Goal: Find specific page/section: Find specific page/section

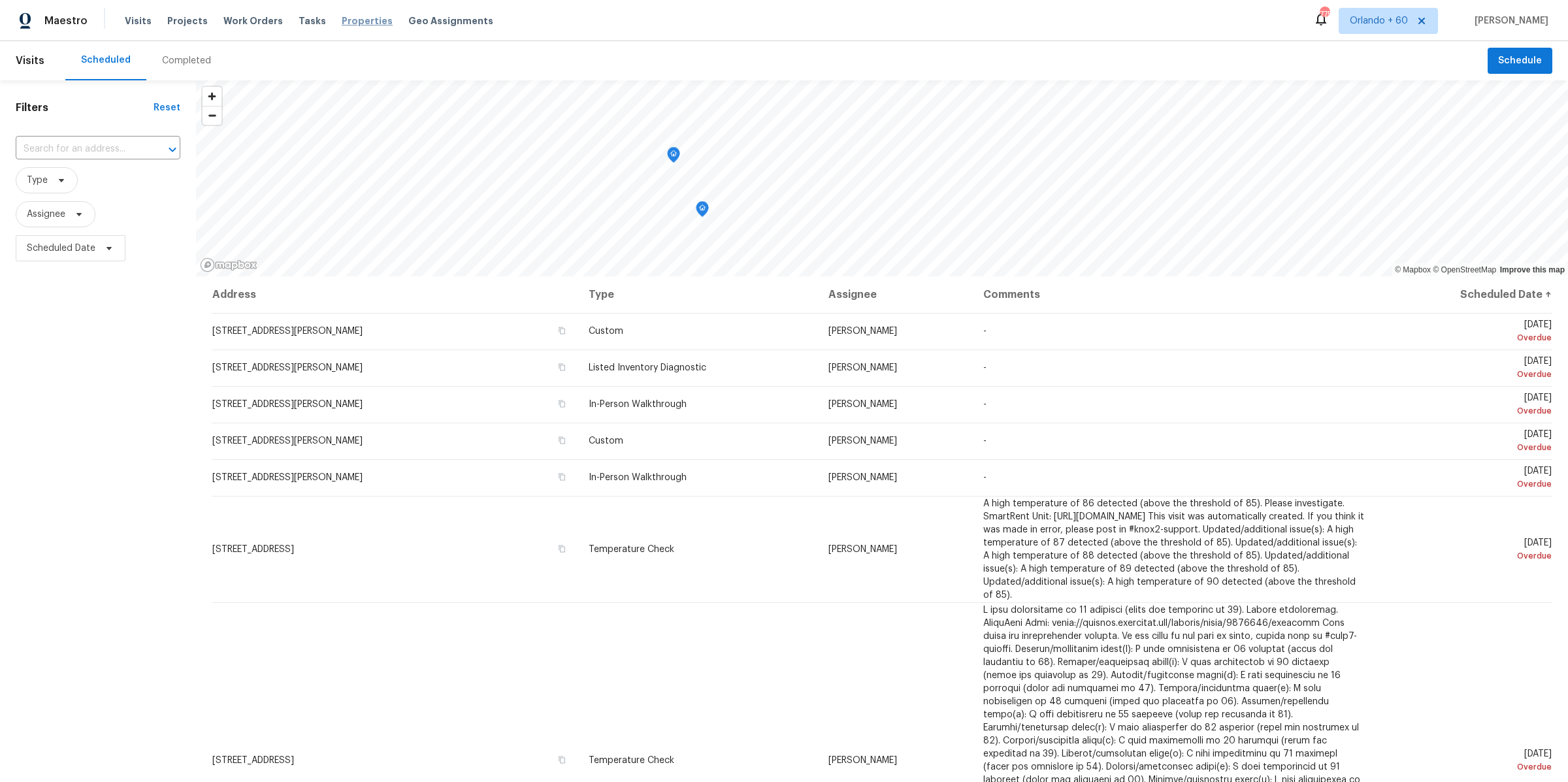
click at [344, 23] on span "Properties" at bounding box center [367, 21] width 51 height 13
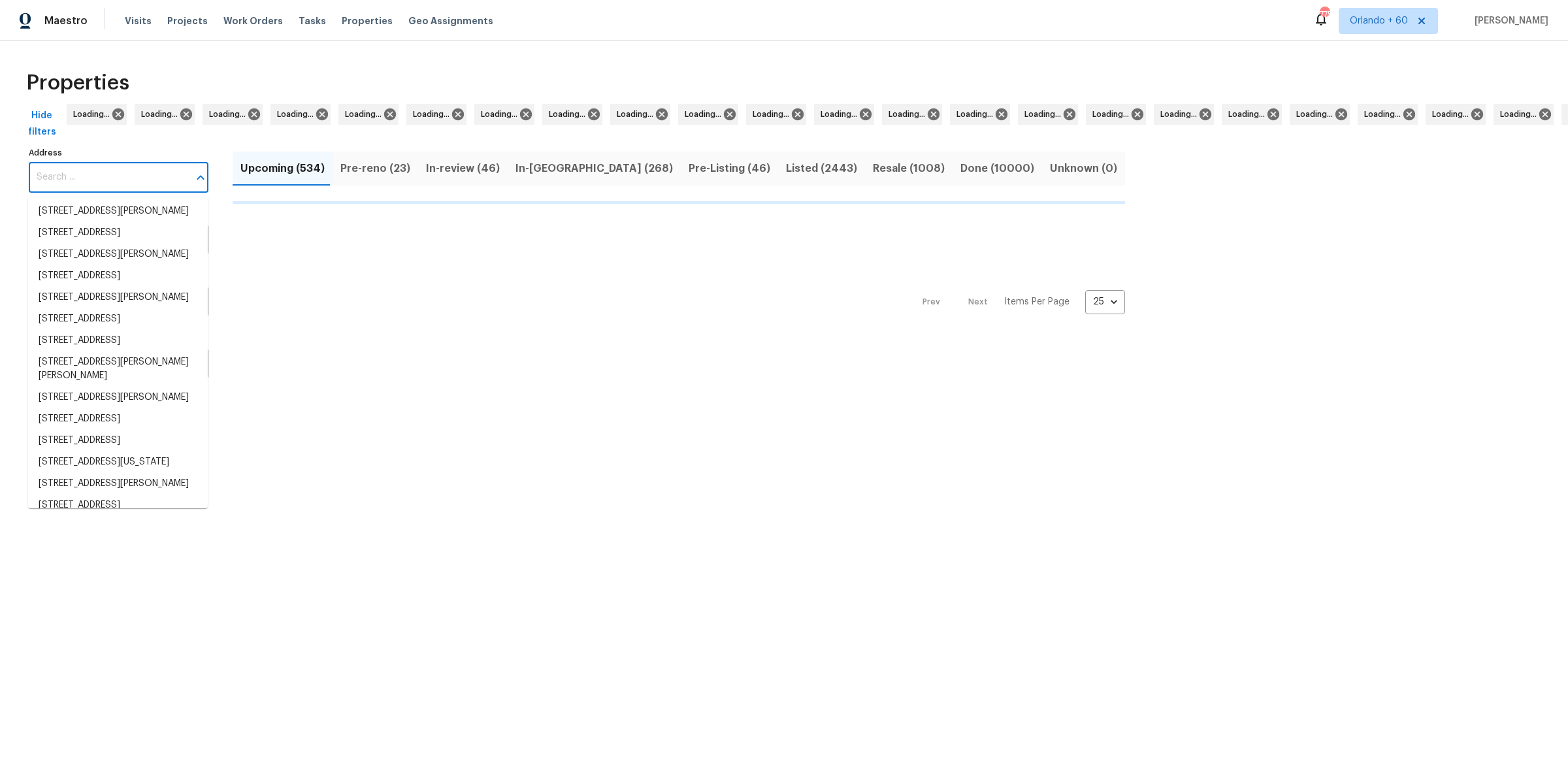
click at [91, 181] on input "Address" at bounding box center [109, 177] width 160 height 30
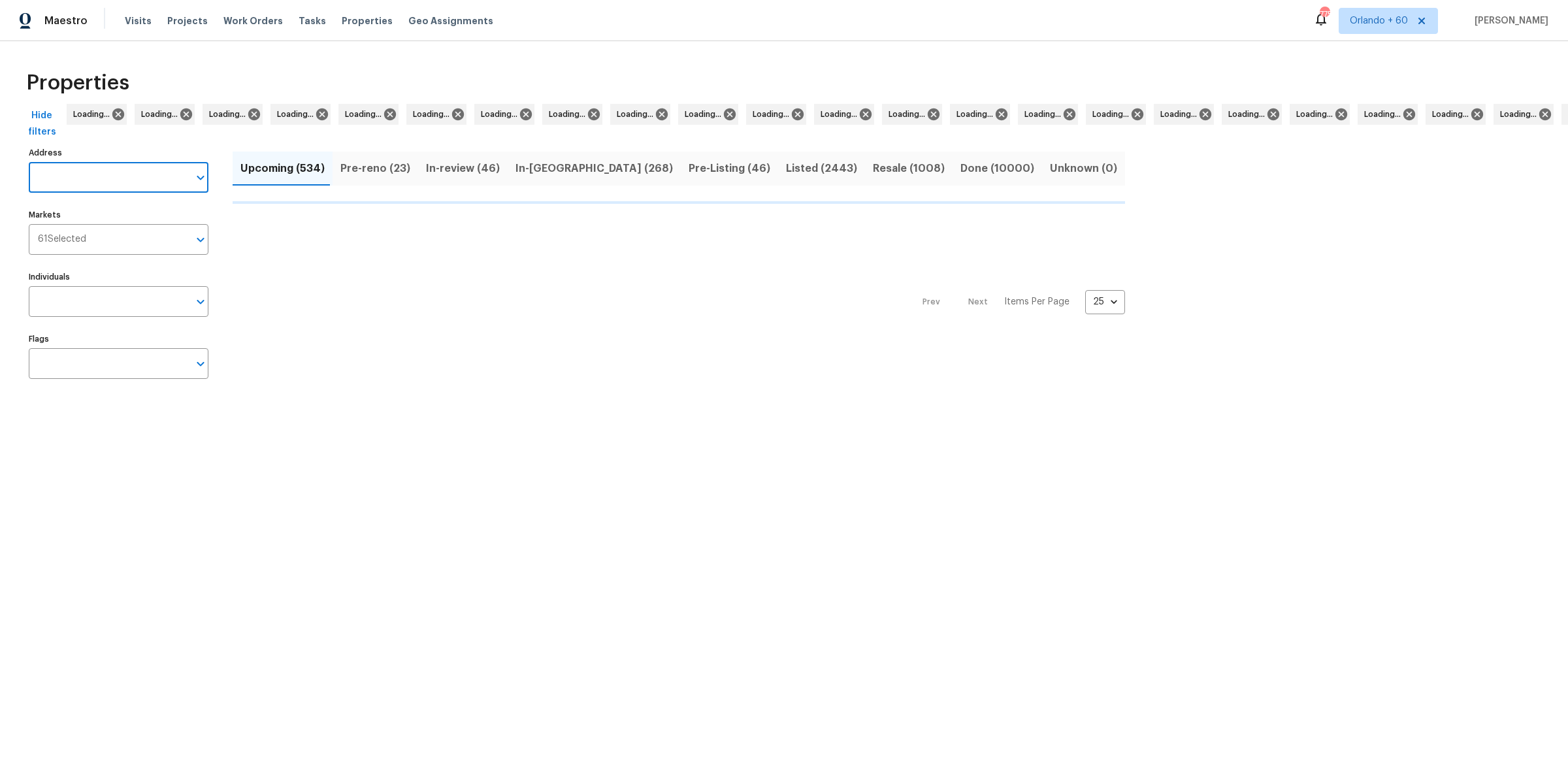
click at [91, 181] on input "Address" at bounding box center [109, 177] width 160 height 30
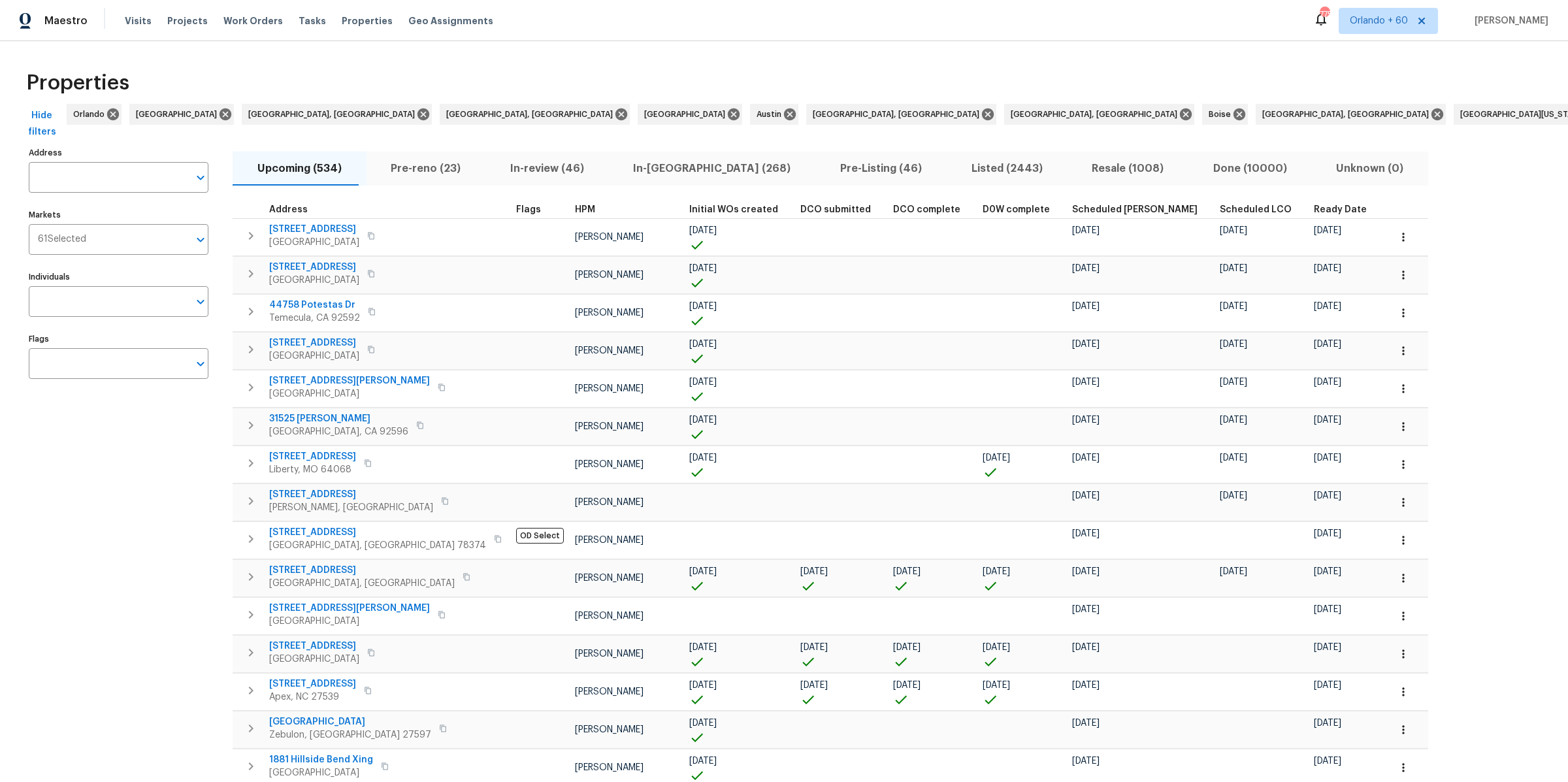
click at [91, 181] on input "Address" at bounding box center [109, 177] width 160 height 30
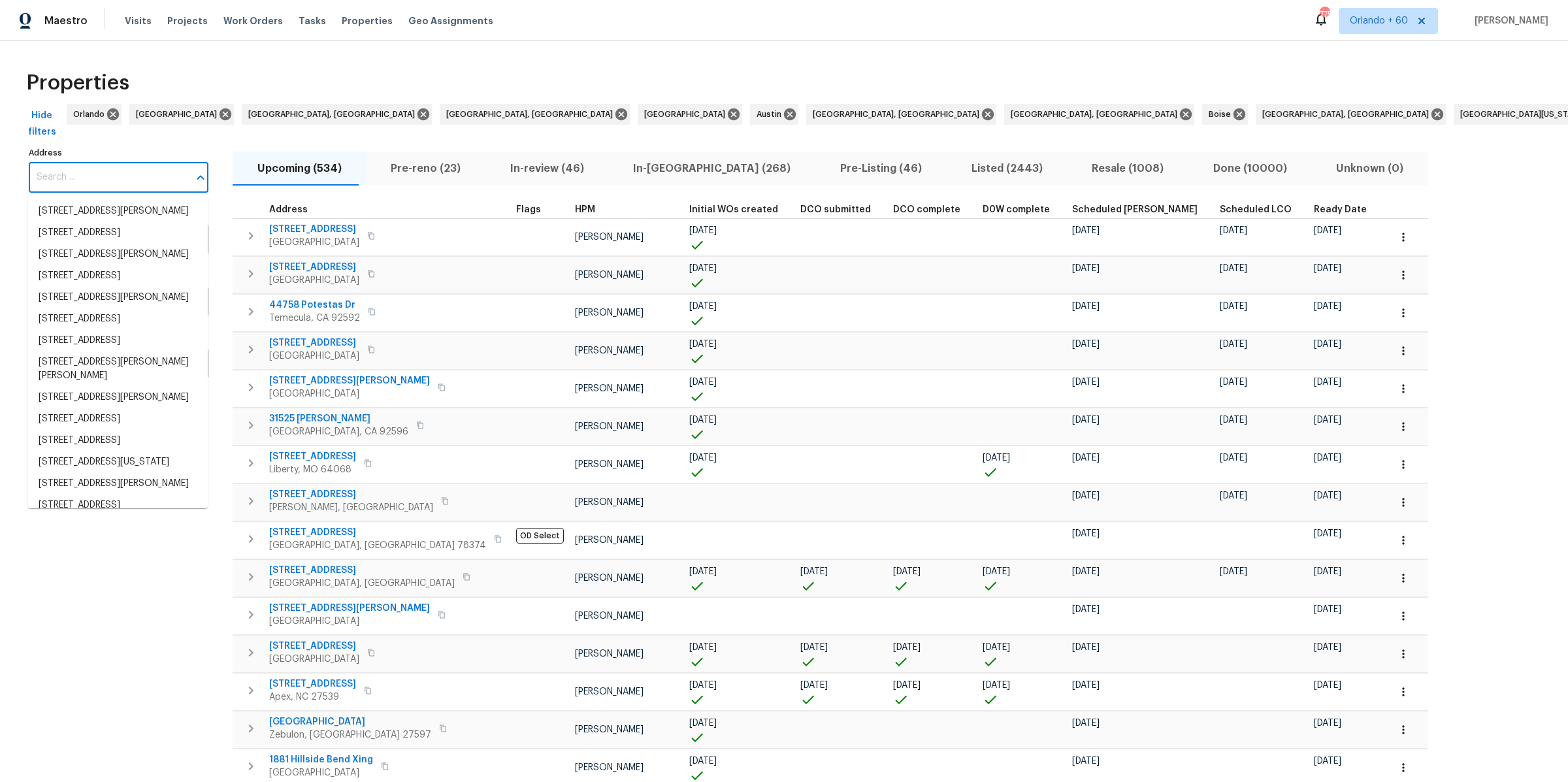
paste input "[STREET_ADDRESS]"
type input "[STREET_ADDRESS]"
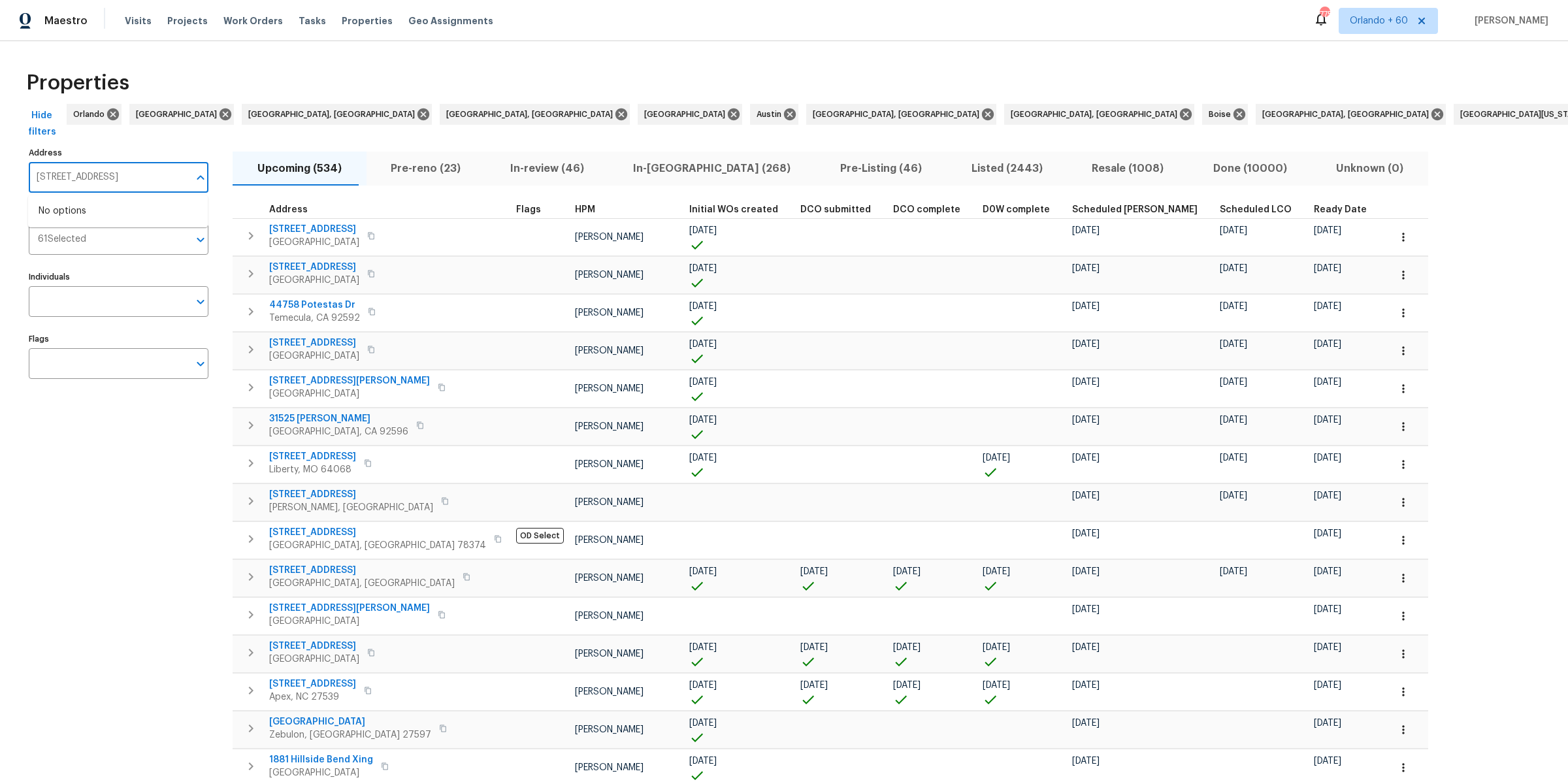
click at [102, 175] on input "[STREET_ADDRESS]" at bounding box center [109, 177] width 160 height 30
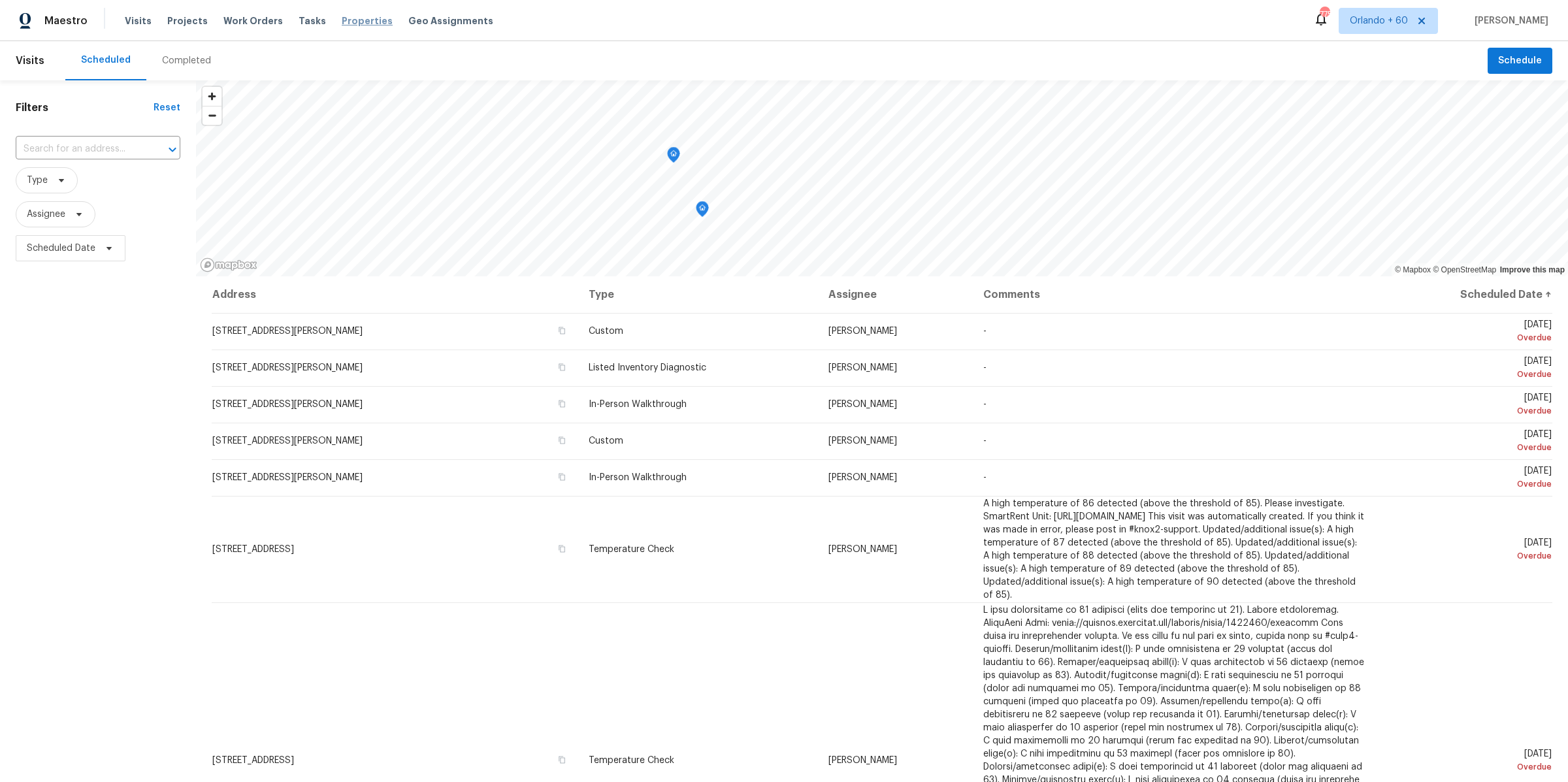
click at [350, 25] on span "Properties" at bounding box center [367, 21] width 51 height 13
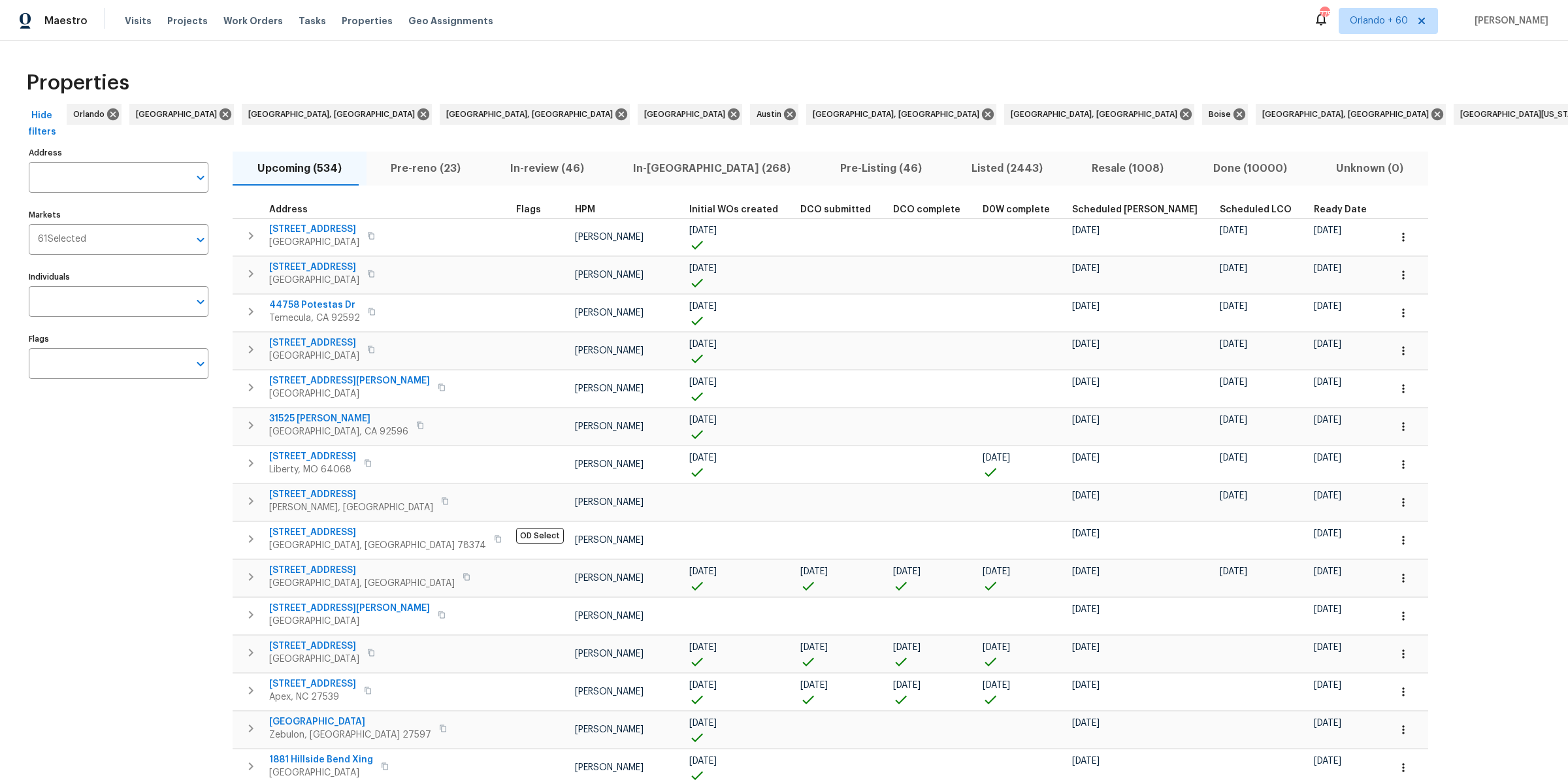
click at [1196, 160] on span "Done (10000)" at bounding box center [1250, 168] width 108 height 18
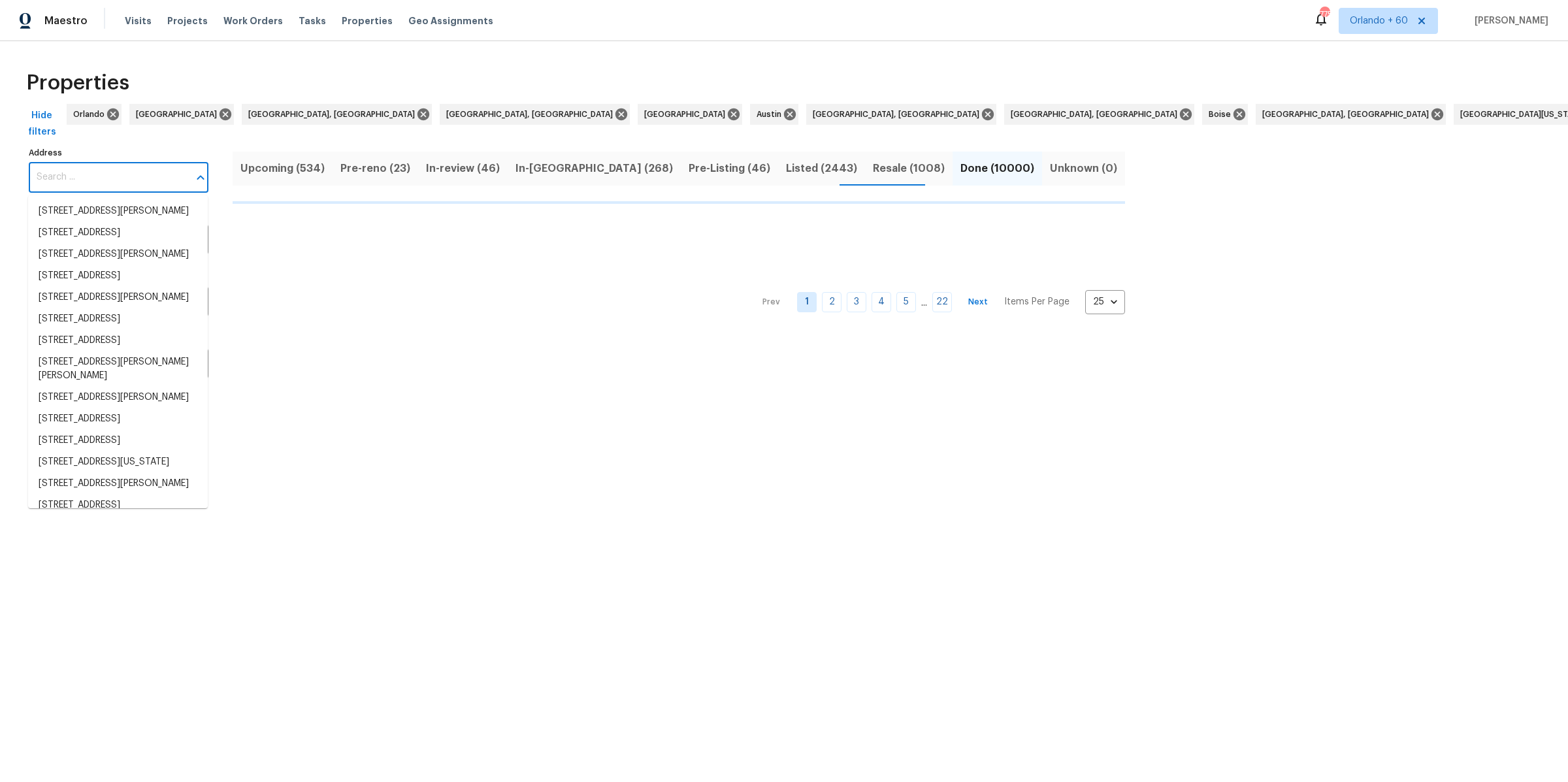
click at [115, 180] on input "Address" at bounding box center [109, 177] width 160 height 30
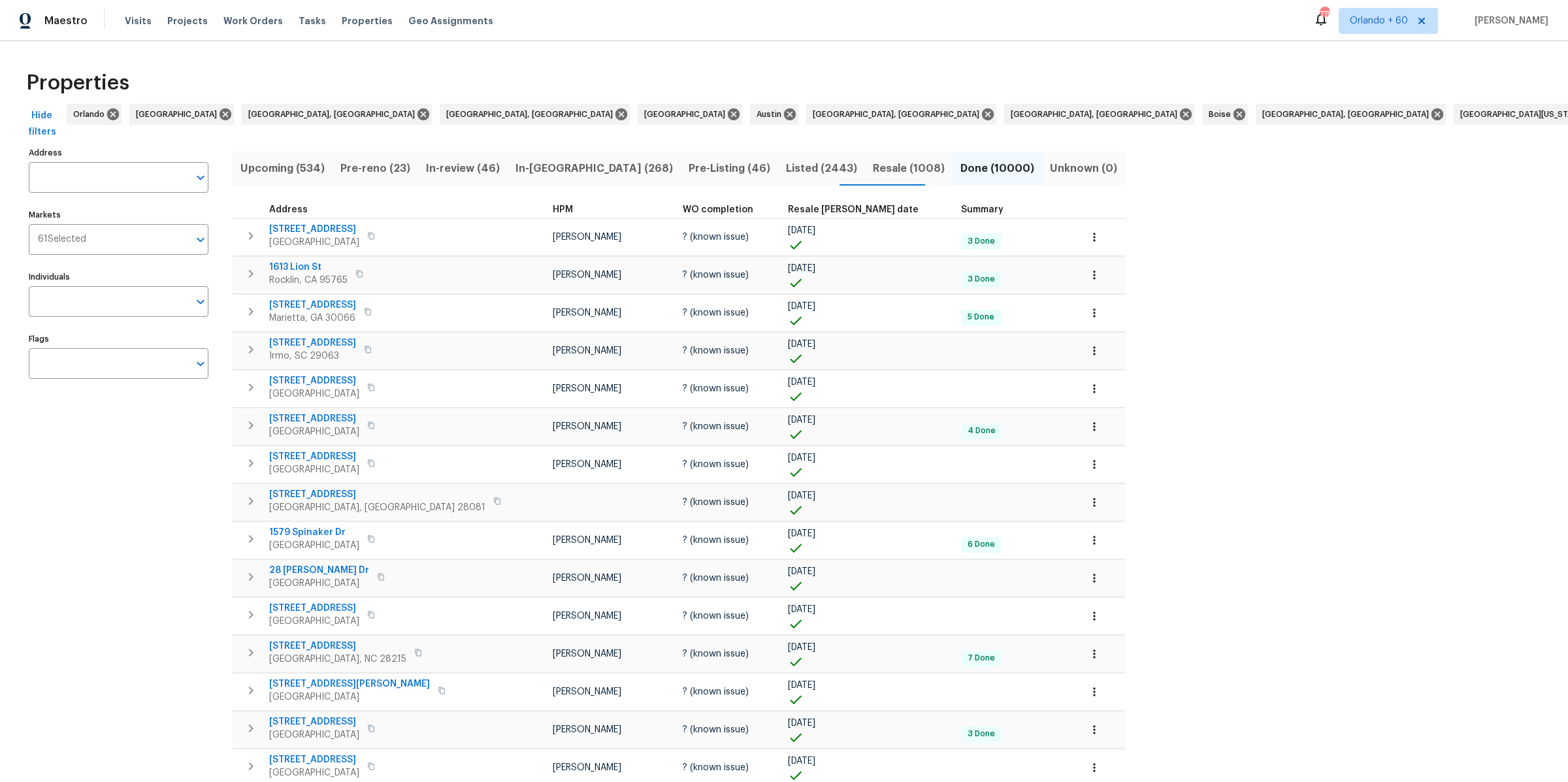
click at [115, 180] on input "Address" at bounding box center [109, 177] width 160 height 30
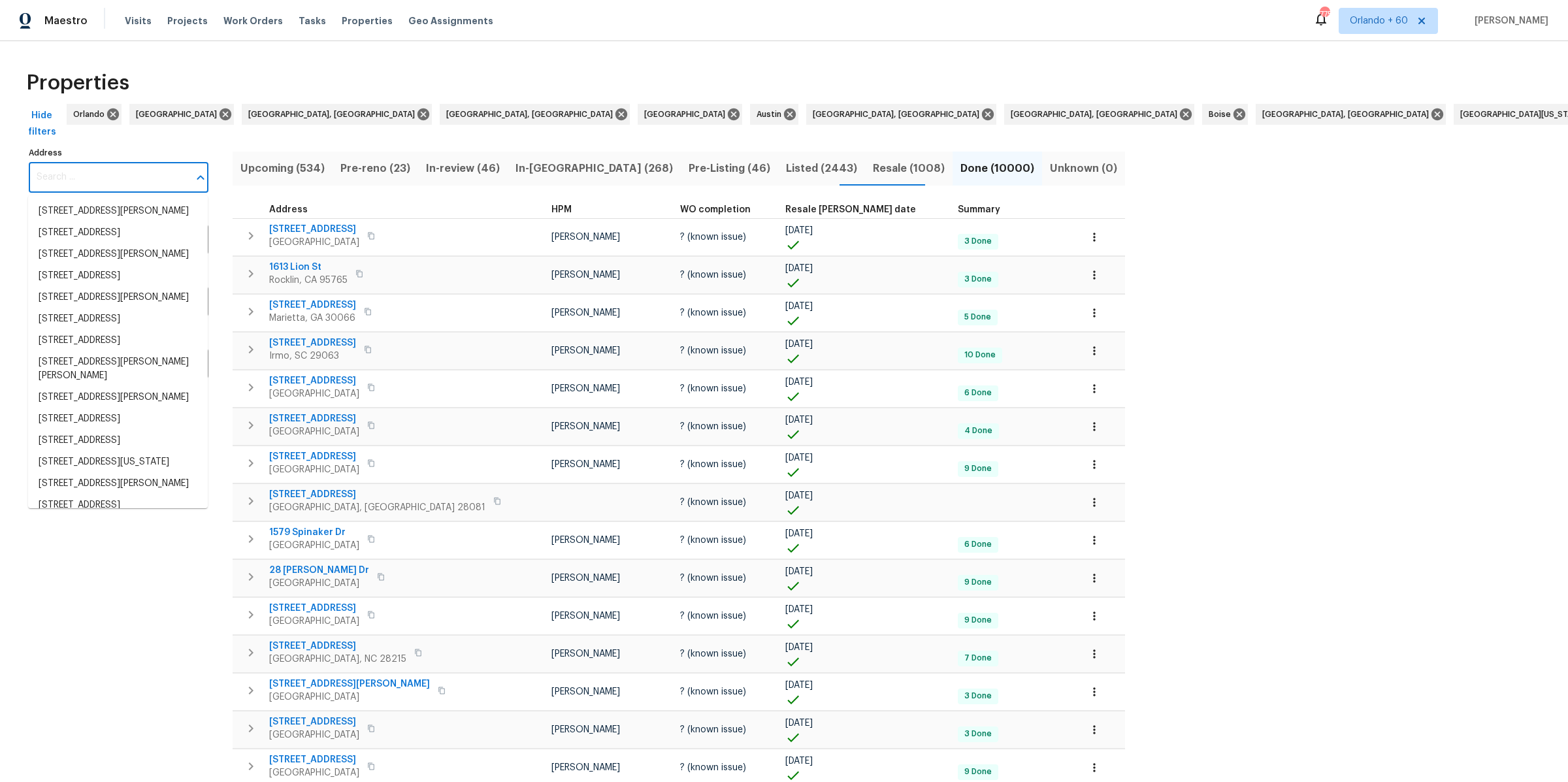
paste input "78 Bridgemill Dr, Hampton, GA 30228"
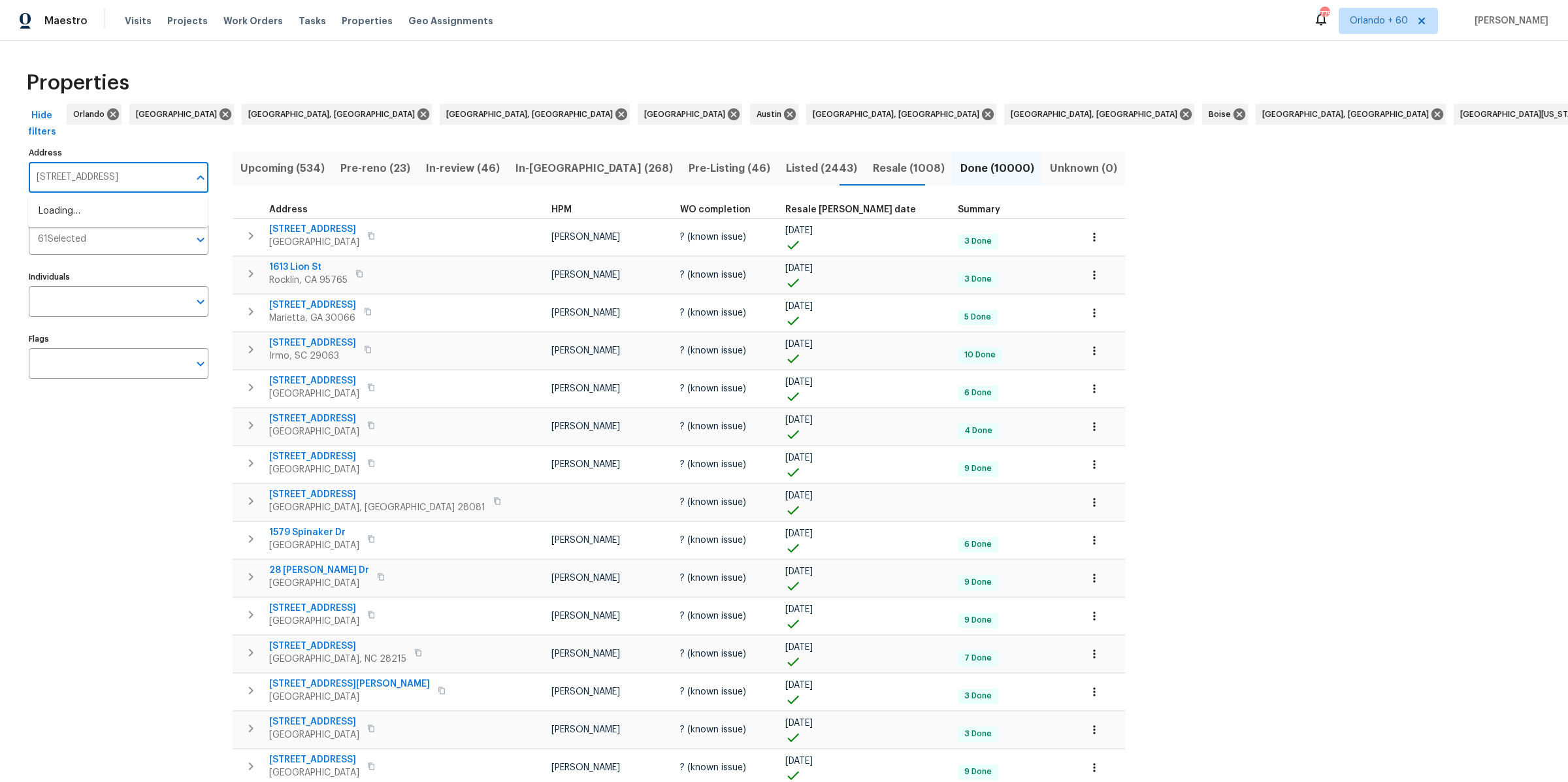
scroll to position [0, 7]
click at [108, 175] on input "78 Bridgemill Dr, Hampton, GA 30228" at bounding box center [109, 177] width 160 height 30
click at [108, 175] on input "[STREET_ADDRESS]" at bounding box center [109, 177] width 160 height 30
click at [108, 175] on input "78 Bridgemill Dr, Hampton, GA 30228" at bounding box center [109, 177] width 160 height 30
type input "[STREET_ADDRESS]"
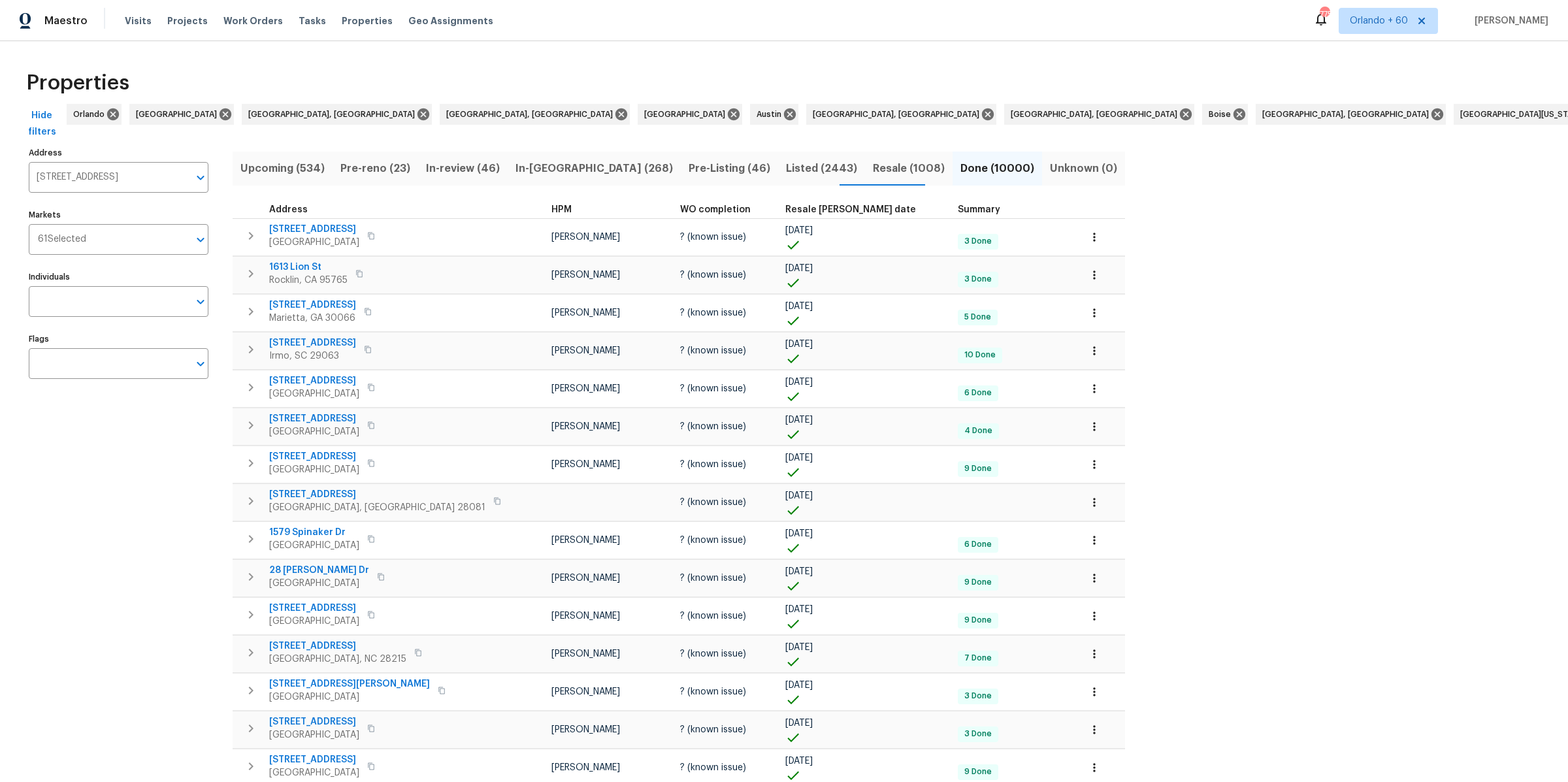
click at [158, 460] on div "Address 78 Bridgemill Dr, Hampton, GA 30228 Address Markets 61 Selected Markets…" at bounding box center [127, 670] width 196 height 1054
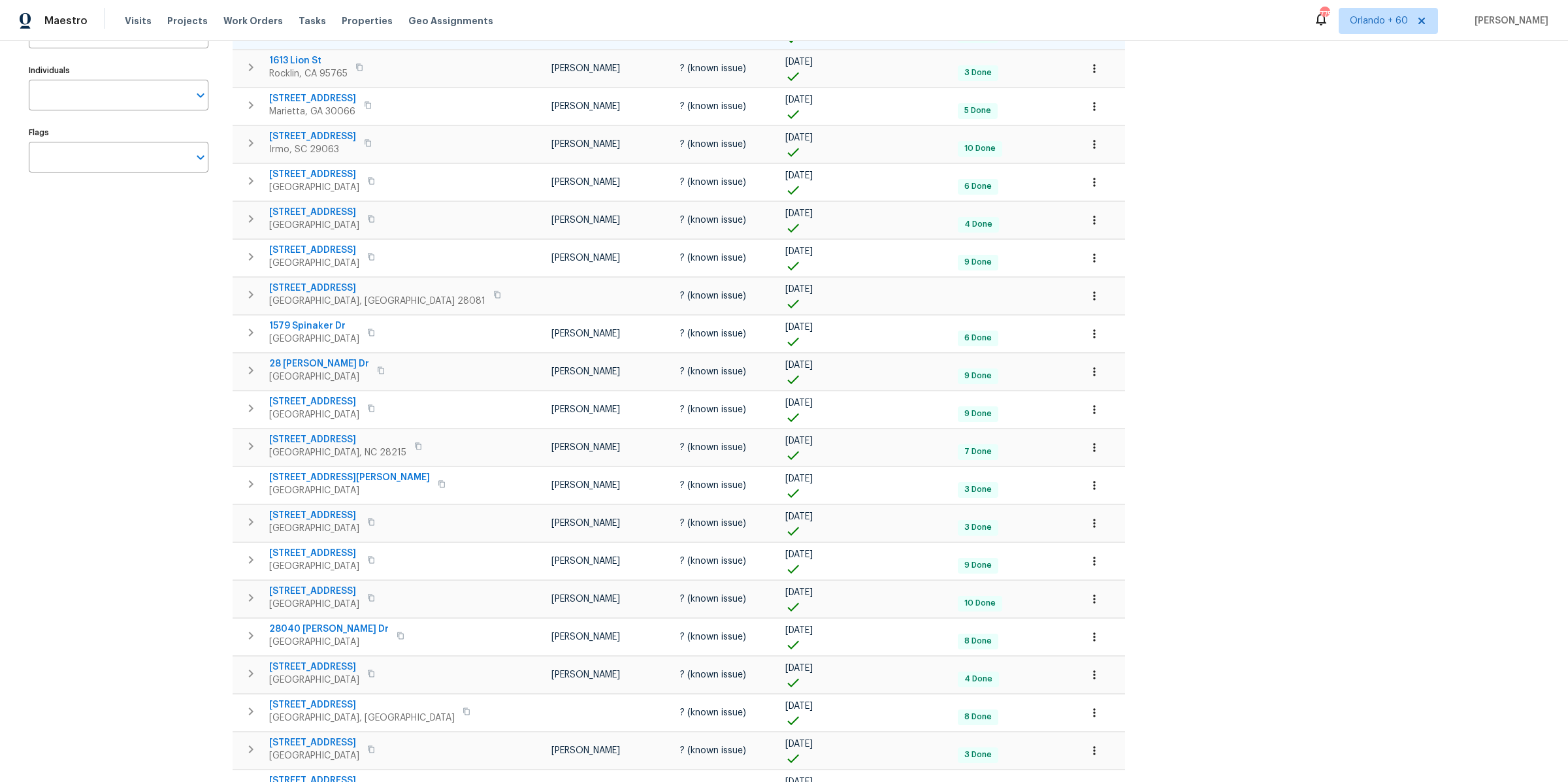
scroll to position [0, 0]
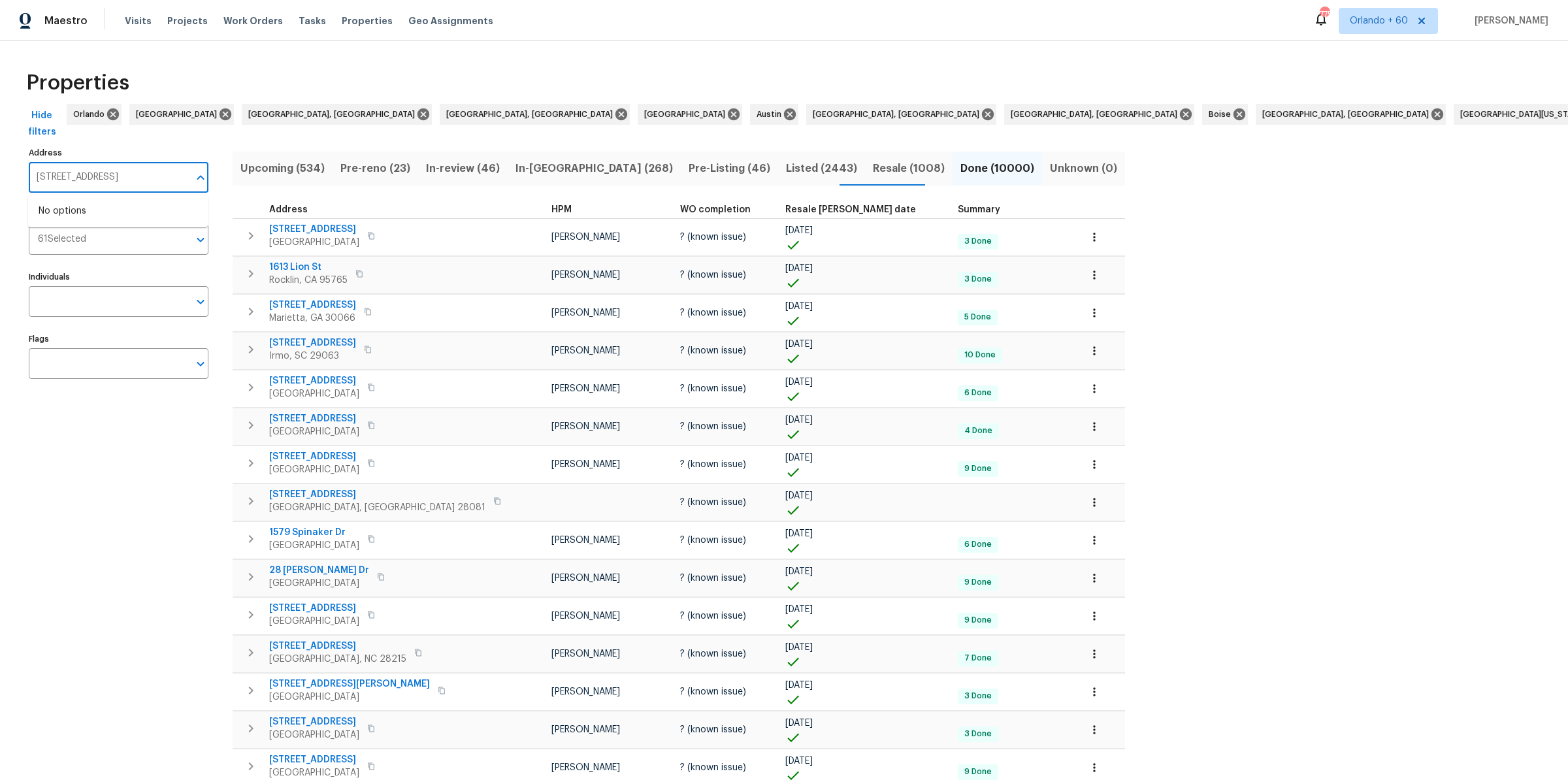
click at [114, 174] on input "[STREET_ADDRESS]" at bounding box center [109, 177] width 160 height 30
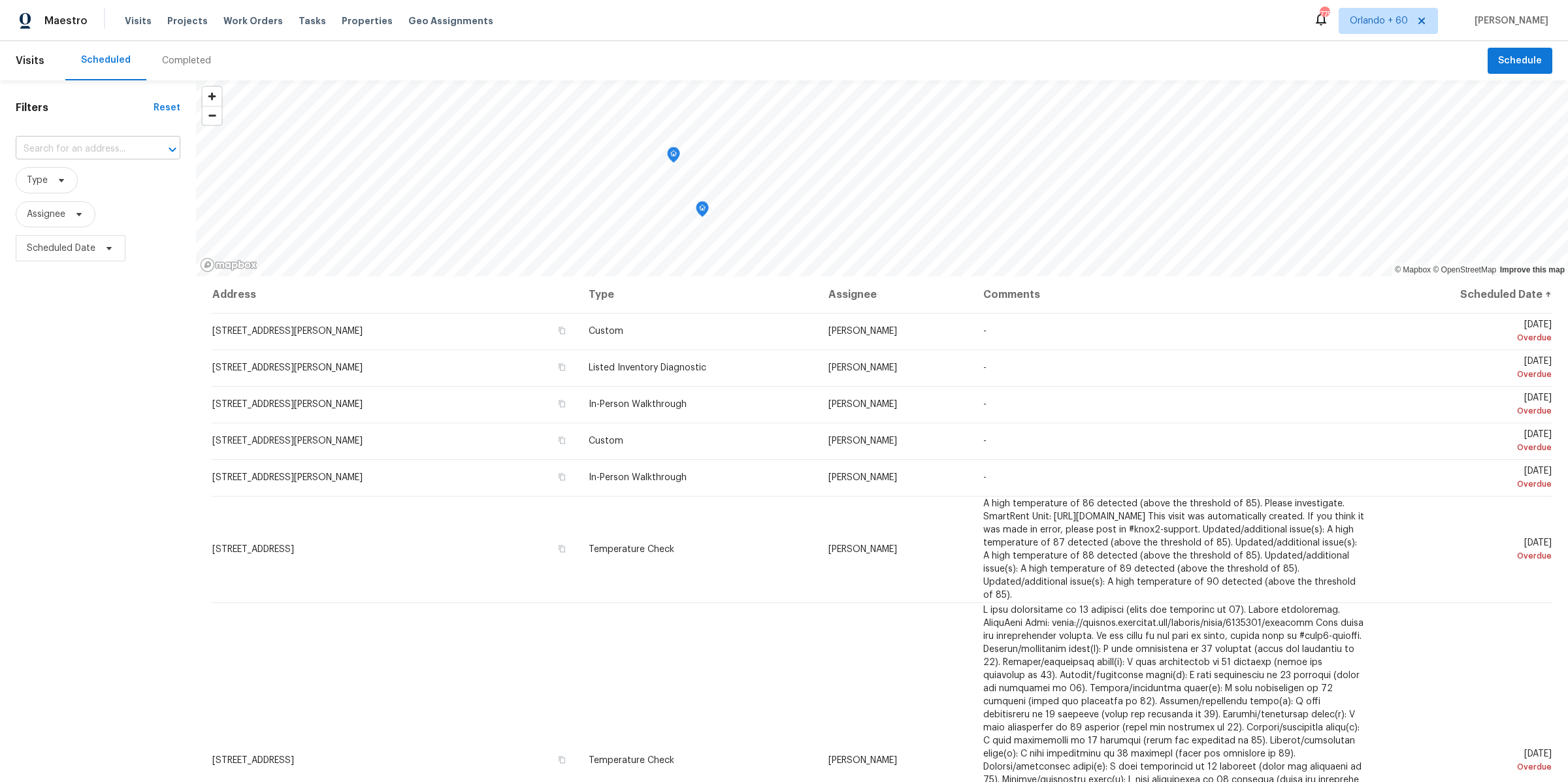
click at [92, 149] on input "text" at bounding box center [79, 149] width 128 height 21
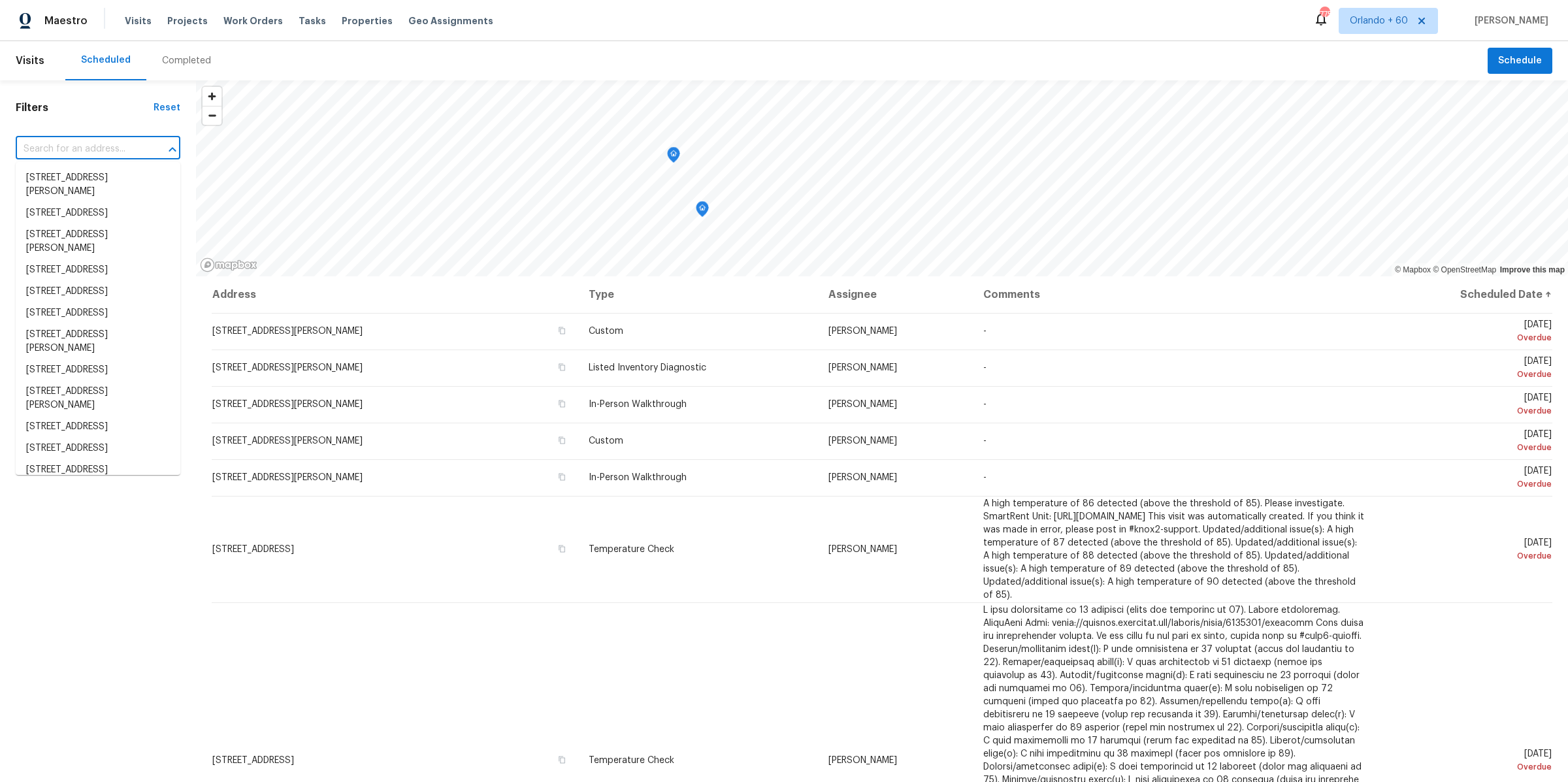
paste input "78 Bridgemill Dr, Hampton, GA 30228"
type input "78 Bridgemill Dr, Hampton, GA 30228"
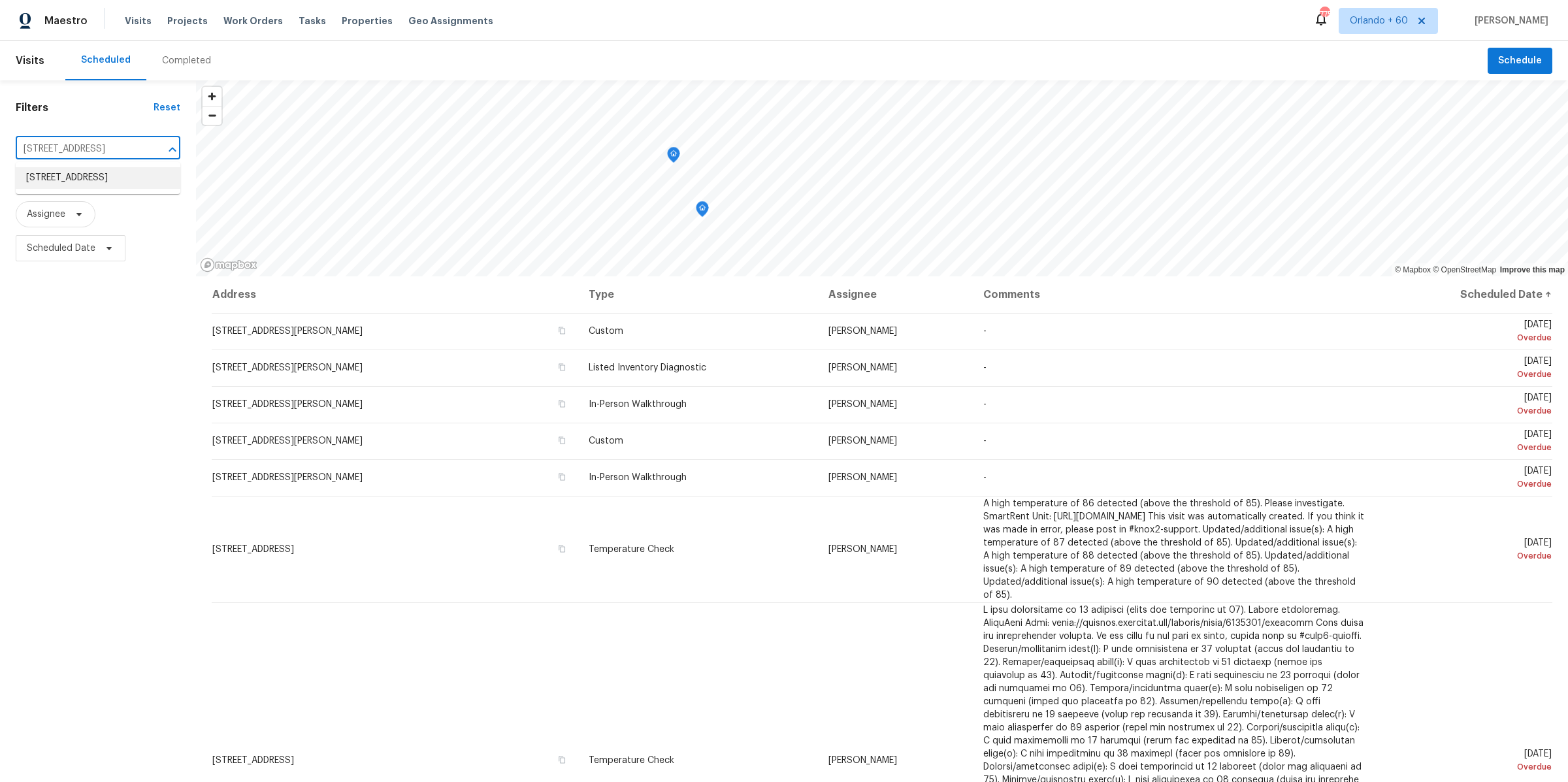
click at [106, 188] on li "78 Bridgemill Dr, Hampton, GA 30228" at bounding box center [98, 178] width 165 height 21
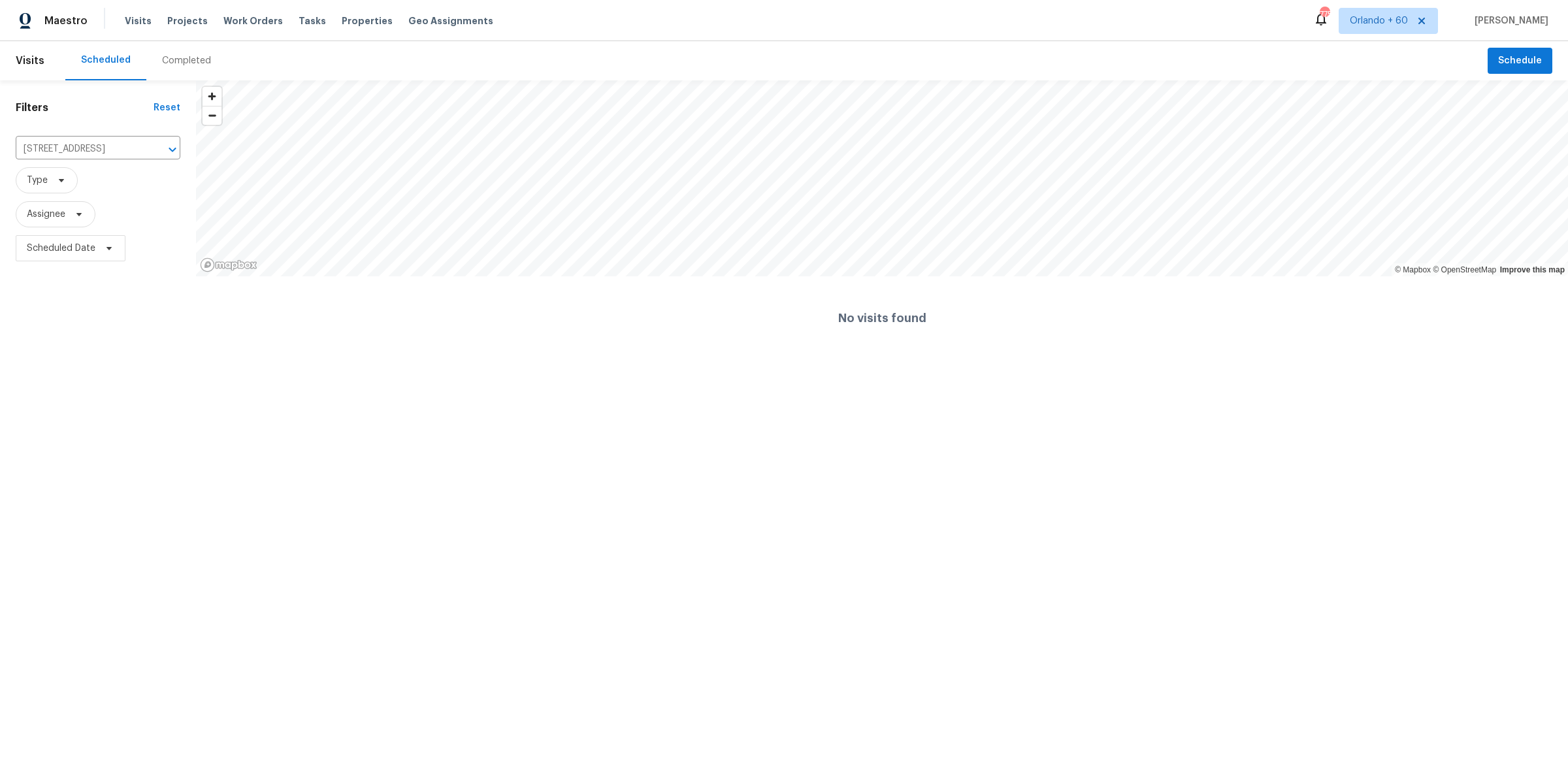
click at [178, 60] on div "Completed" at bounding box center [186, 61] width 49 height 13
click at [67, 149] on div at bounding box center [784, 391] width 1568 height 782
click at [68, 144] on div at bounding box center [784, 391] width 1568 height 782
click at [81, 147] on div at bounding box center [784, 391] width 1568 height 782
click at [1407, 21] on div at bounding box center [784, 391] width 1568 height 782
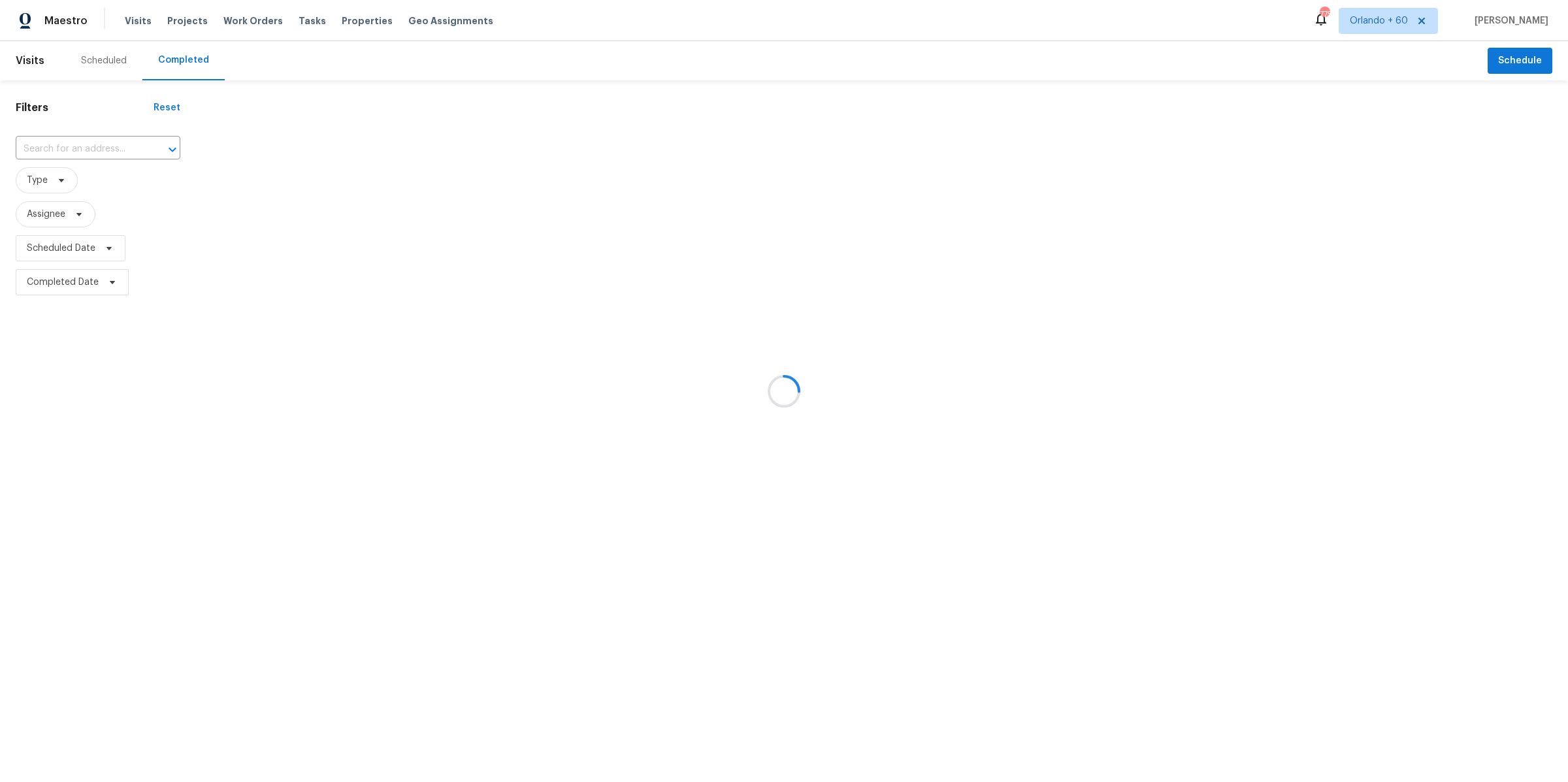
click at [1436, 16] on div at bounding box center [784, 391] width 1568 height 782
click at [1459, 23] on div at bounding box center [784, 391] width 1568 height 782
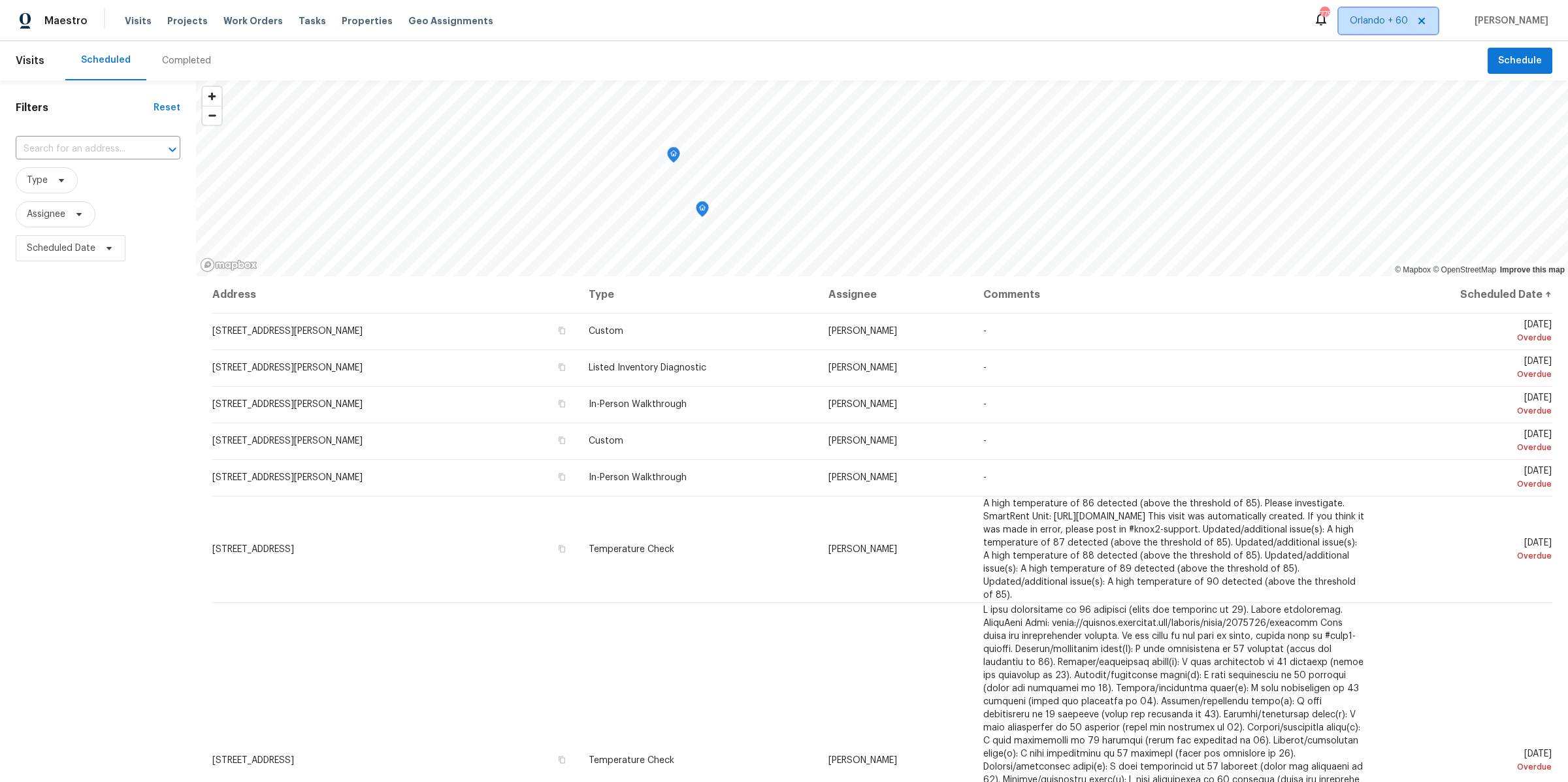
click at [1438, 12] on span "Orlando + 60" at bounding box center [1388, 21] width 99 height 26
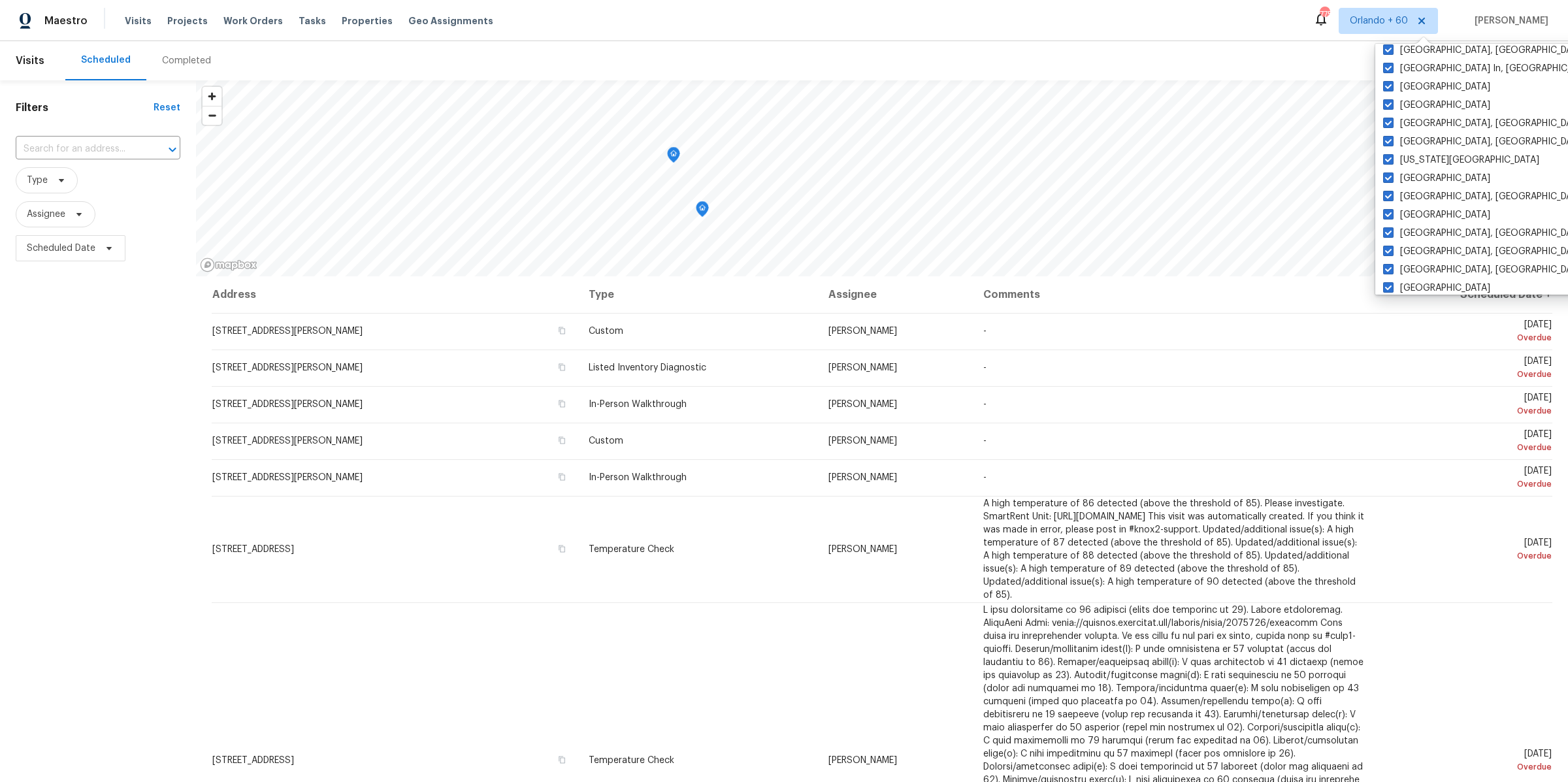
scroll to position [875, 0]
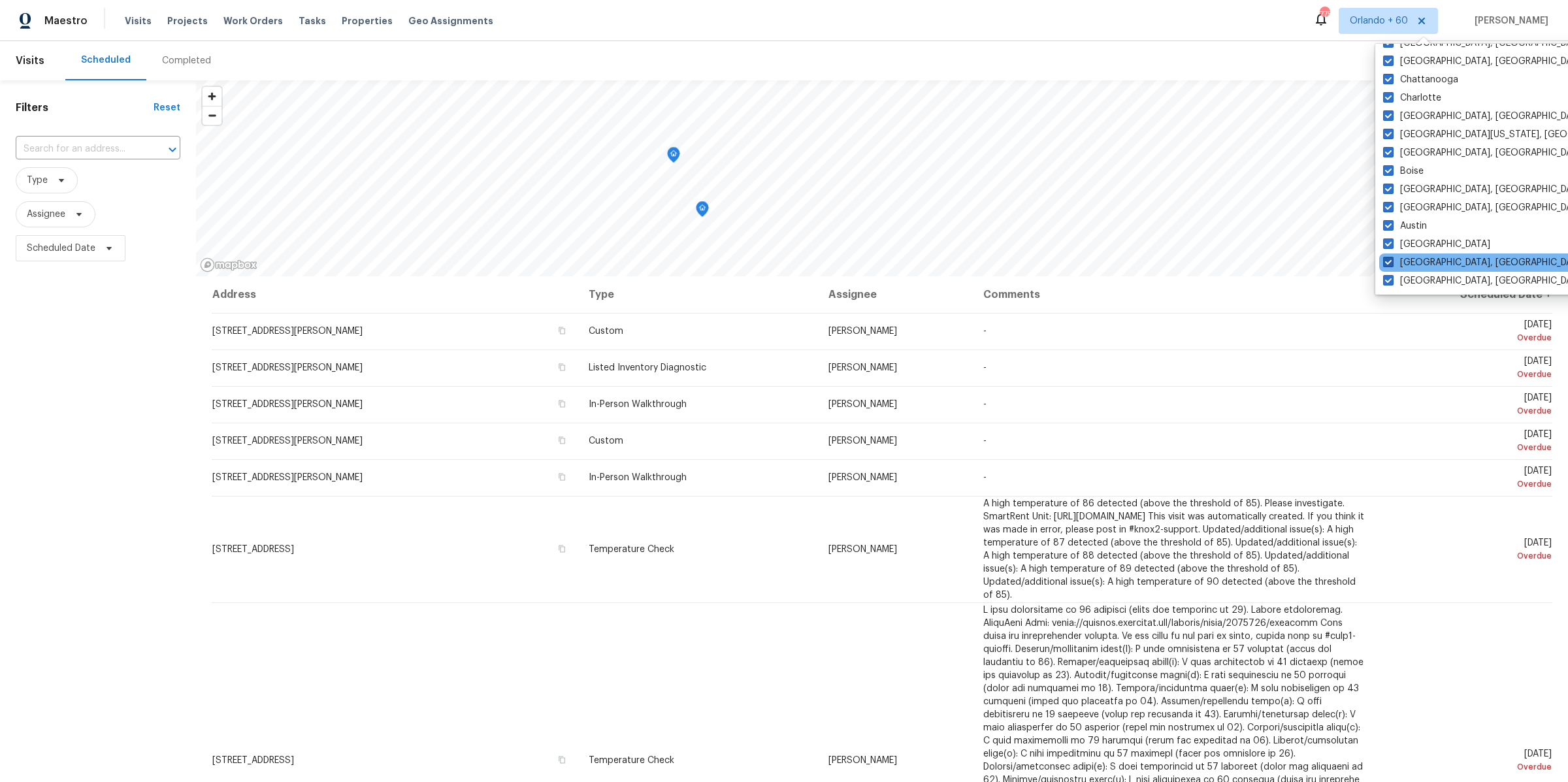
click at [1388, 263] on span at bounding box center [1388, 262] width 11 height 11
click at [1388, 263] on input "Asheville, NC" at bounding box center [1387, 260] width 8 height 8
checkbox input "false"
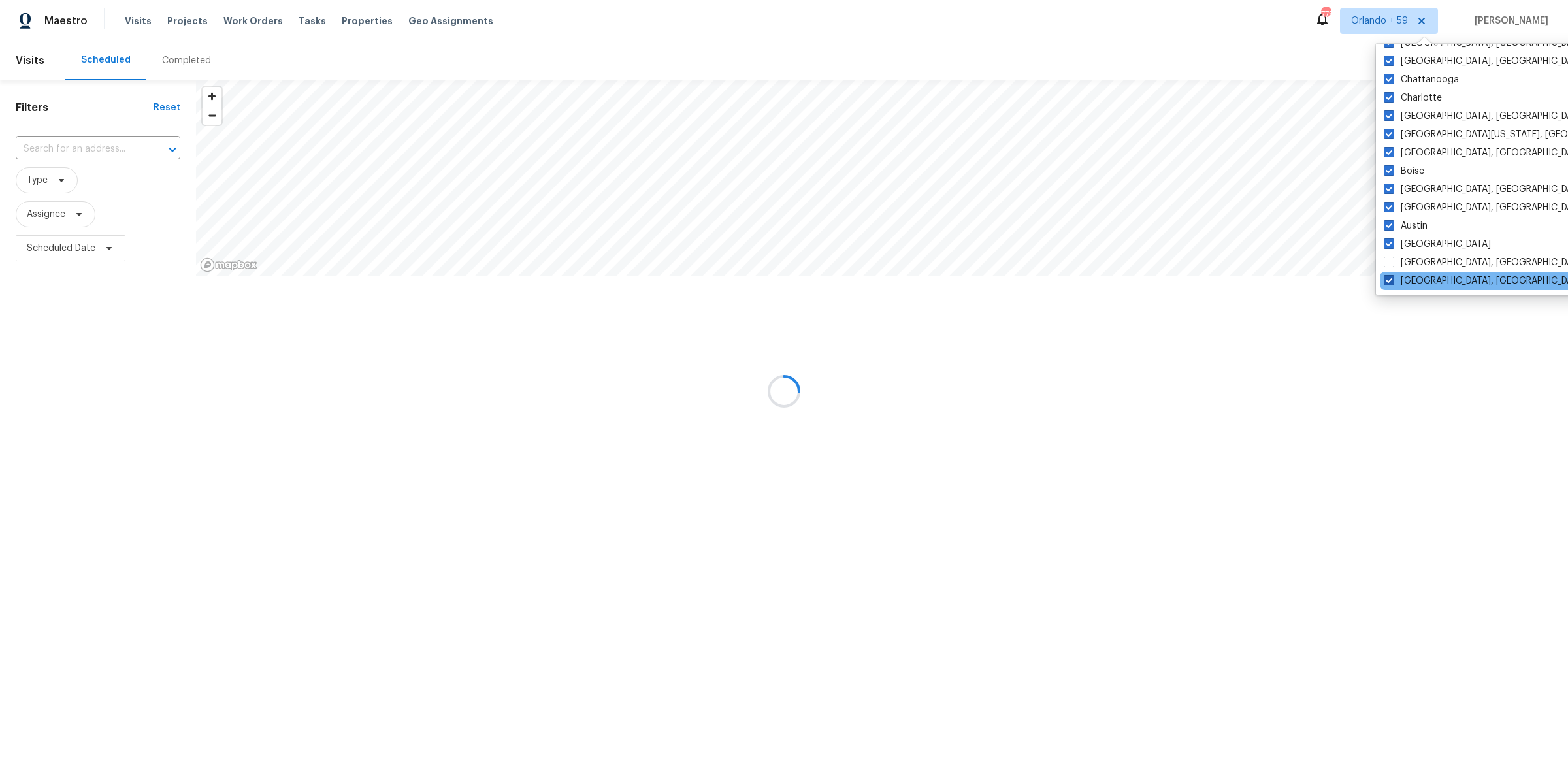
click at [1389, 277] on span at bounding box center [1388, 280] width 11 height 11
click at [1389, 277] on input "Albuquerque, NM" at bounding box center [1388, 279] width 8 height 8
checkbox input "false"
click at [1388, 224] on span at bounding box center [1388, 225] width 11 height 11
click at [1388, 224] on input "Austin" at bounding box center [1388, 224] width 8 height 8
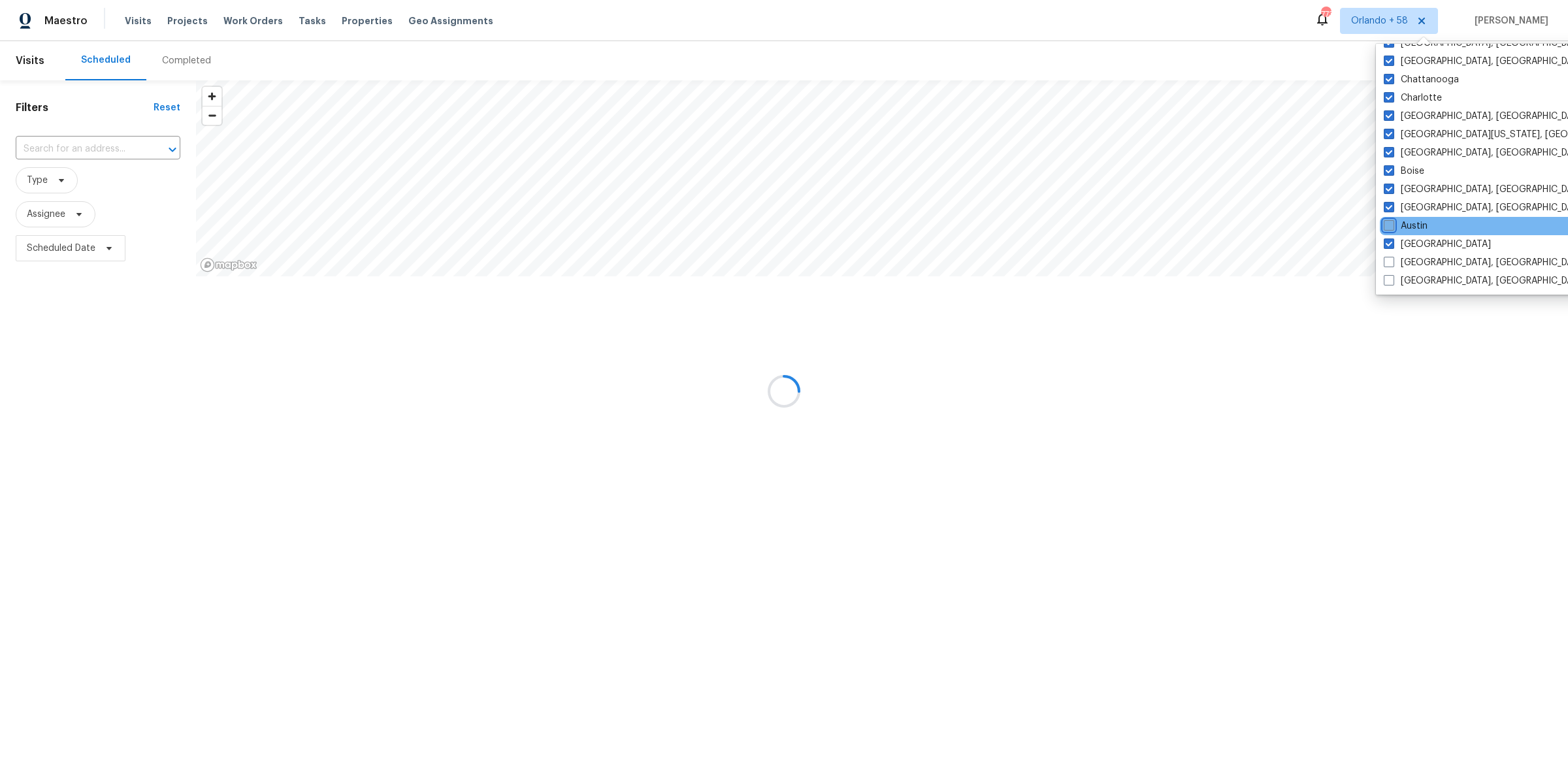
checkbox input "false"
click at [1390, 202] on span at bounding box center [1390, 207] width 11 height 11
click at [1390, 202] on input "Baltimore, MD" at bounding box center [1389, 205] width 8 height 8
checkbox input "false"
click at [1390, 189] on span at bounding box center [1388, 188] width 11 height 11
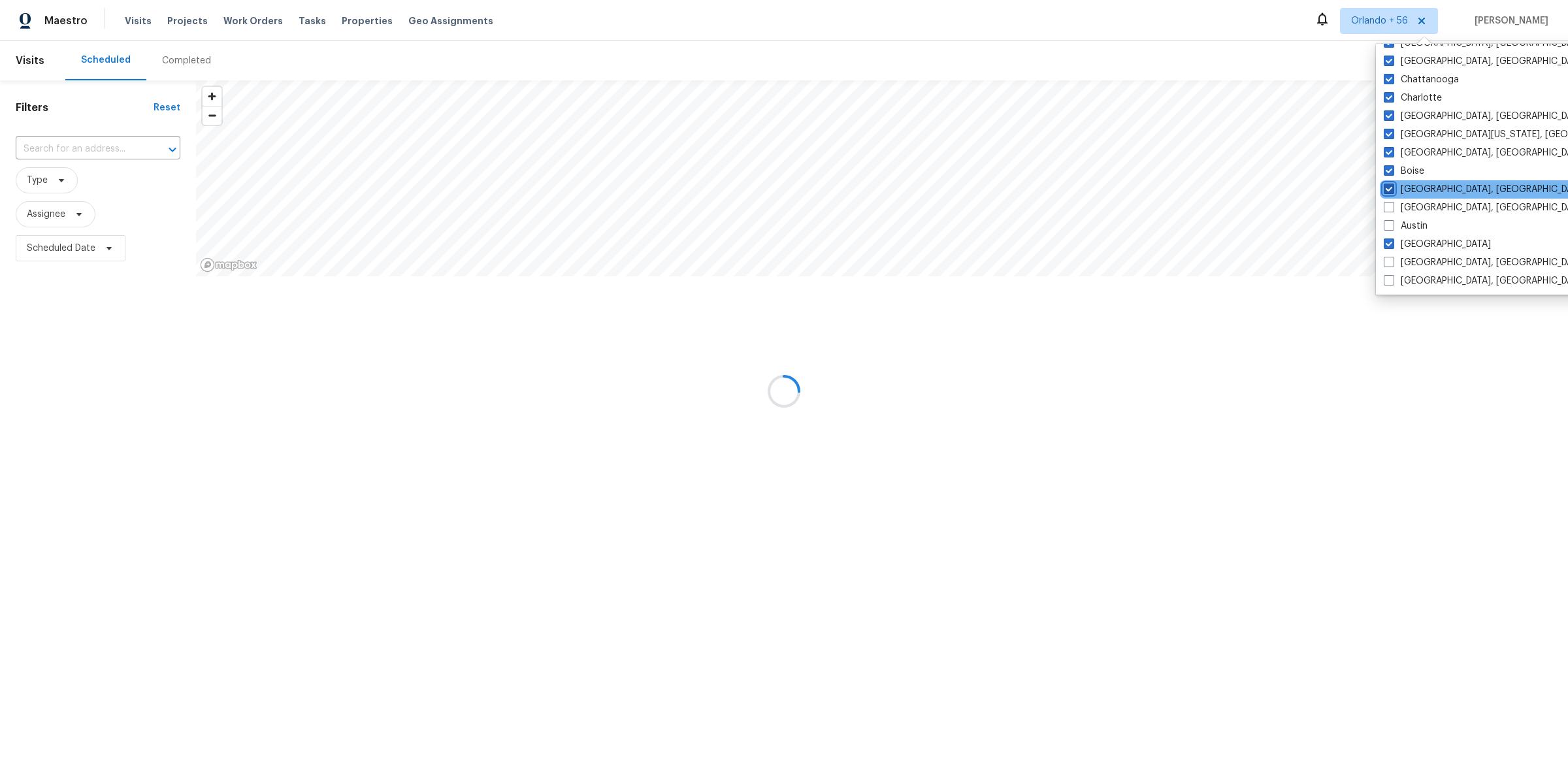
click at [1390, 189] on input "Birmingham, AL" at bounding box center [1388, 187] width 8 height 8
checkbox input "false"
click at [1386, 166] on span at bounding box center [1389, 171] width 11 height 11
click at [1386, 166] on input "Boise" at bounding box center [1388, 169] width 8 height 8
checkbox input "false"
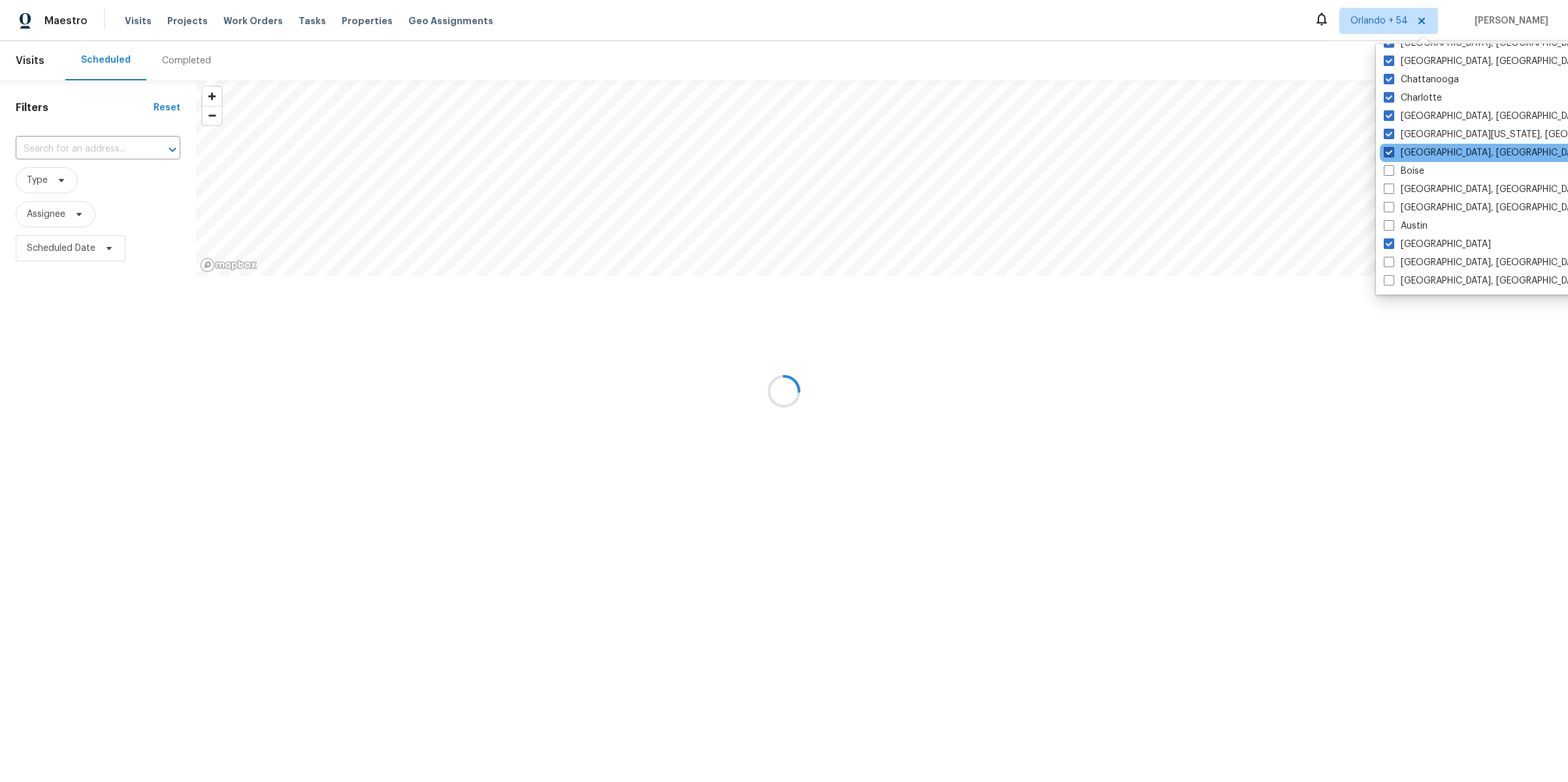
click at [1388, 149] on span at bounding box center [1388, 152] width 11 height 11
click at [1388, 149] on input "Boston, MA" at bounding box center [1388, 151] width 8 height 8
checkbox input "false"
click at [1388, 137] on span at bounding box center [1388, 134] width 11 height 11
click at [1388, 137] on input "Central California, CA" at bounding box center [1388, 132] width 8 height 8
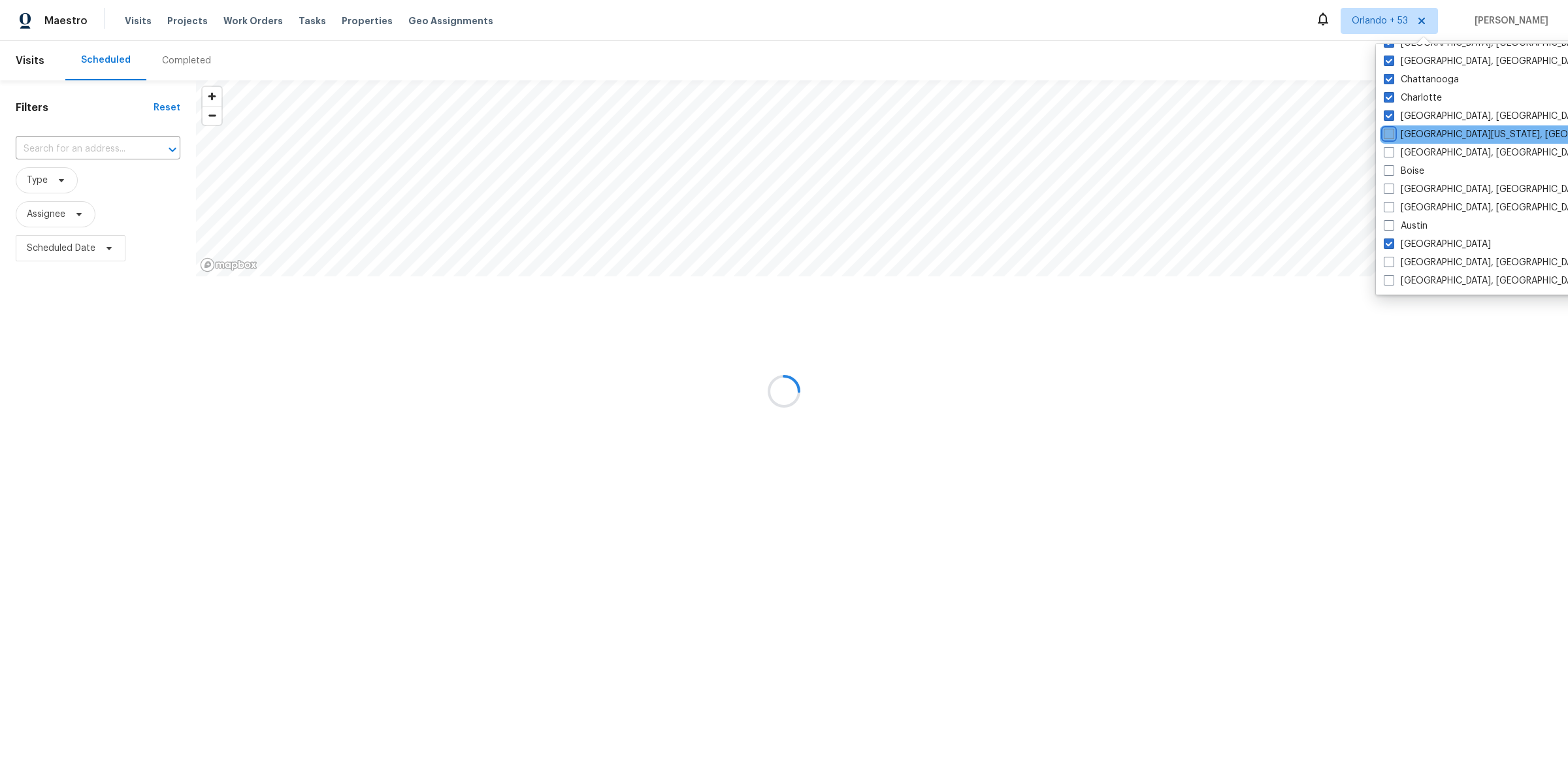
checkbox input "false"
click at [1385, 113] on span at bounding box center [1389, 115] width 11 height 11
click at [1385, 113] on input "Charleston, SC" at bounding box center [1388, 114] width 8 height 8
checkbox input "false"
click at [1388, 91] on label "Charlotte" at bounding box center [1414, 98] width 58 height 13
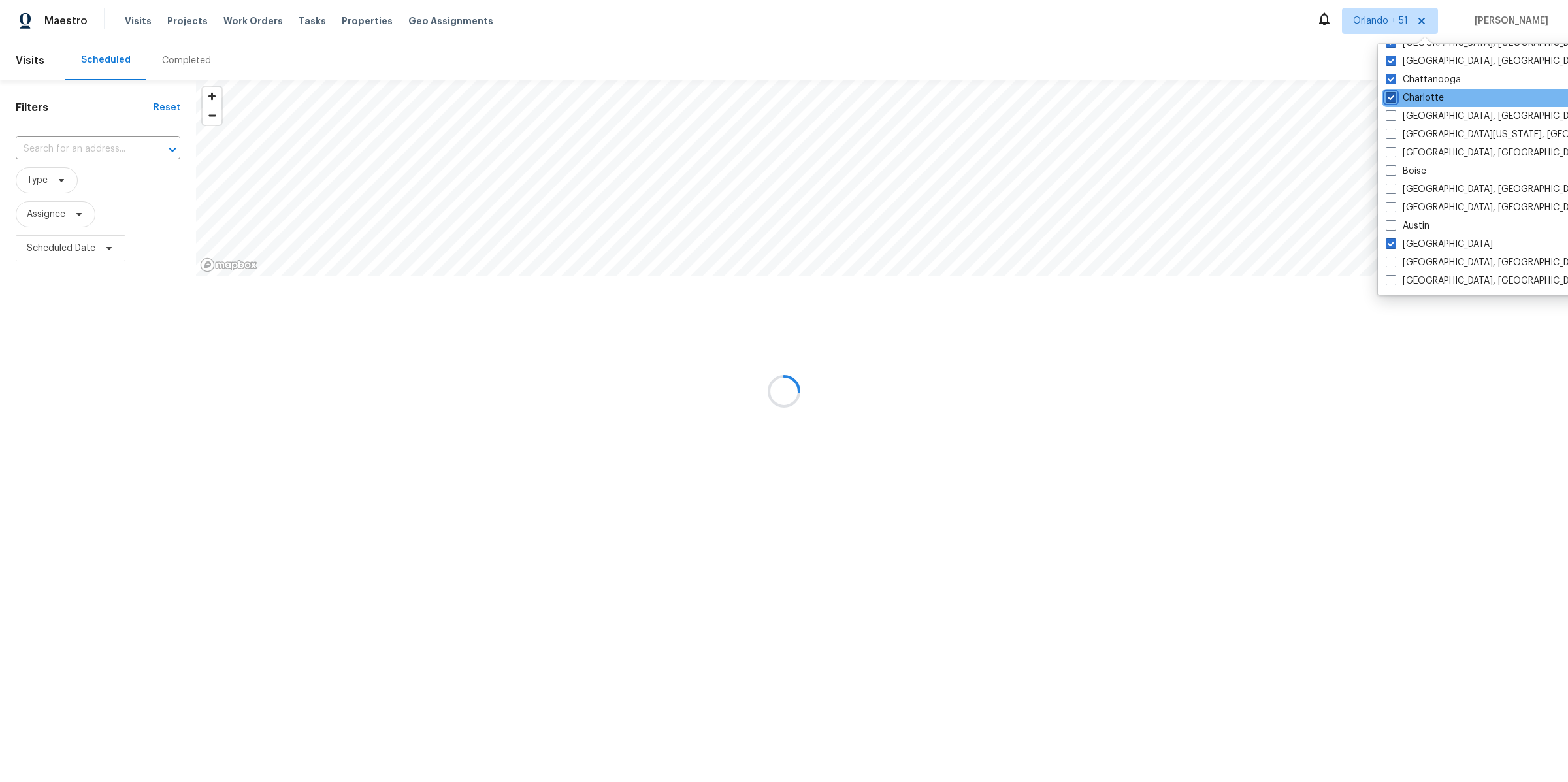
click at [1388, 91] on input "Charlotte" at bounding box center [1390, 96] width 8 height 8
checkbox input "false"
click at [1388, 79] on span at bounding box center [1388, 79] width 11 height 11
click at [1388, 79] on input "Chattanooga" at bounding box center [1387, 77] width 8 height 8
checkbox input "false"
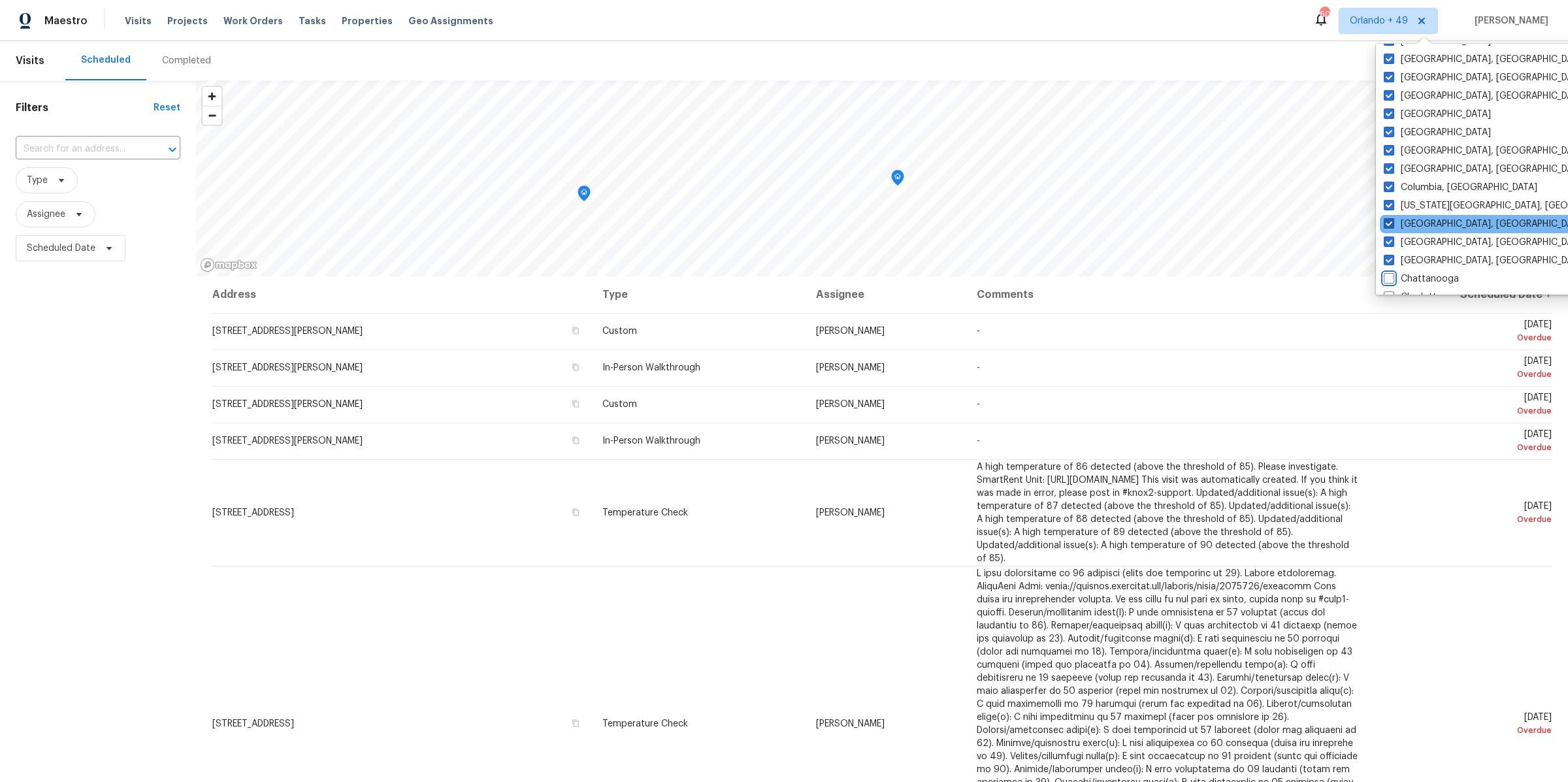
scroll to position [670, 0]
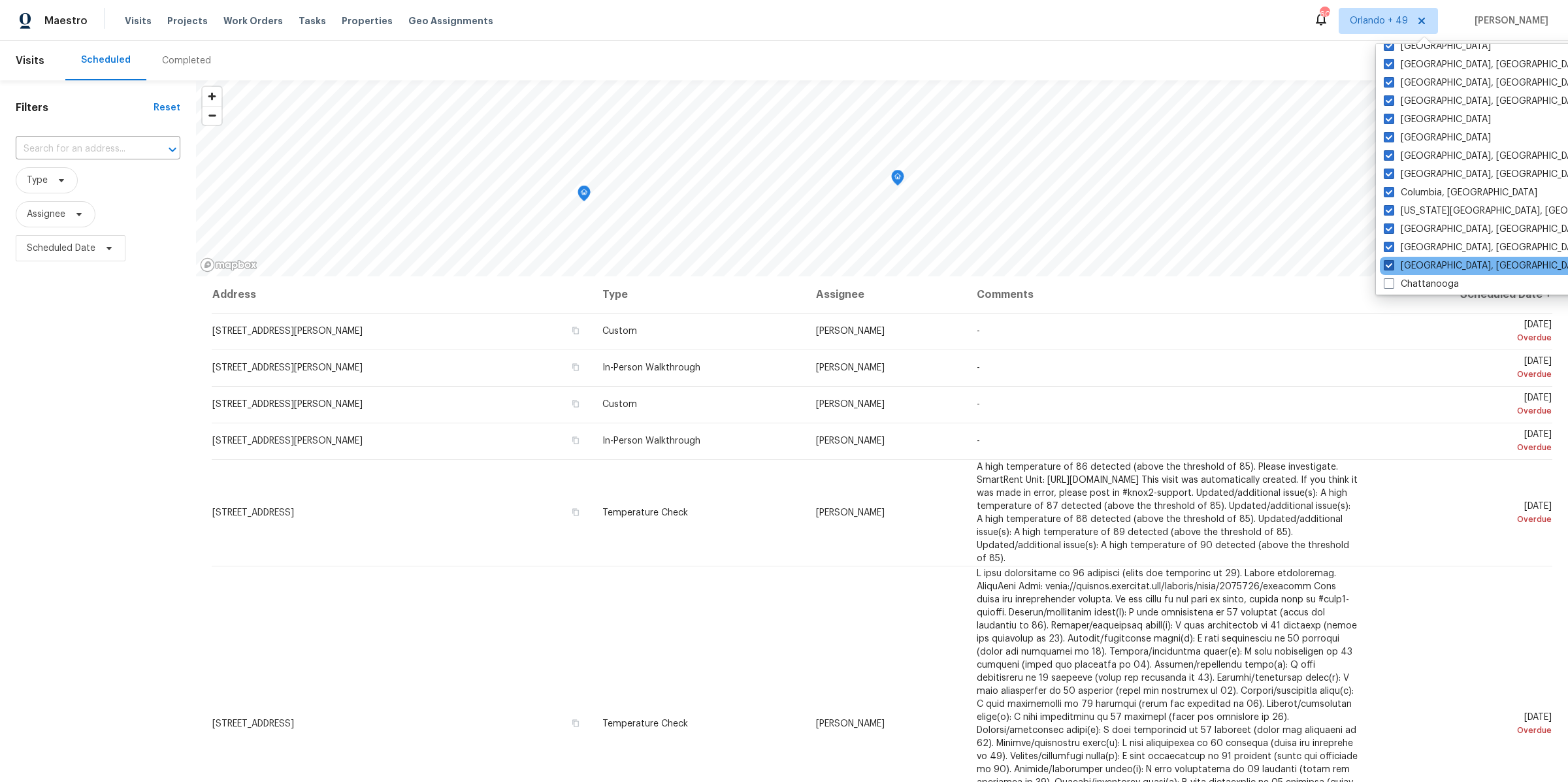
click at [1391, 263] on span at bounding box center [1388, 265] width 11 height 11
click at [1391, 263] on input "Chicago, IL" at bounding box center [1388, 263] width 8 height 8
checkbox input "false"
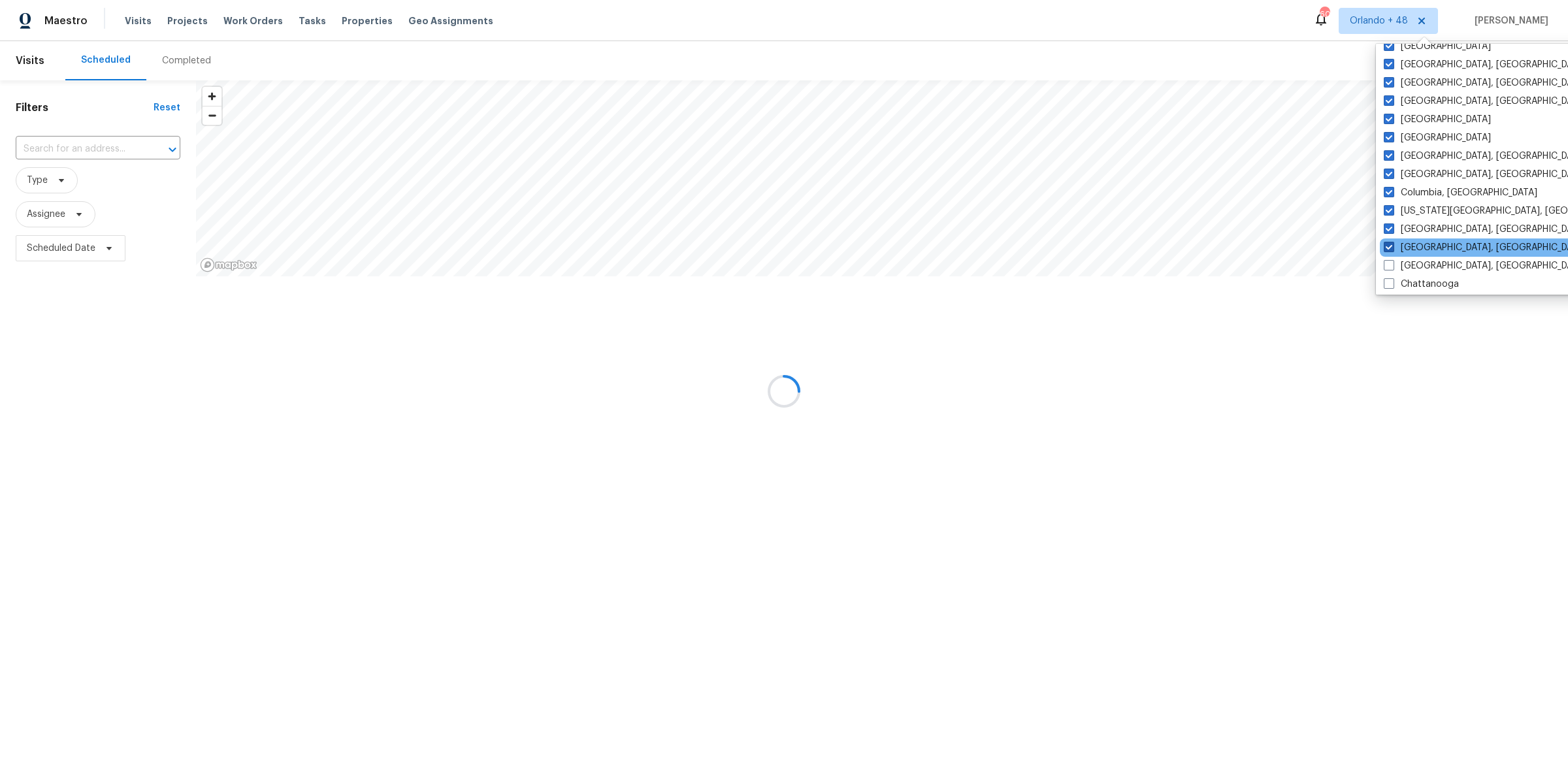
click at [1390, 249] on span at bounding box center [1388, 247] width 11 height 11
click at [1390, 249] on input "Cincinnati, OH" at bounding box center [1388, 246] width 8 height 8
checkbox input "false"
click at [1388, 225] on span at bounding box center [1389, 229] width 11 height 11
click at [1388, 225] on input "Cleveland, OH" at bounding box center [1388, 227] width 8 height 8
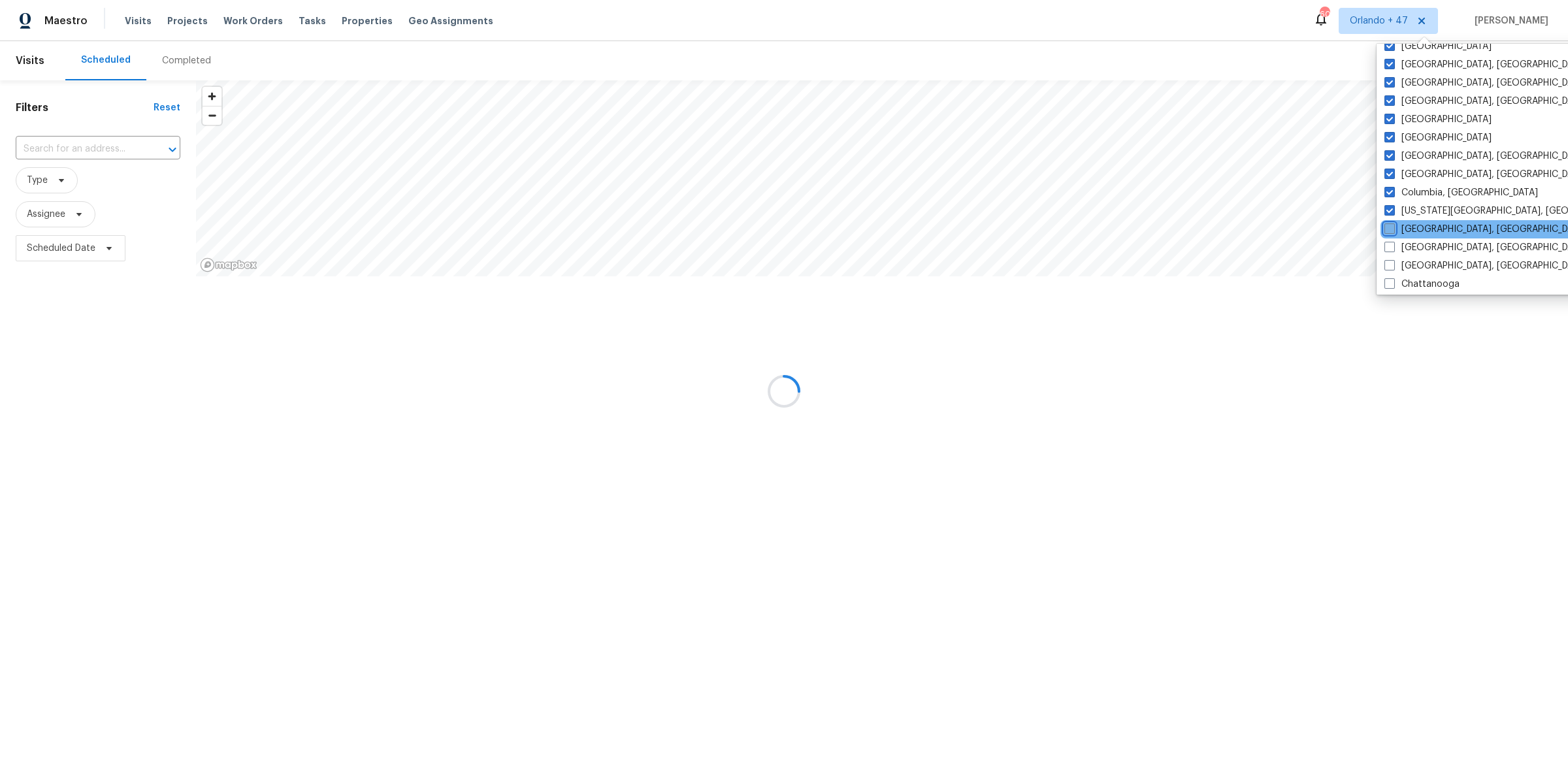
checkbox input "false"
click at [1385, 210] on span at bounding box center [1388, 210] width 11 height 11
click at [1385, 210] on input "Colorado Springs, CO" at bounding box center [1388, 209] width 8 height 8
checkbox input "false"
click at [1385, 183] on div "Columbia, SC" at bounding box center [1511, 192] width 263 height 18
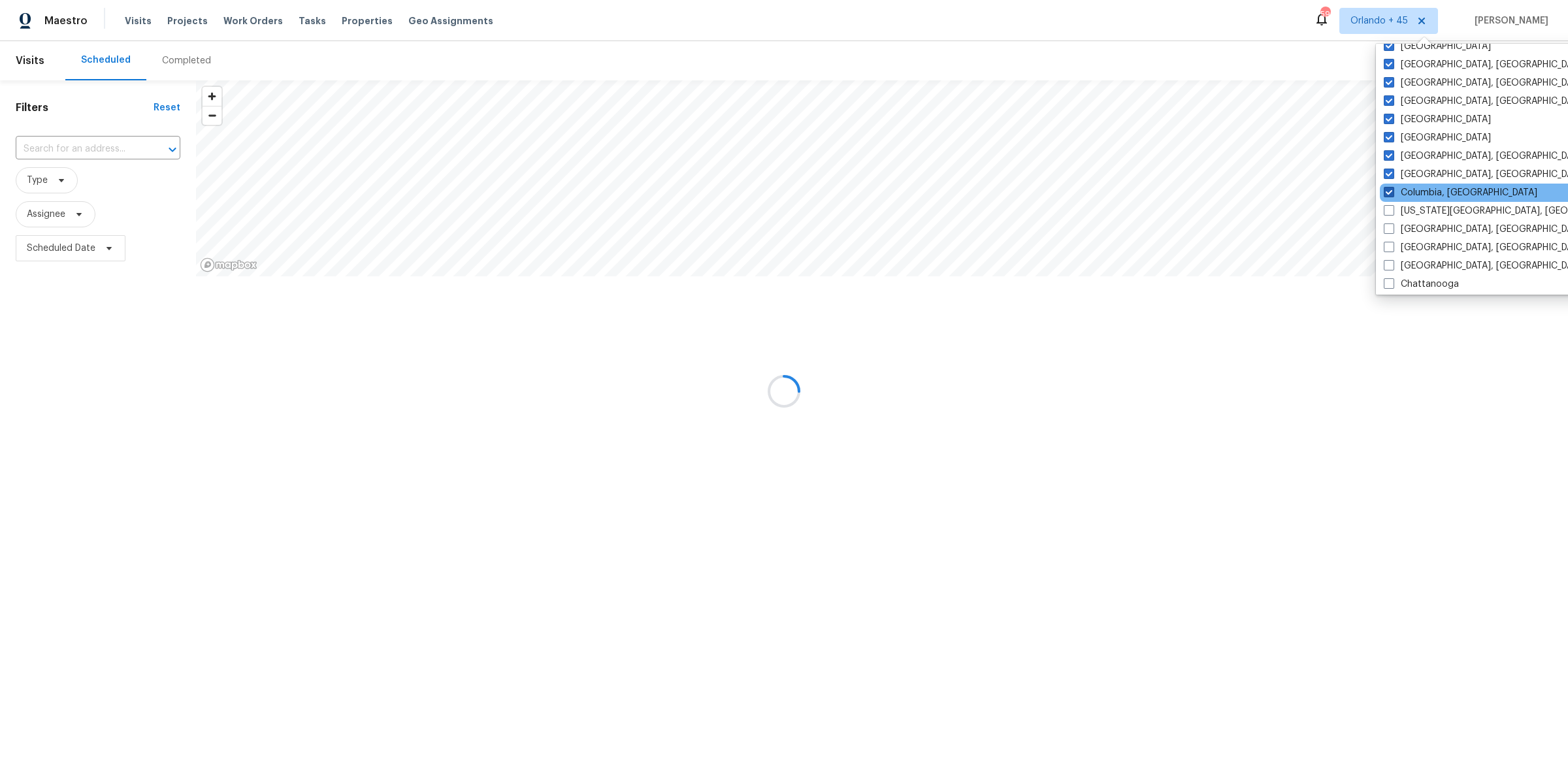
click at [1388, 187] on span at bounding box center [1388, 192] width 11 height 11
click at [1388, 186] on input "Columbia, SC" at bounding box center [1388, 190] width 8 height 8
checkbox input "false"
click at [1388, 168] on span at bounding box center [1388, 173] width 11 height 11
click at [1388, 168] on input "Columbus, OH" at bounding box center [1388, 172] width 8 height 8
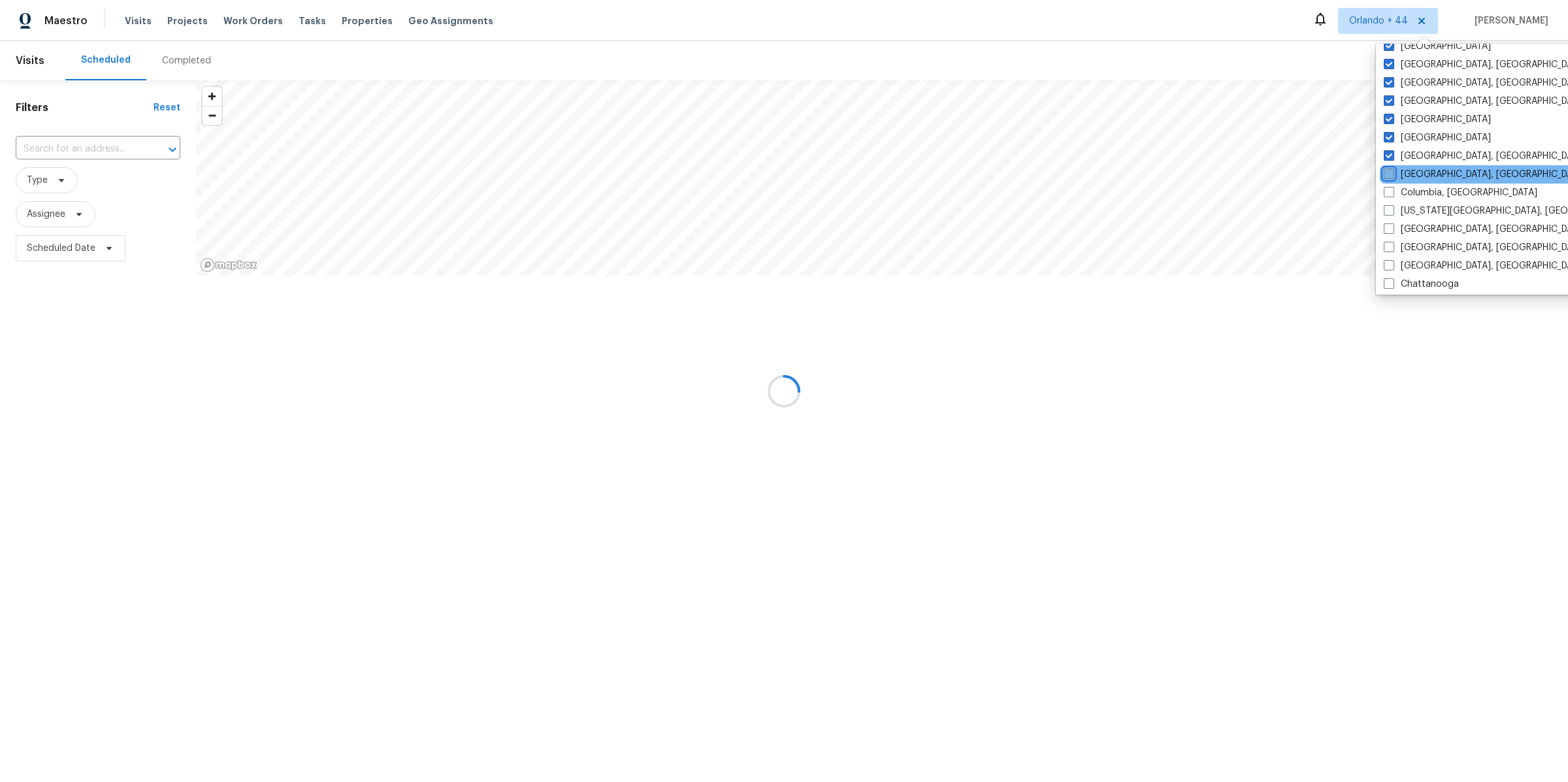
checkbox input "false"
click at [1388, 153] on span at bounding box center [1388, 155] width 11 height 11
click at [1388, 153] on input "Corpus Christi, TX" at bounding box center [1388, 154] width 8 height 8
checkbox input "false"
click at [1388, 130] on div "Dallas" at bounding box center [1512, 138] width 263 height 18
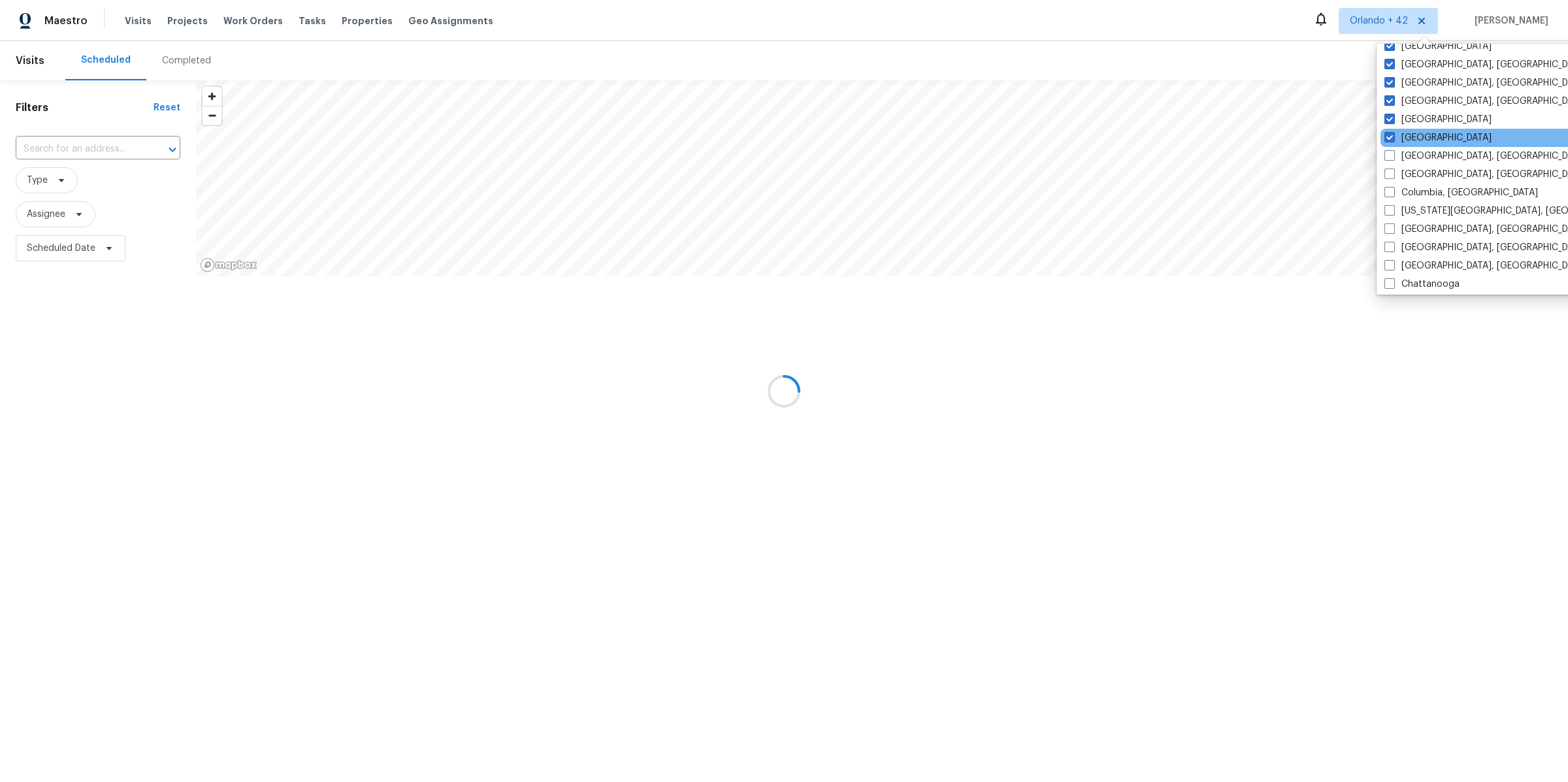
click at [1388, 130] on div "Dallas" at bounding box center [1512, 138] width 263 height 18
click at [1388, 132] on label "Dallas" at bounding box center [1437, 138] width 107 height 13
click at [1388, 132] on input "Dallas" at bounding box center [1388, 136] width 8 height 8
checkbox input "false"
click at [1388, 117] on span at bounding box center [1390, 119] width 11 height 11
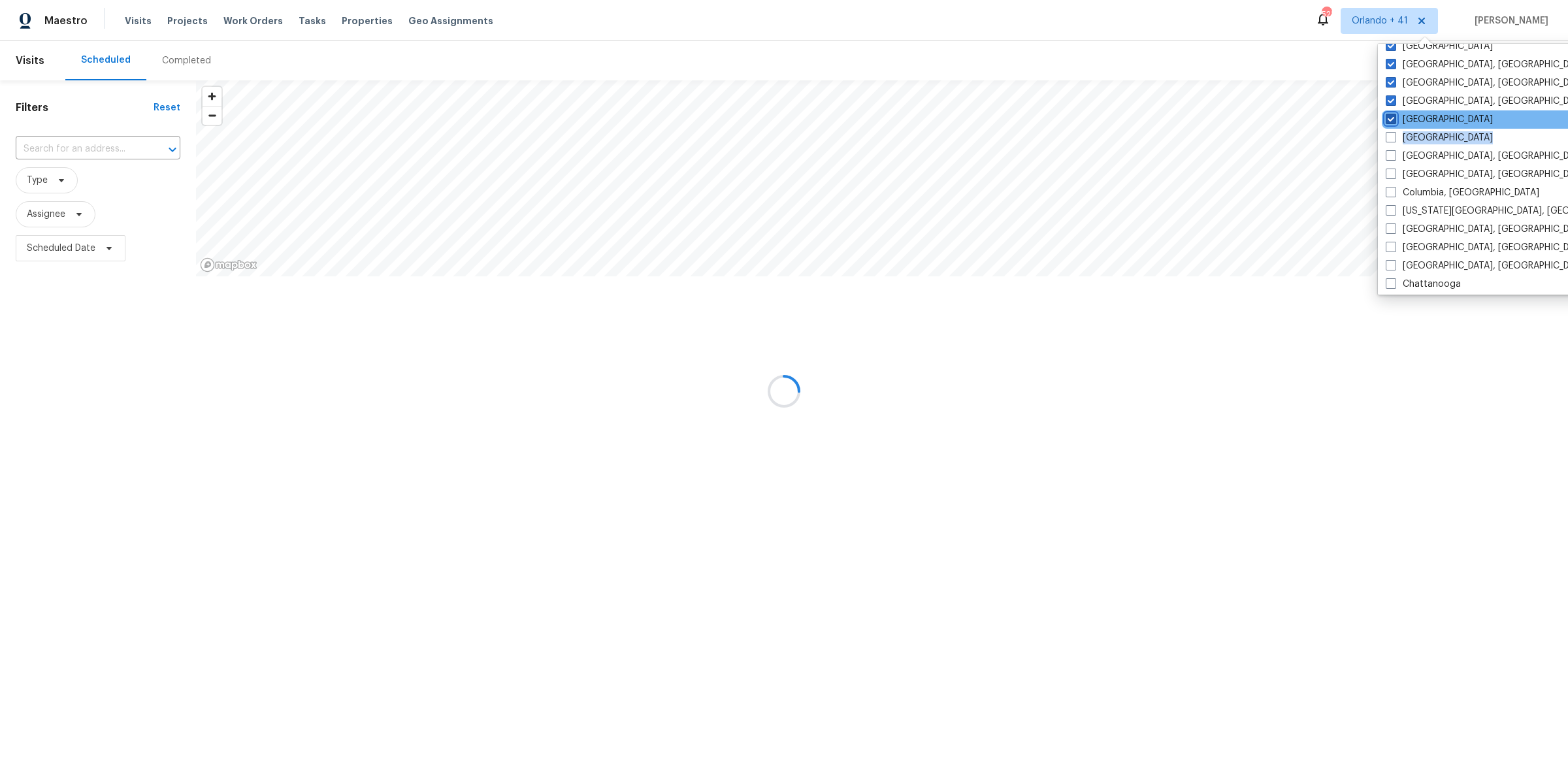
click at [1388, 117] on input "Denver" at bounding box center [1390, 117] width 8 height 8
checkbox input "false"
click at [1388, 96] on span at bounding box center [1388, 100] width 11 height 11
click at [1388, 96] on input "Detroit, MI" at bounding box center [1387, 99] width 8 height 8
checkbox input "false"
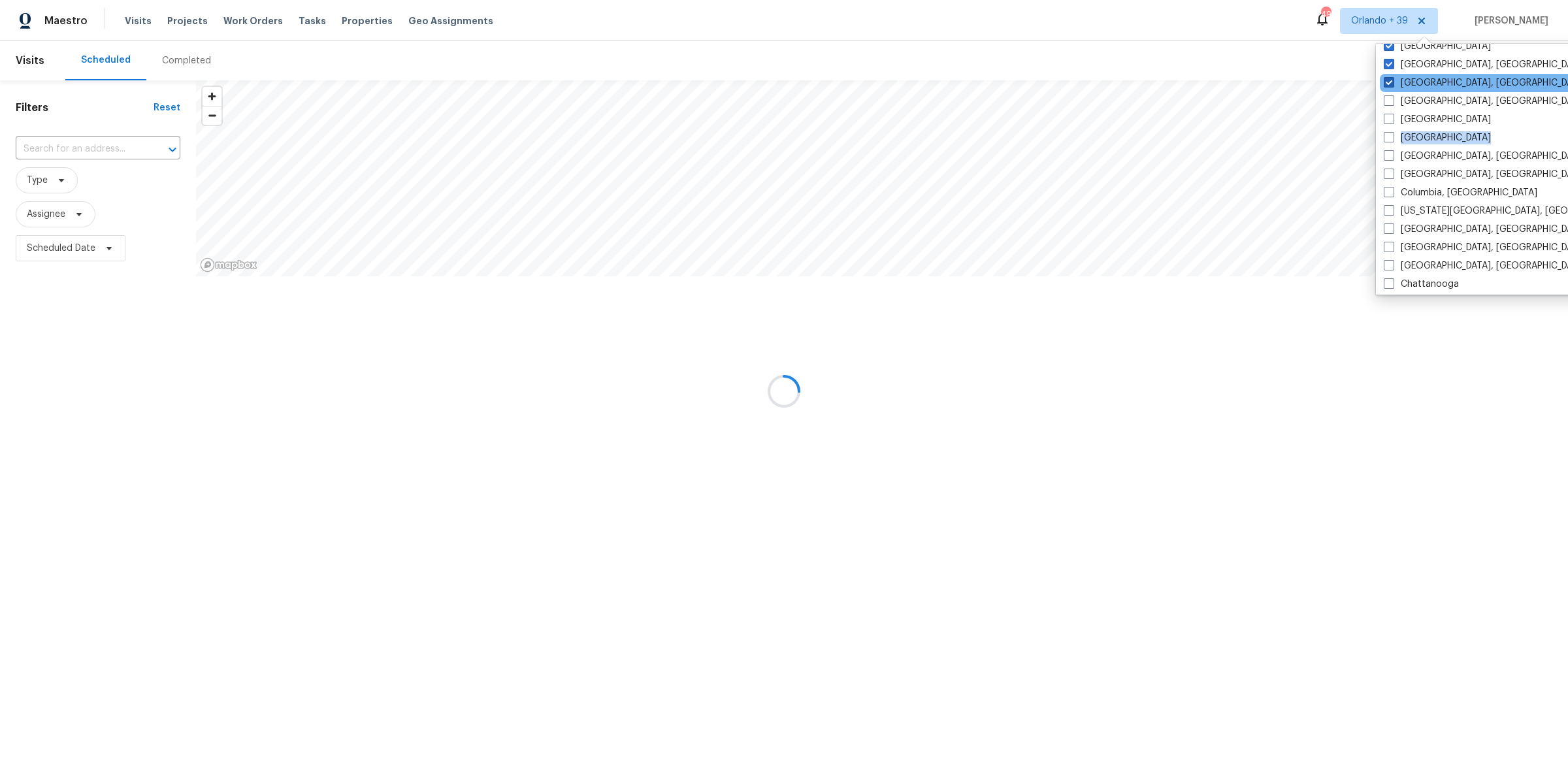
click at [1388, 81] on span at bounding box center [1388, 82] width 11 height 11
click at [1388, 81] on input "Greensboro, NC" at bounding box center [1388, 81] width 8 height 8
checkbox input "false"
click at [1390, 64] on span at bounding box center [1388, 64] width 11 height 11
click at [1390, 64] on input "Greenville, SC" at bounding box center [1388, 62] width 8 height 8
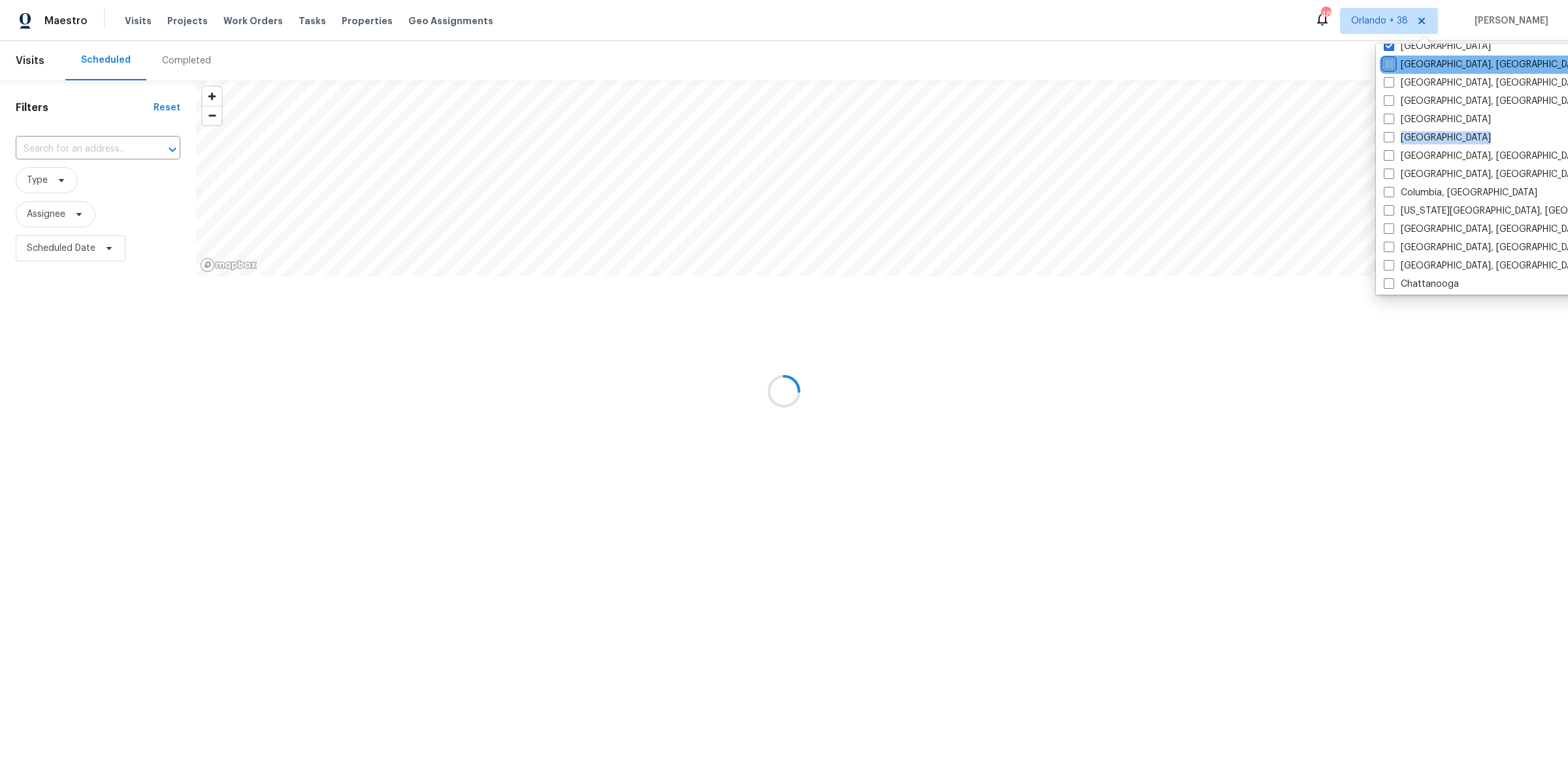
checkbox input "false"
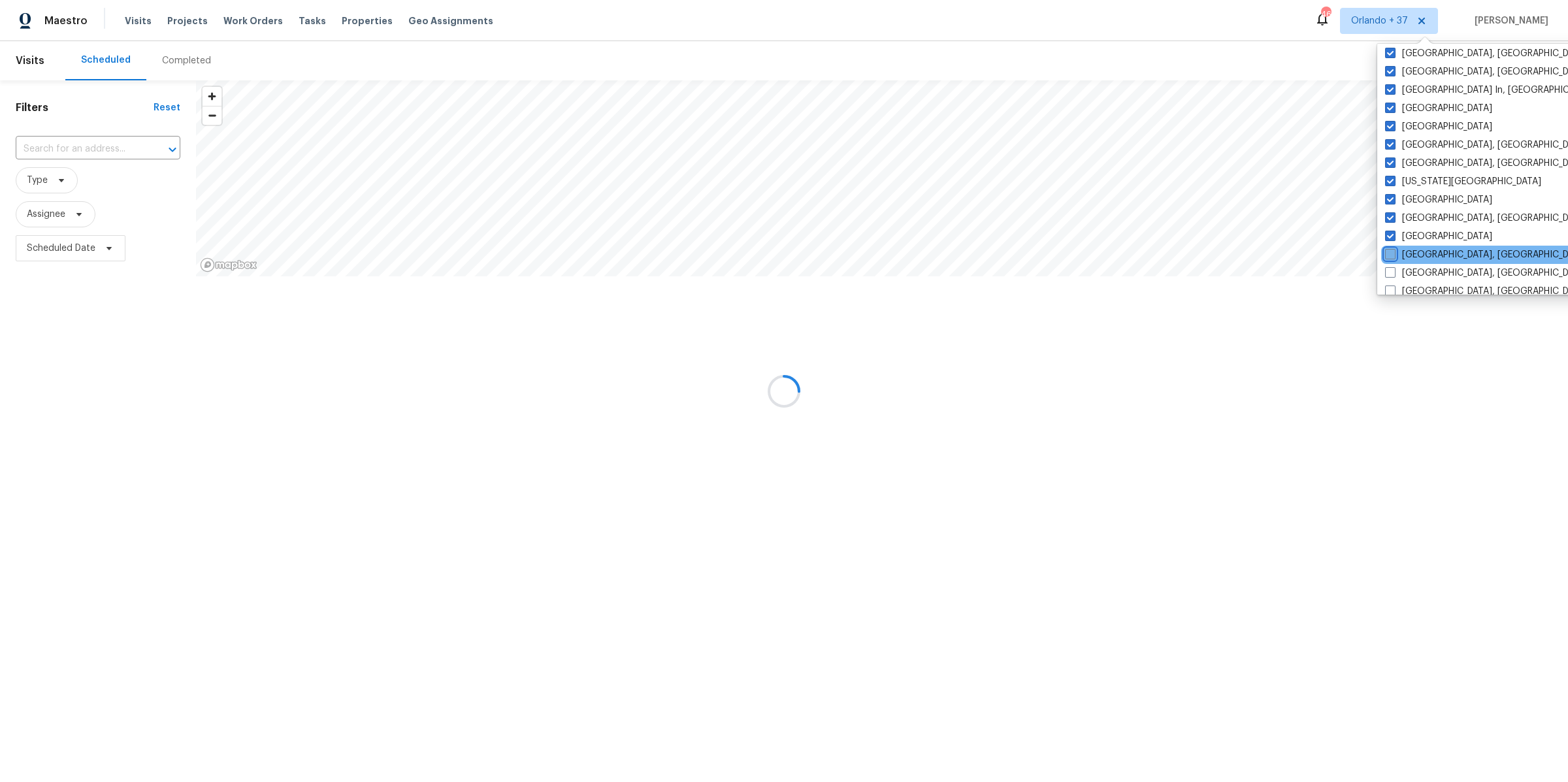
scroll to position [471, 0]
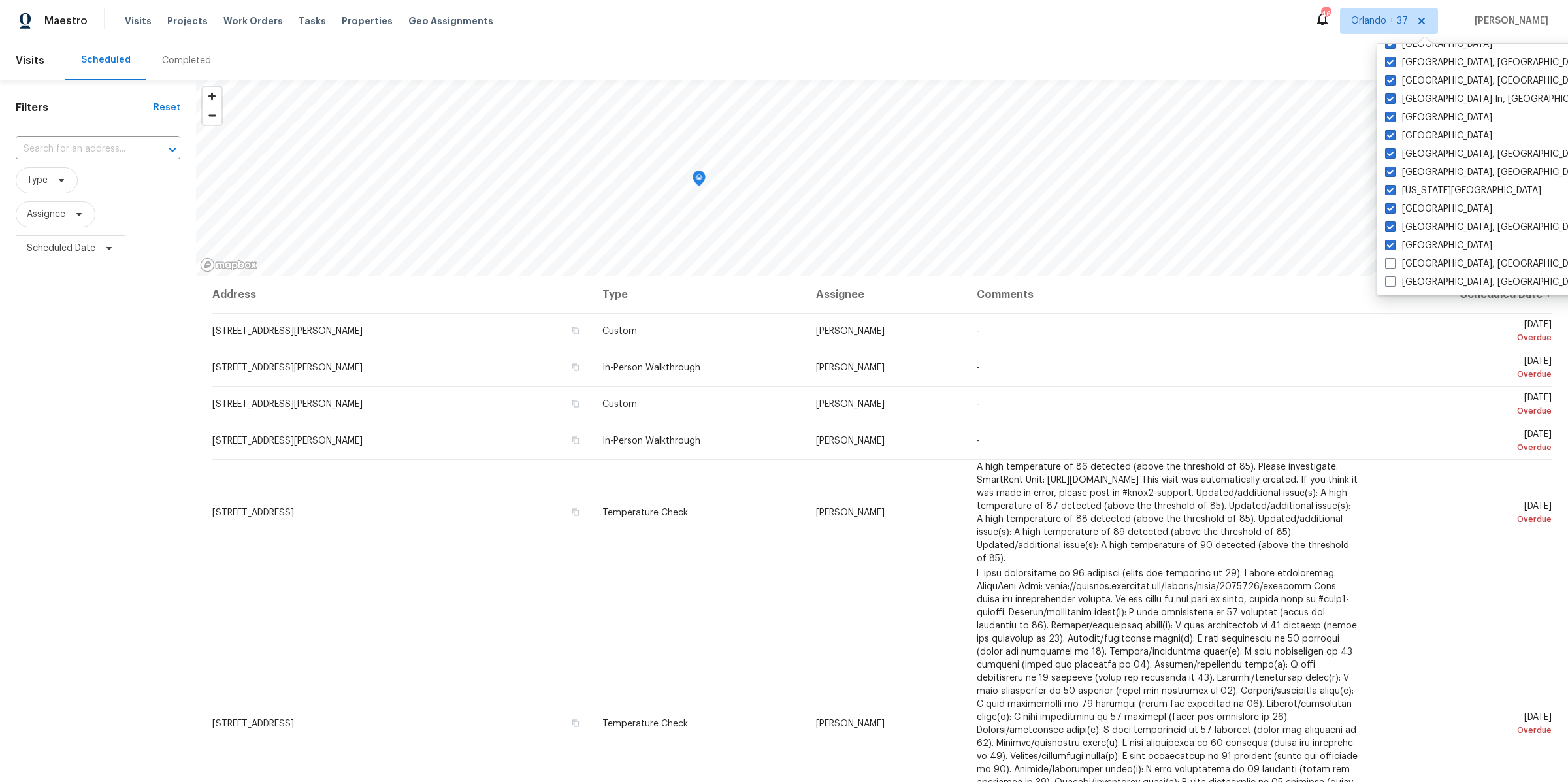
click at [86, 393] on div "Filters Reset ​ Type Assignee Scheduled Date" at bounding box center [98, 491] width 196 height 822
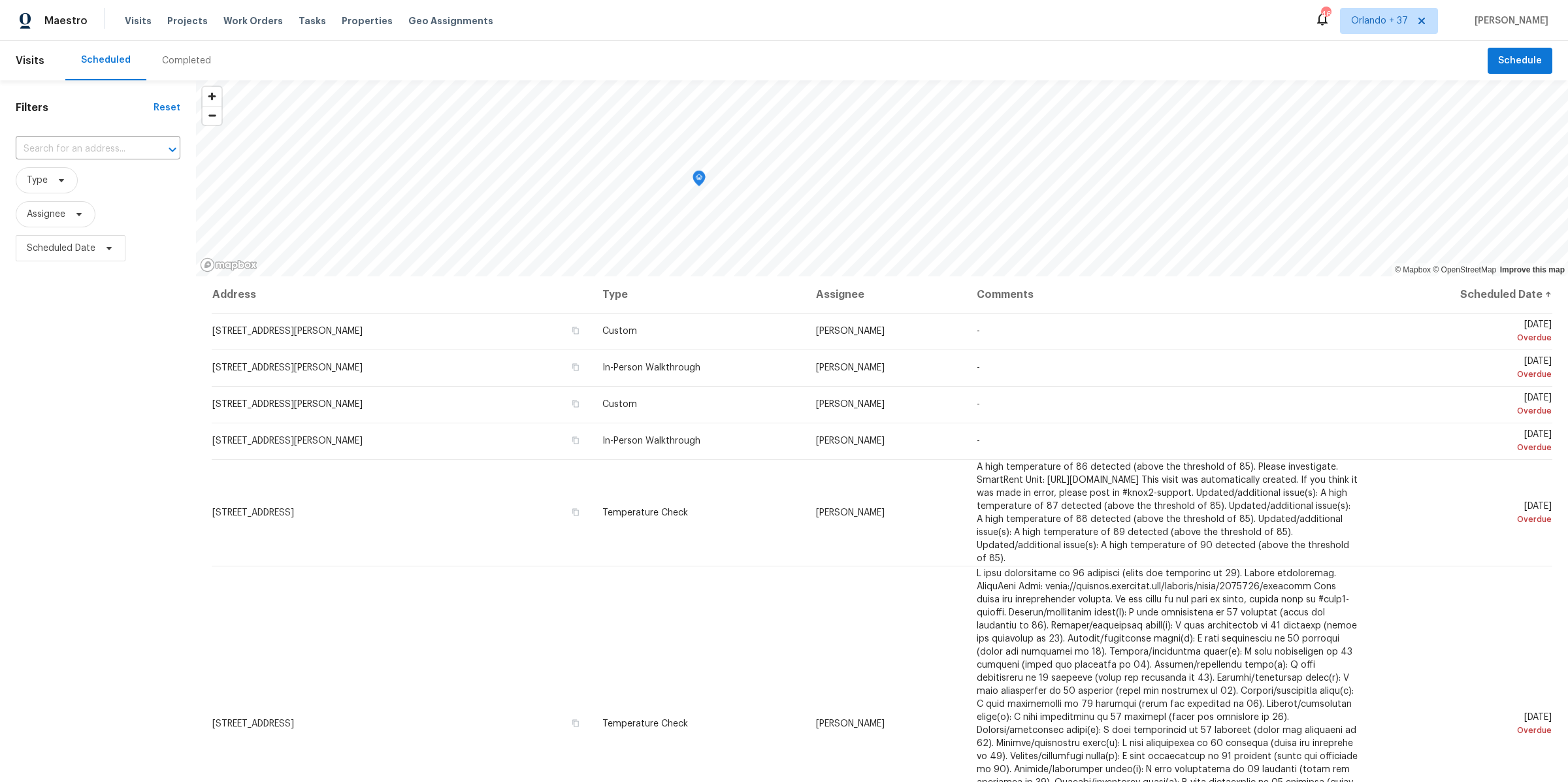
click at [168, 62] on div "Completed" at bounding box center [186, 61] width 49 height 13
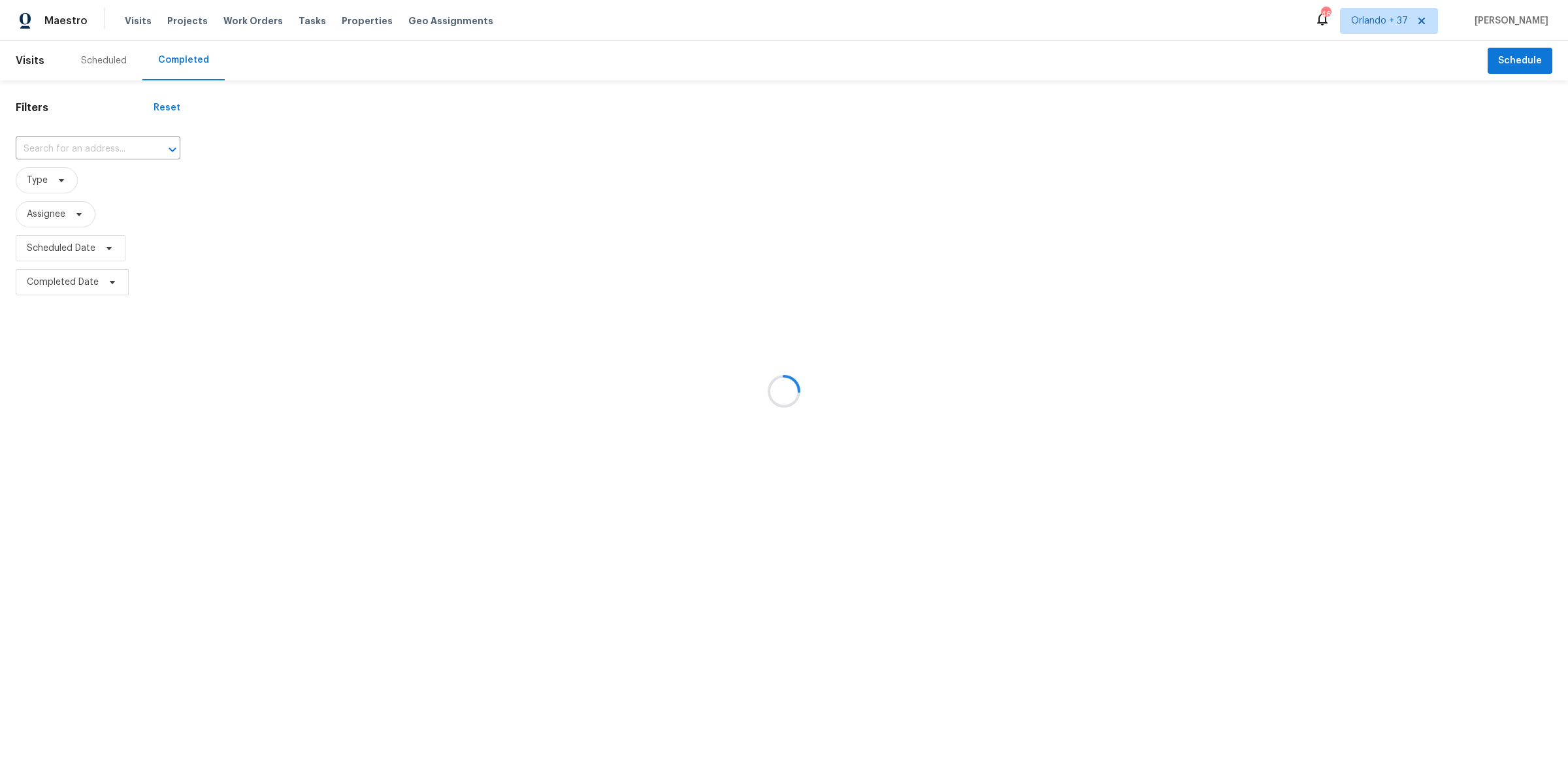
click at [72, 147] on div at bounding box center [784, 391] width 1568 height 782
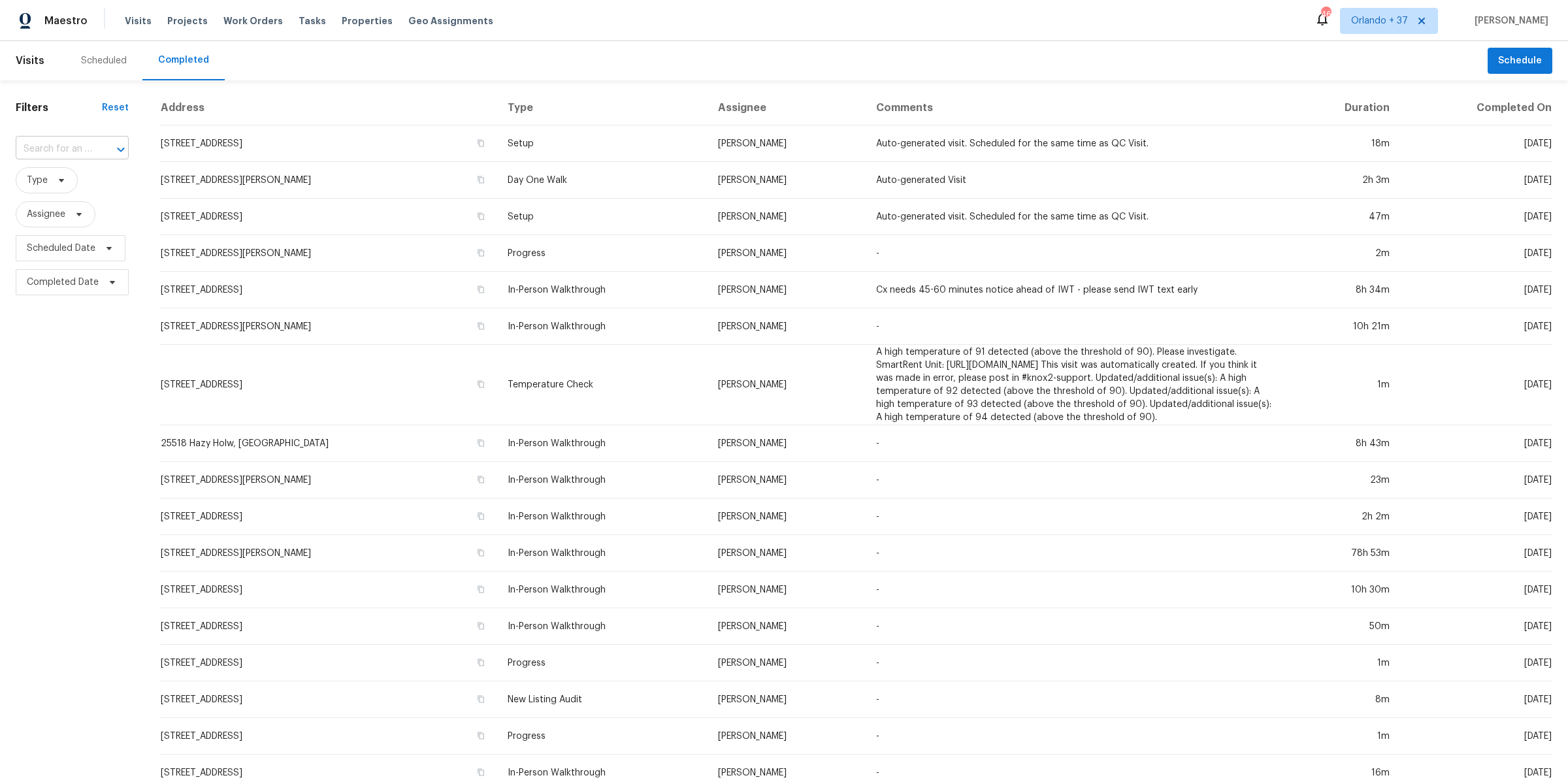
click at [57, 149] on input "text" at bounding box center [54, 149] width 76 height 21
paste input "[STREET_ADDRESS]"
type input "[STREET_ADDRESS]"
click at [73, 185] on li "[STREET_ADDRESS]" at bounding box center [71, 178] width 111 height 21
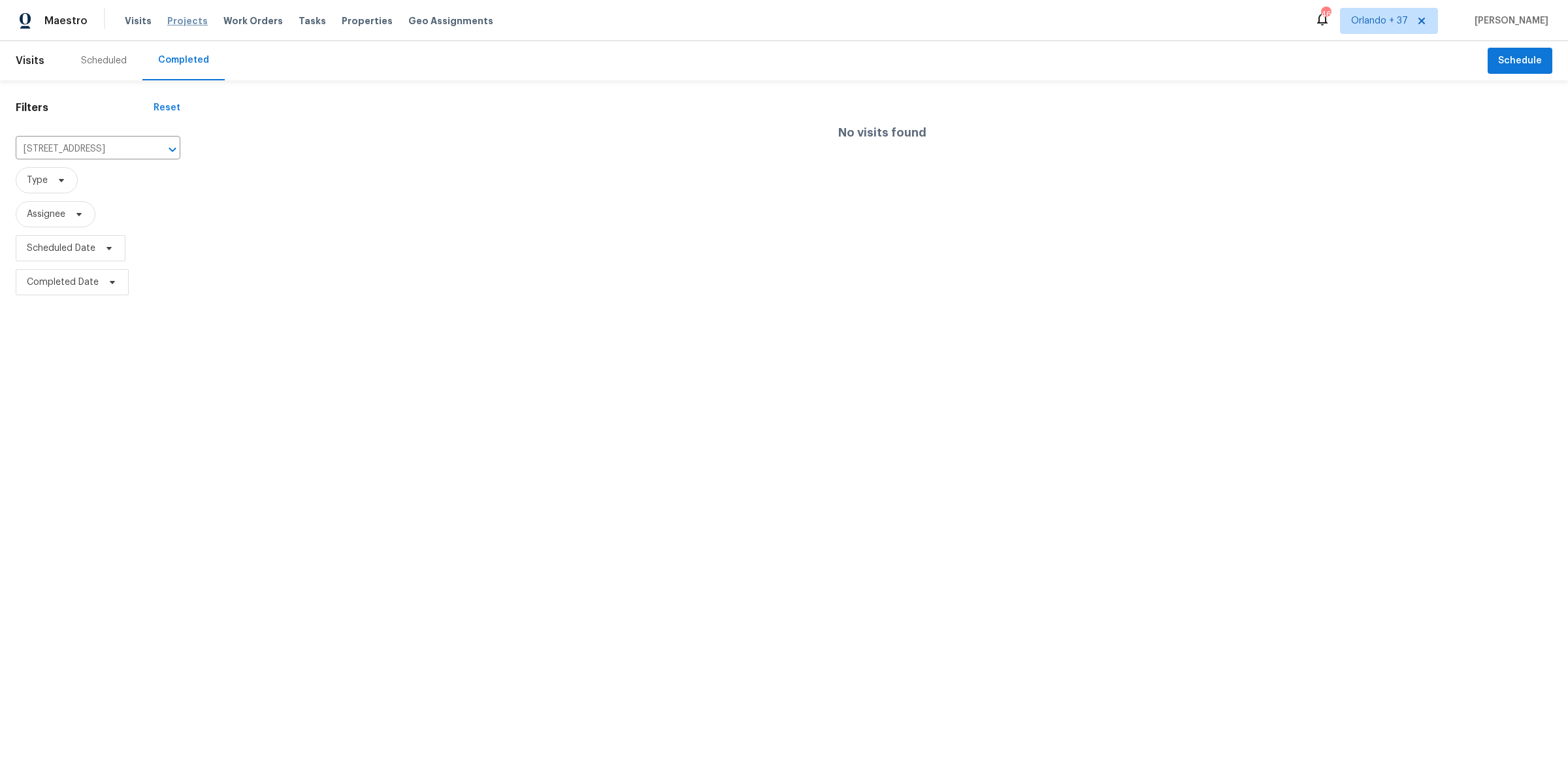
click at [179, 20] on span "Projects" at bounding box center [187, 21] width 40 height 13
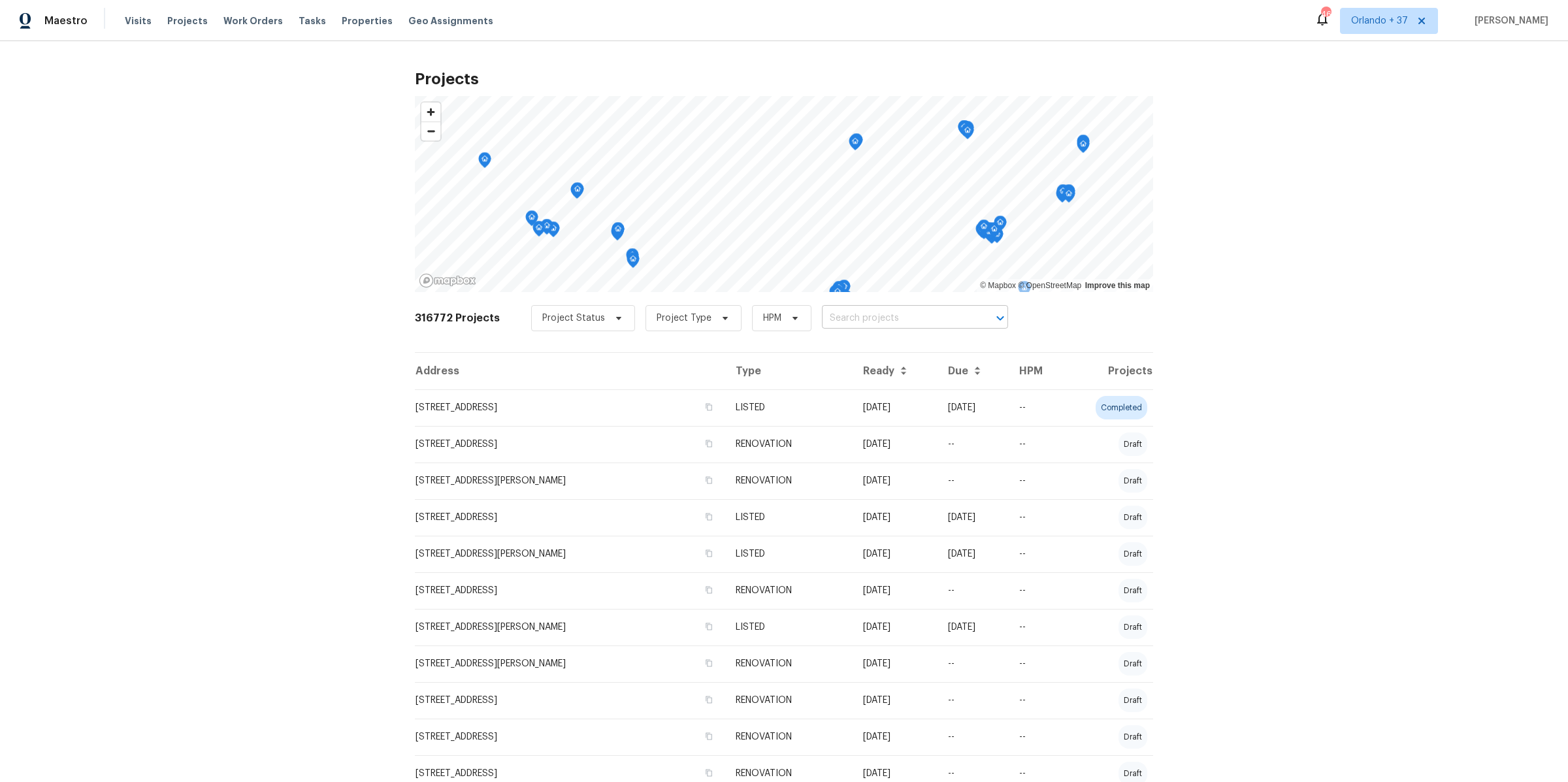
click at [875, 316] on input "text" at bounding box center [896, 318] width 149 height 21
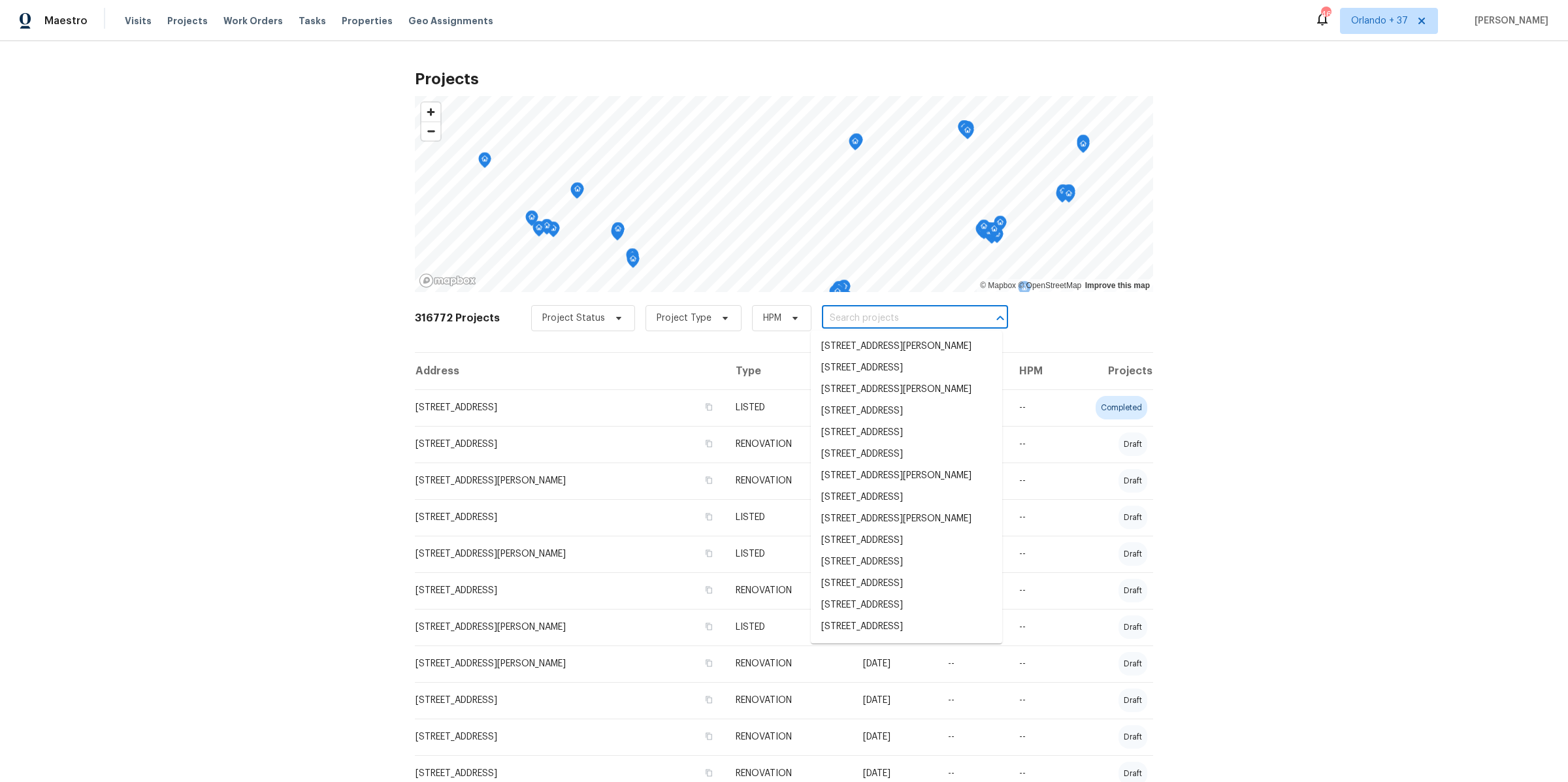
paste input "[STREET_ADDRESS]"
type input "[STREET_ADDRESS]"
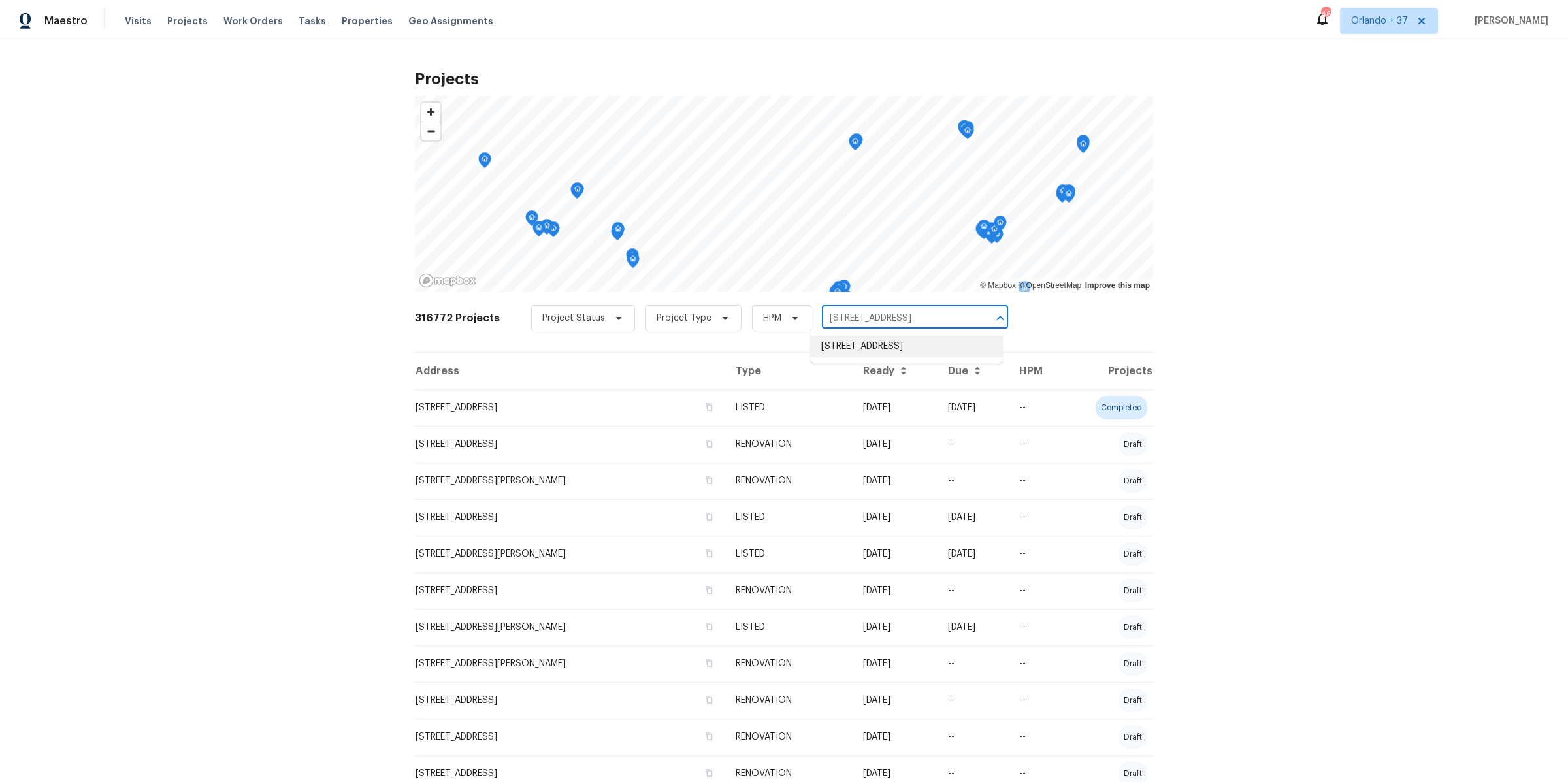
click at [898, 342] on li "[STREET_ADDRESS]" at bounding box center [906, 346] width 191 height 21
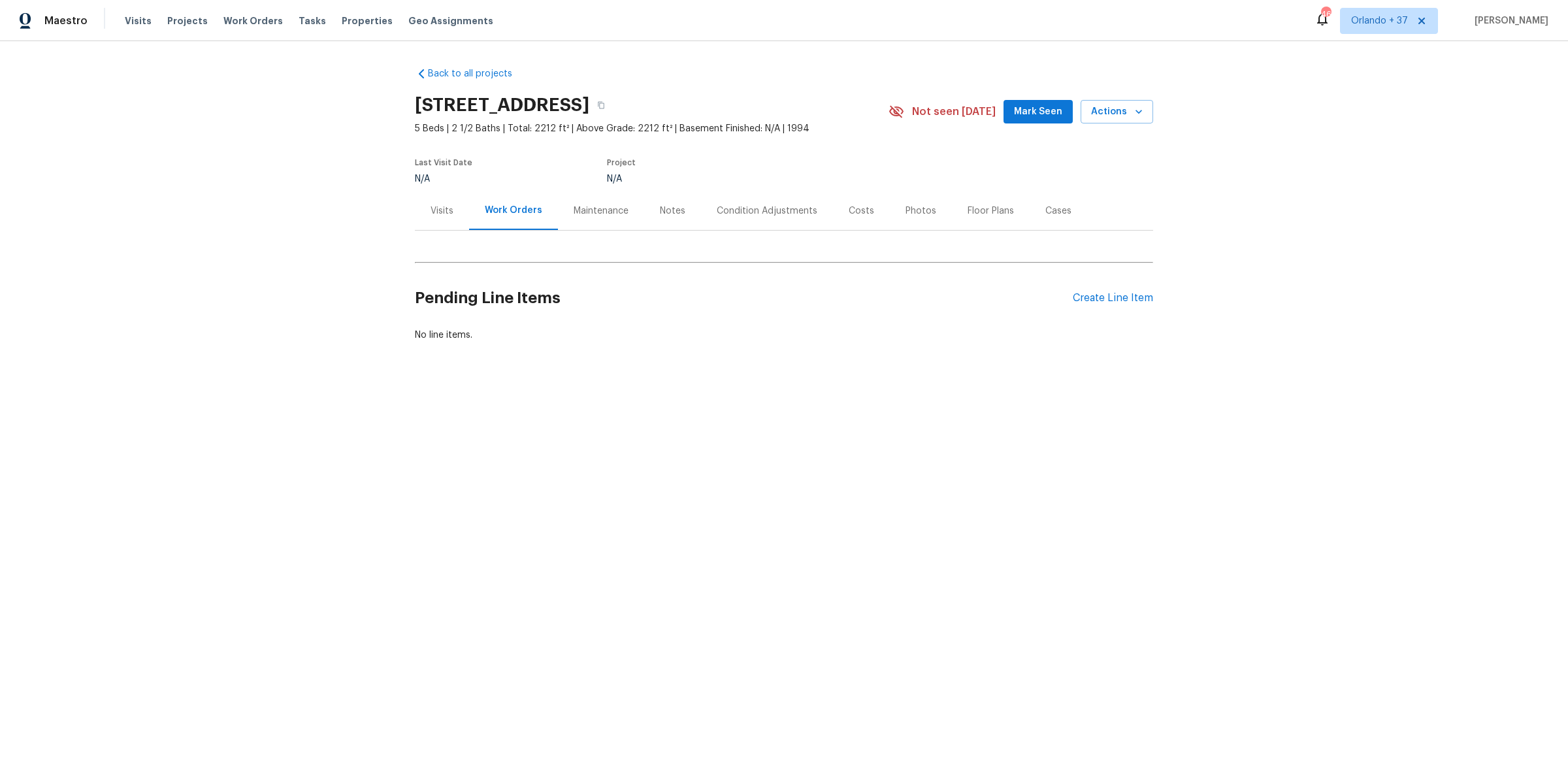
click at [848, 212] on div "Costs" at bounding box center [861, 211] width 25 height 13
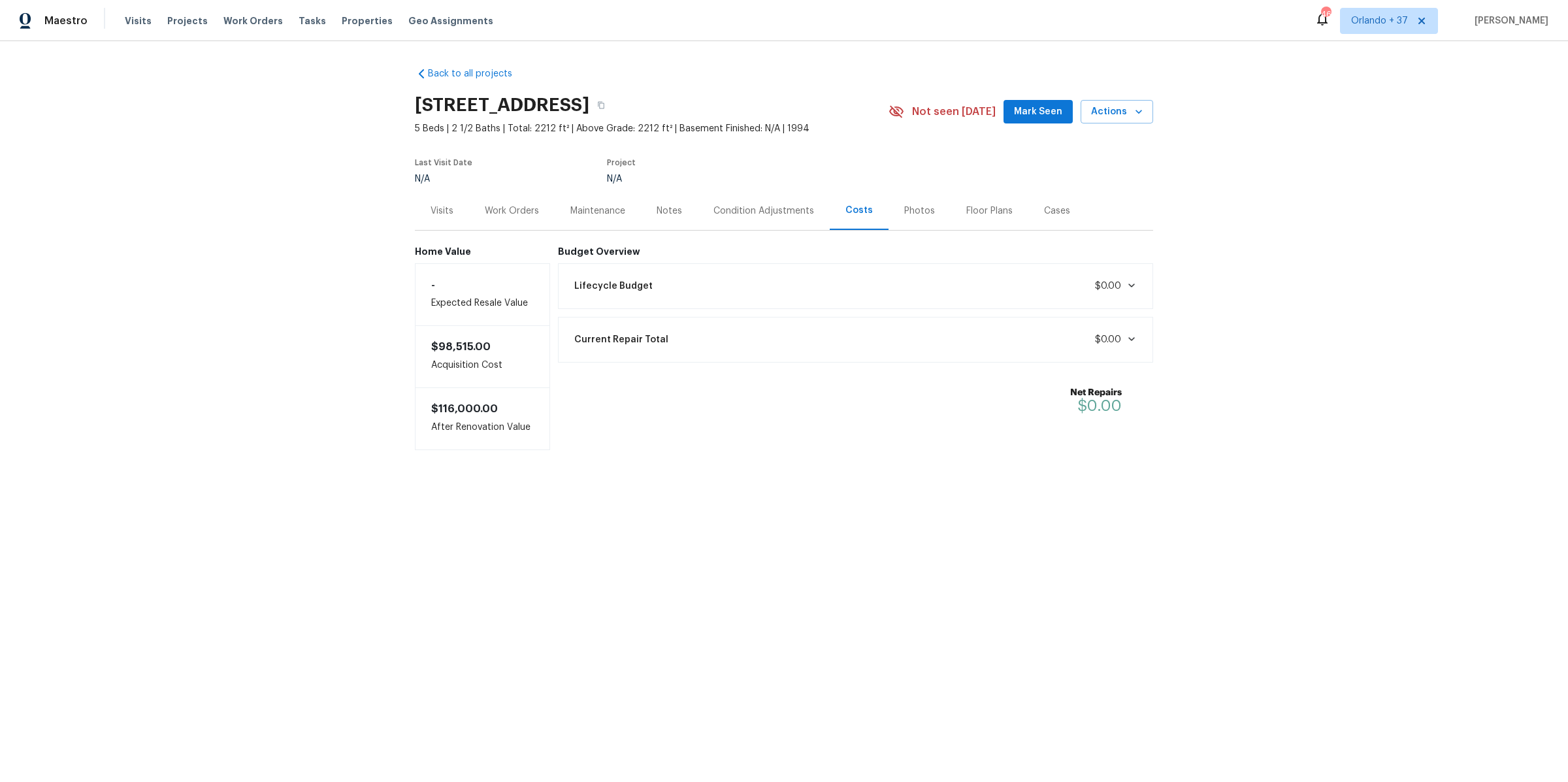
click at [926, 217] on div "Photos" at bounding box center [919, 211] width 30 height 13
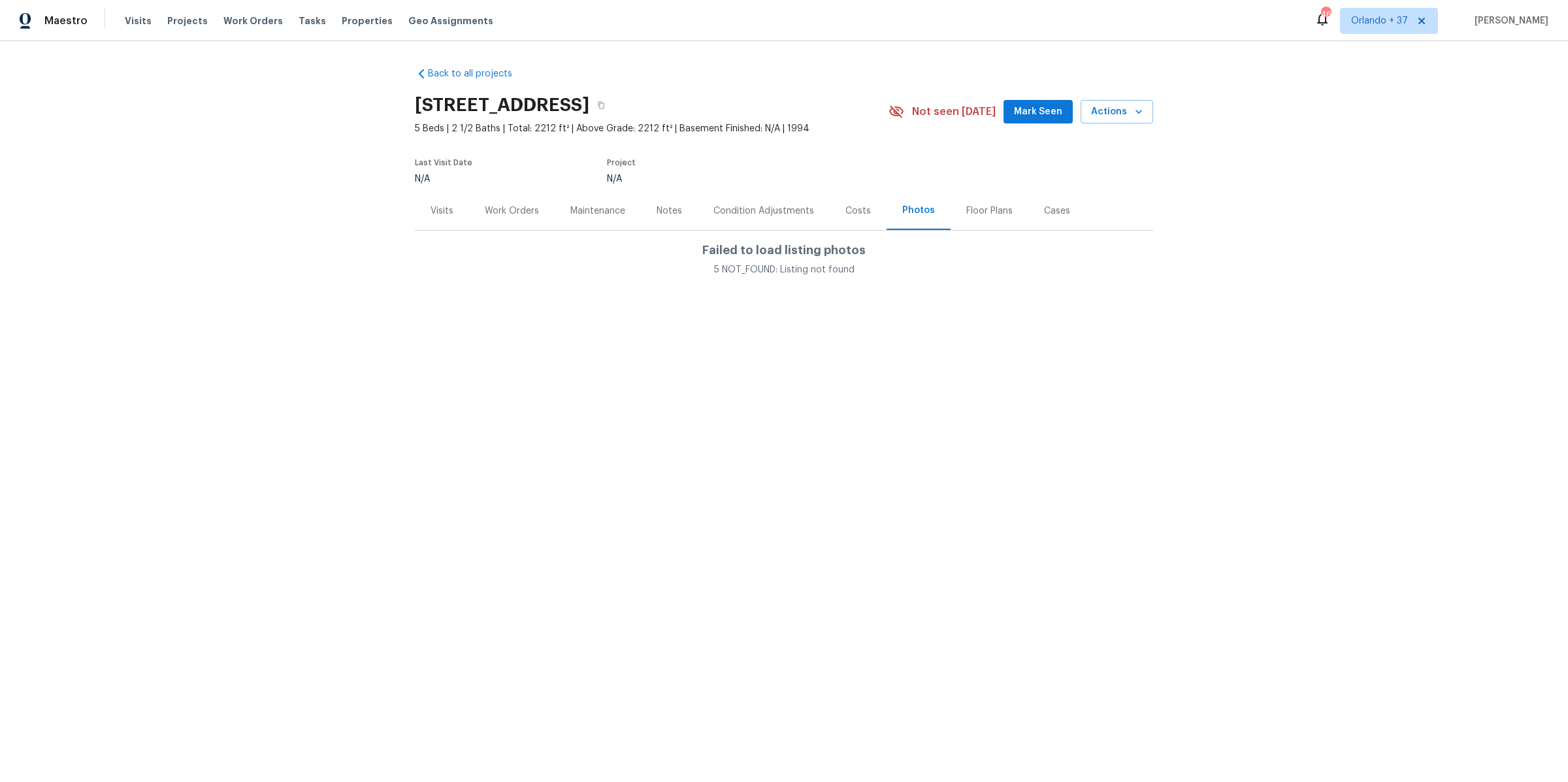
click at [846, 215] on div "Costs" at bounding box center [858, 211] width 25 height 13
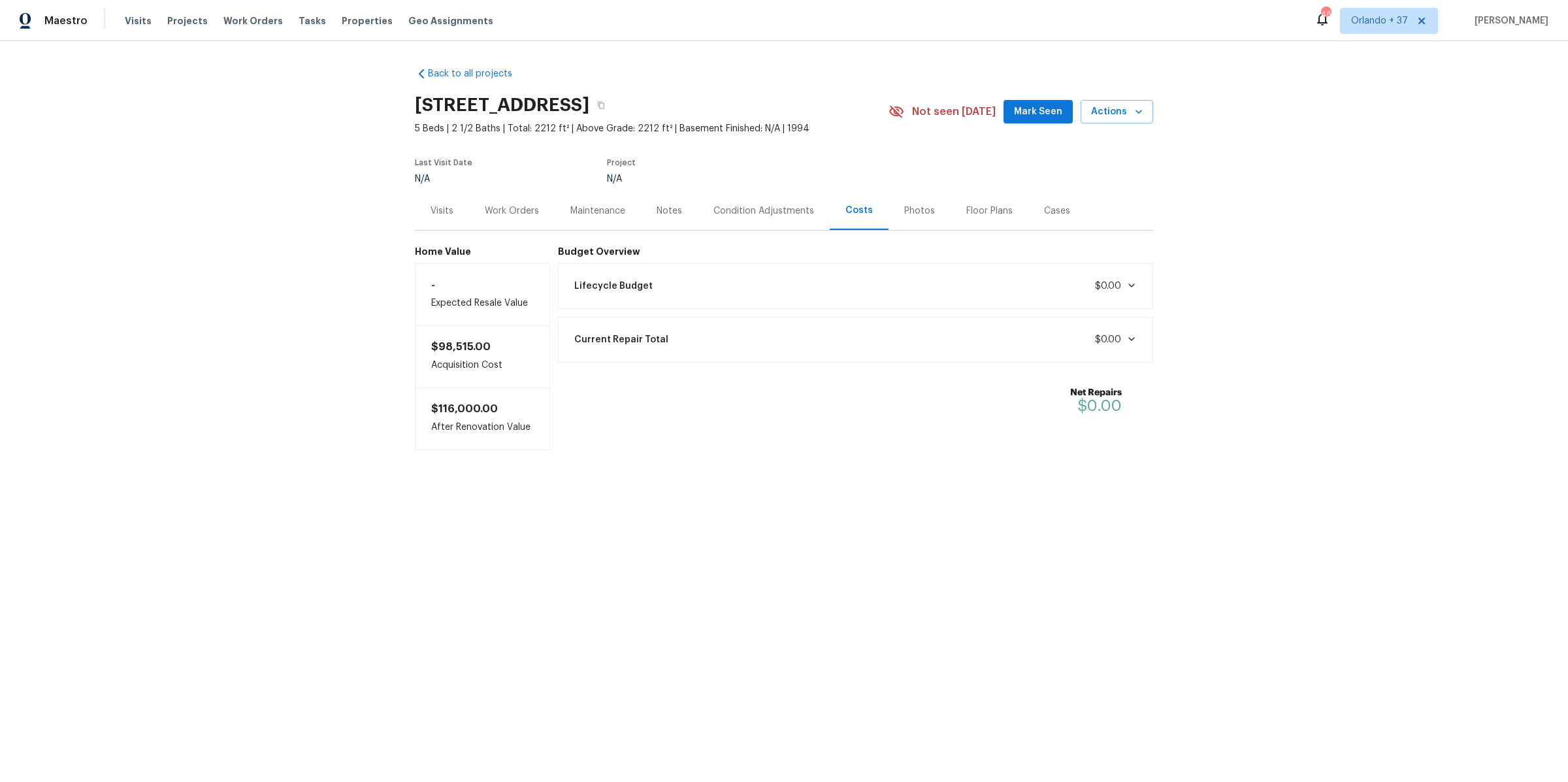
click at [793, 214] on div "Condition Adjustments" at bounding box center [763, 211] width 100 height 13
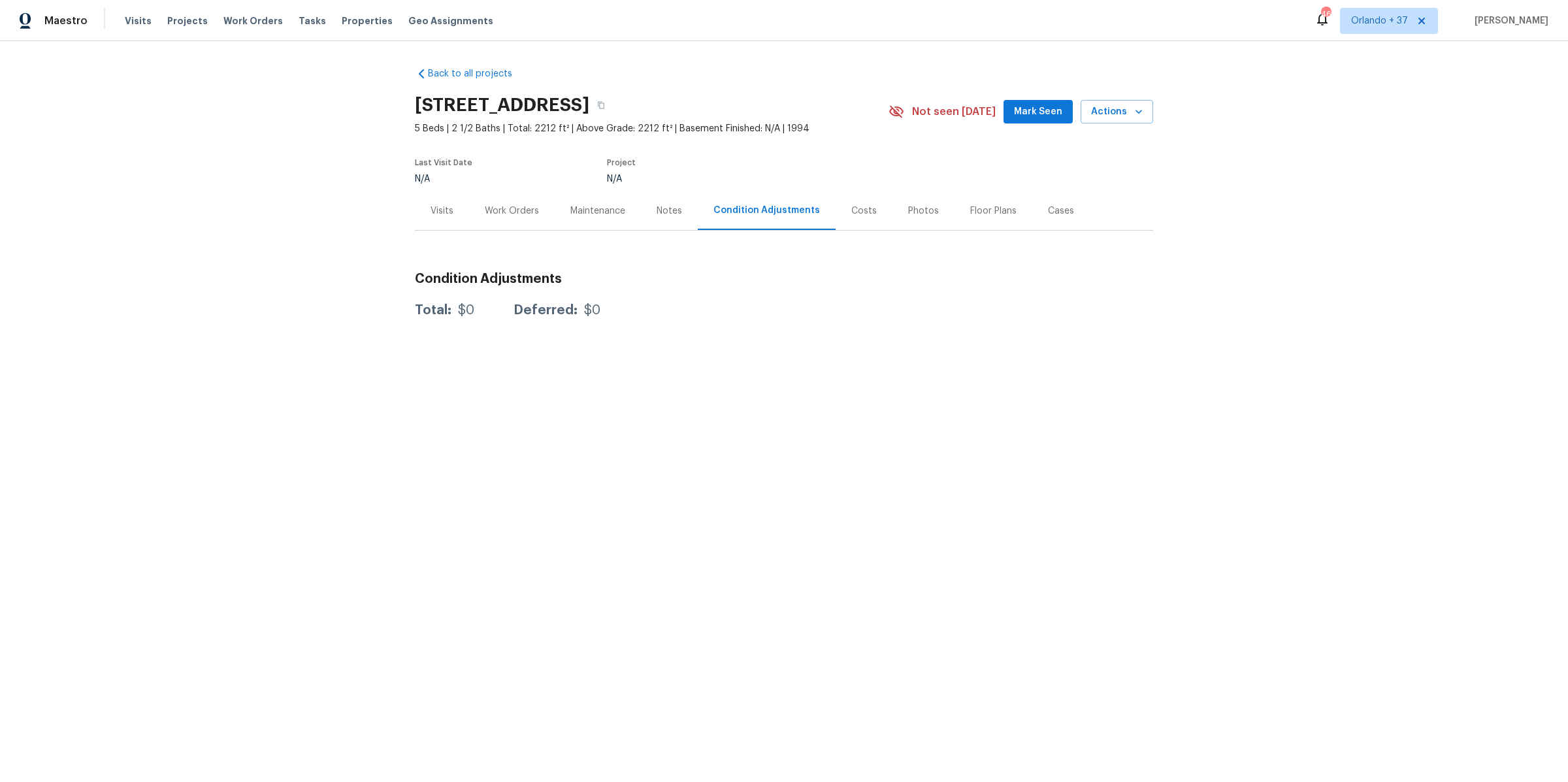
click at [657, 209] on div "Notes" at bounding box center [669, 211] width 25 height 13
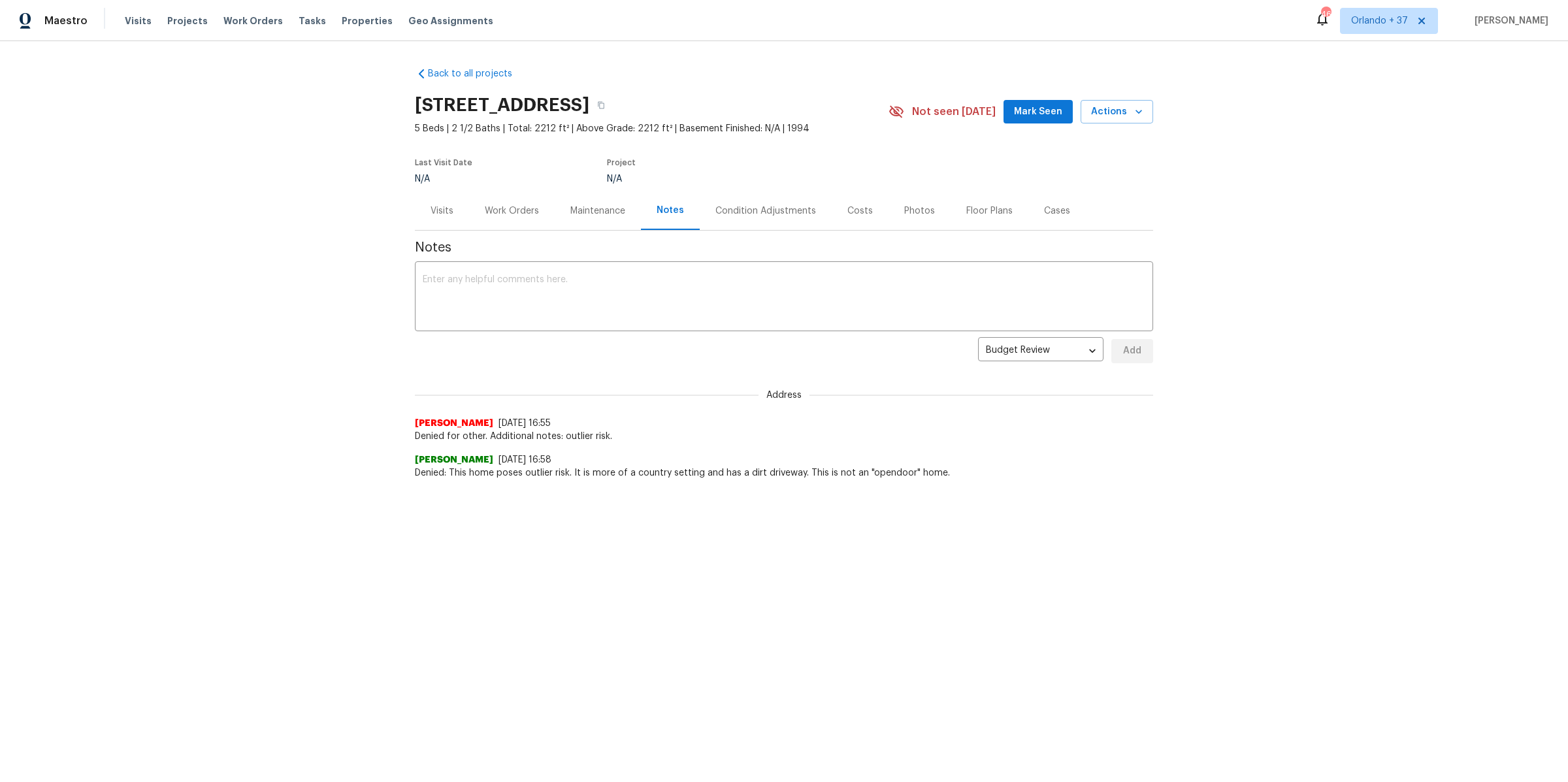
click at [754, 200] on div "Condition Adjustments" at bounding box center [766, 210] width 132 height 38
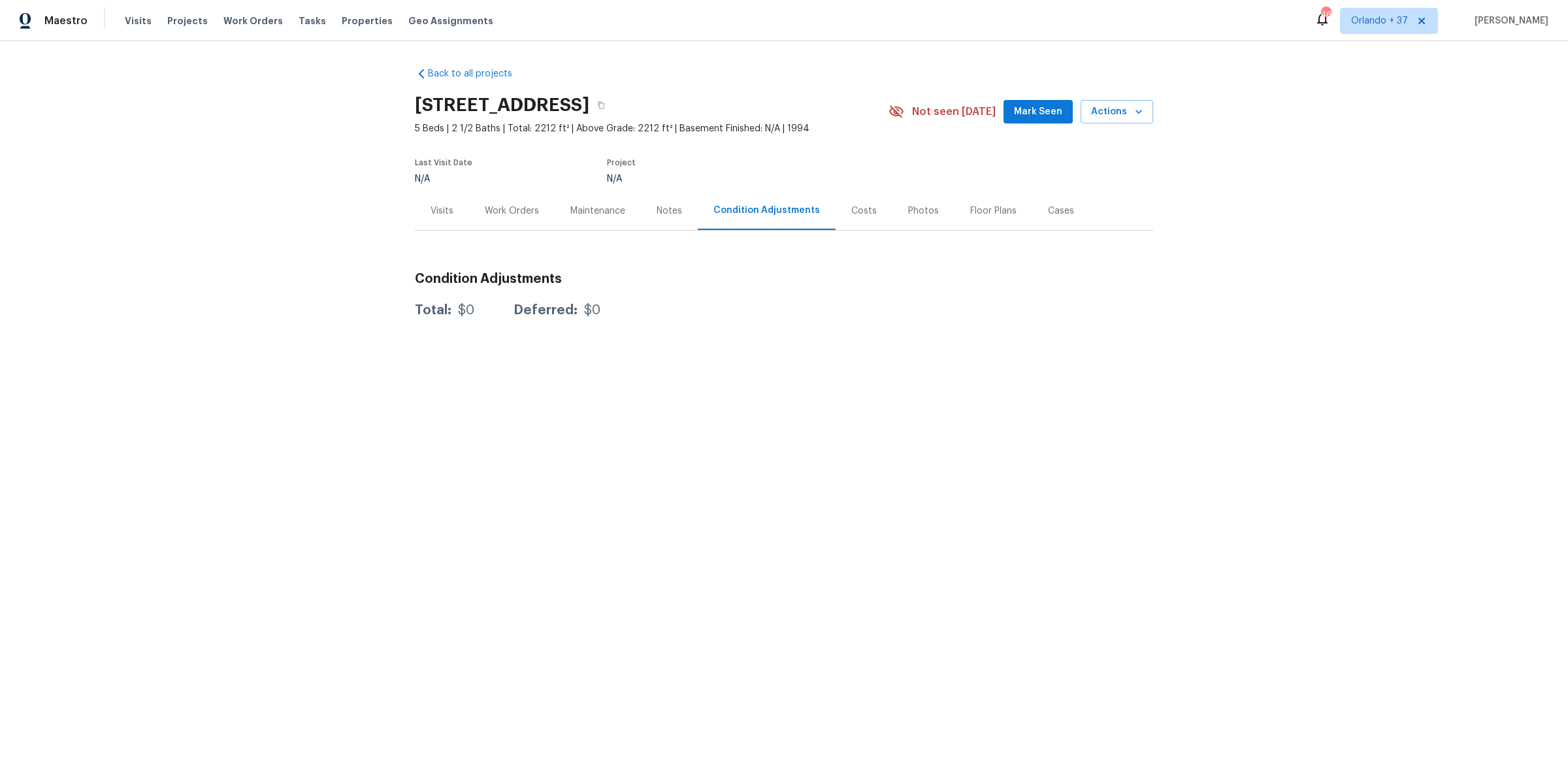
click at [455, 61] on div "Back to all projects [STREET_ADDRESS] 5 Beds | 2 1/2 Baths | Total: 2212 ft² | …" at bounding box center [783, 190] width 738 height 268
click at [471, 75] on link "Back to all projects" at bounding box center [477, 74] width 125 height 13
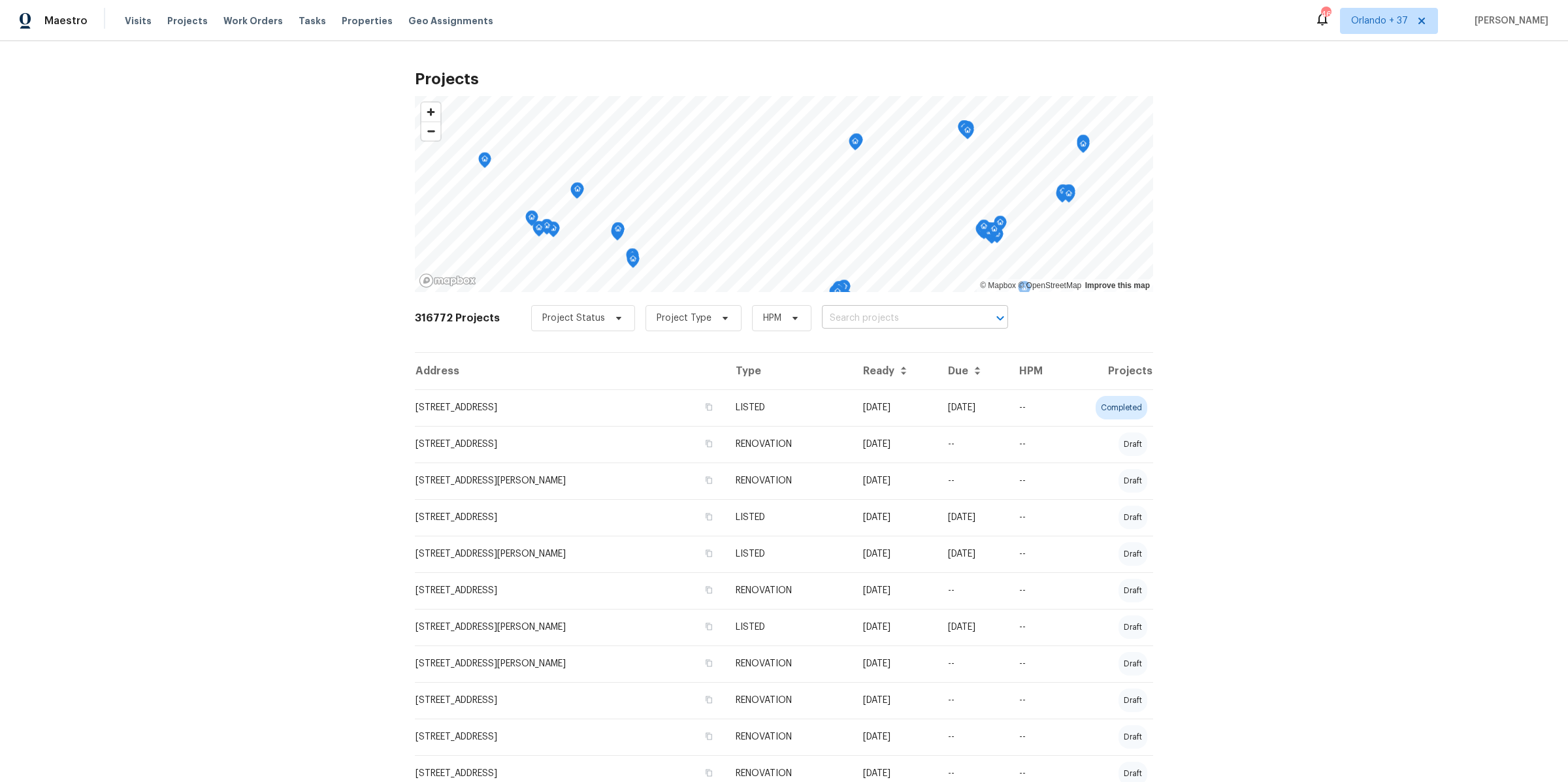
click at [891, 316] on input "text" at bounding box center [896, 318] width 149 height 21
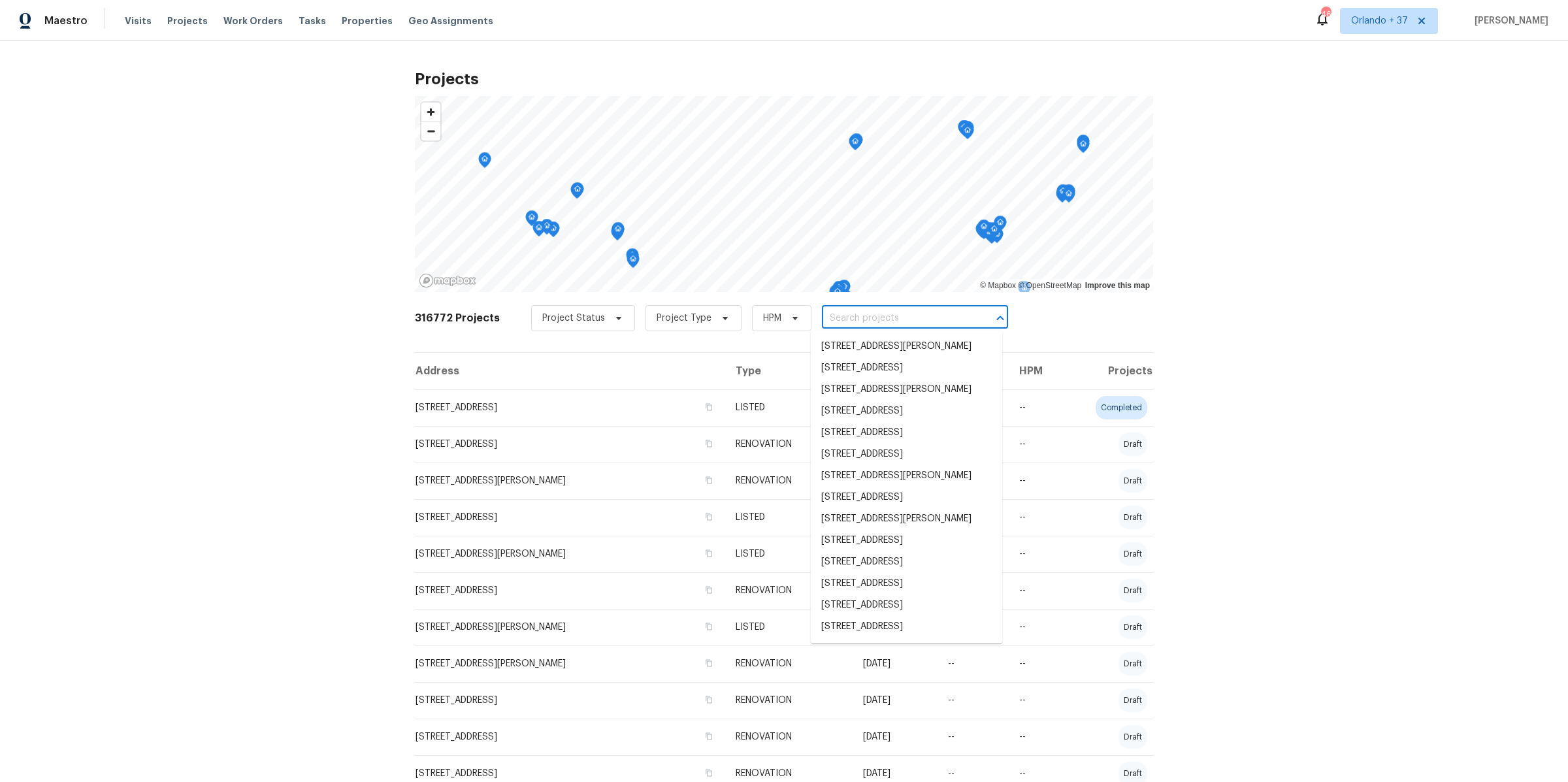
paste input "590a7942-ad6f-58e5-a439-6e9906c411cf"
type input "590a7942-ad6f-58e5-a439-6e9906c411cf"
paste input "[STREET_ADDRESS]"
type input "[STREET_ADDRESS]"
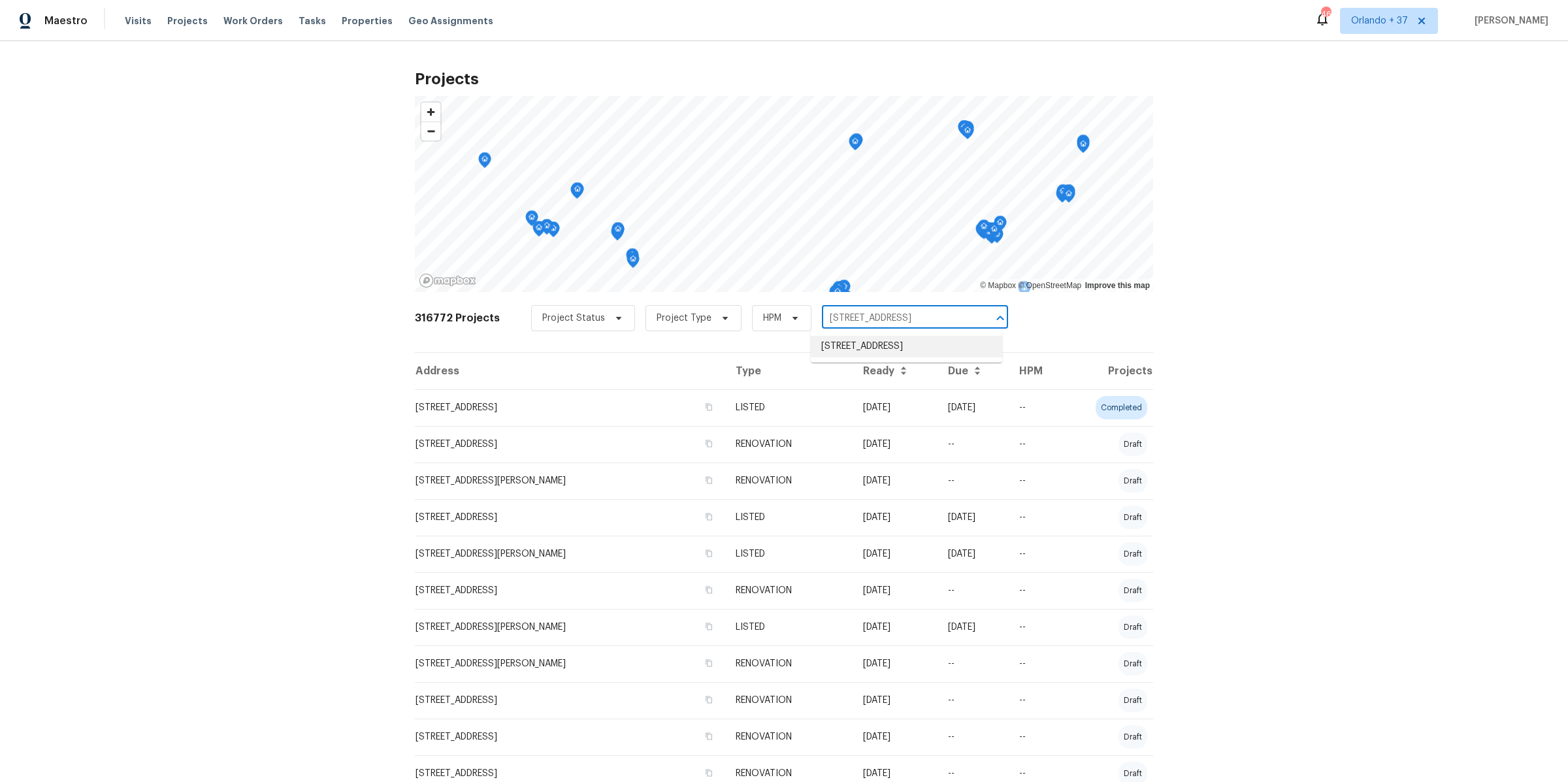
click at [864, 345] on li "[STREET_ADDRESS]" at bounding box center [906, 346] width 191 height 21
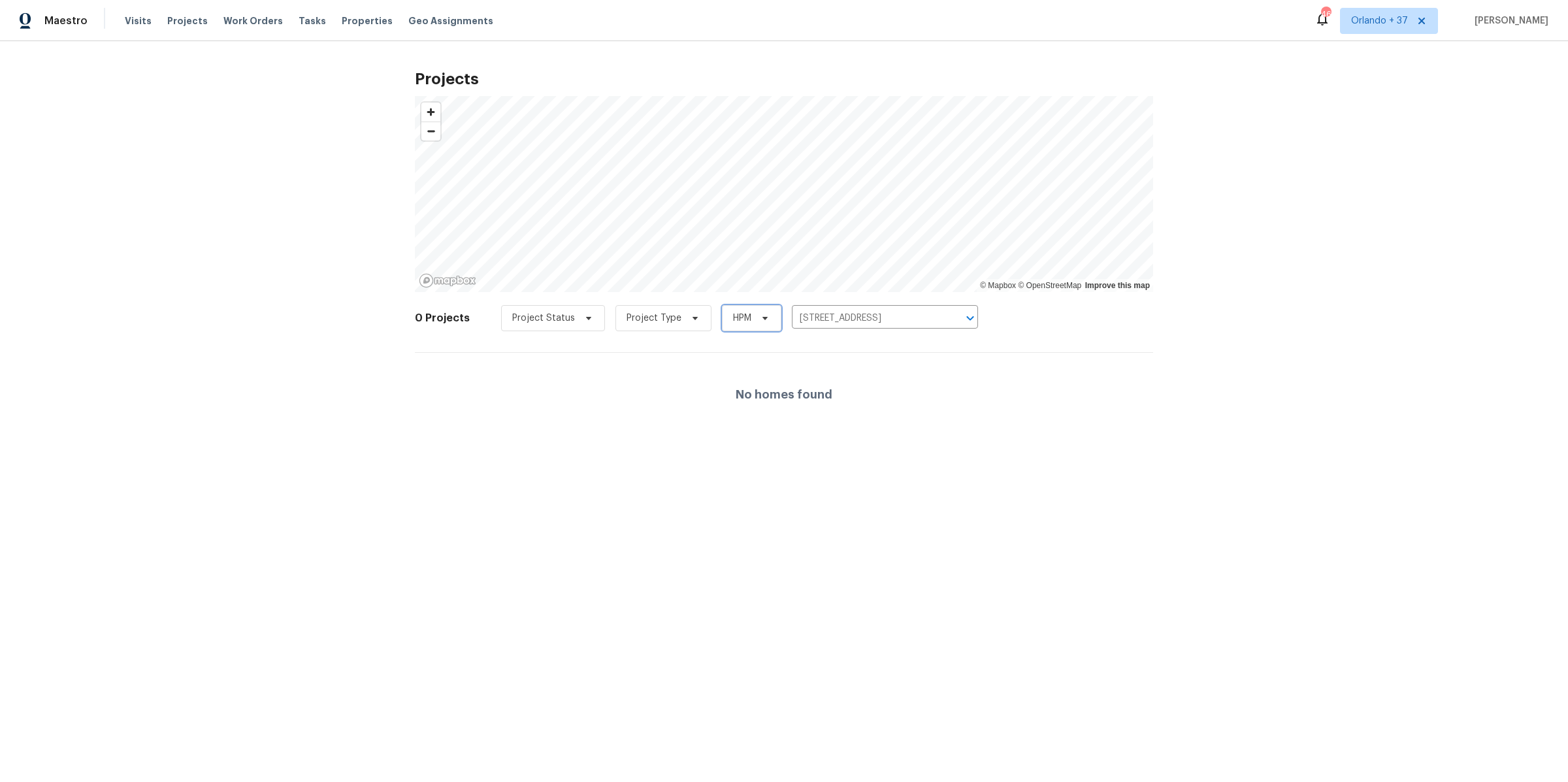
click at [747, 325] on span "HPM" at bounding box center [751, 318] width 59 height 26
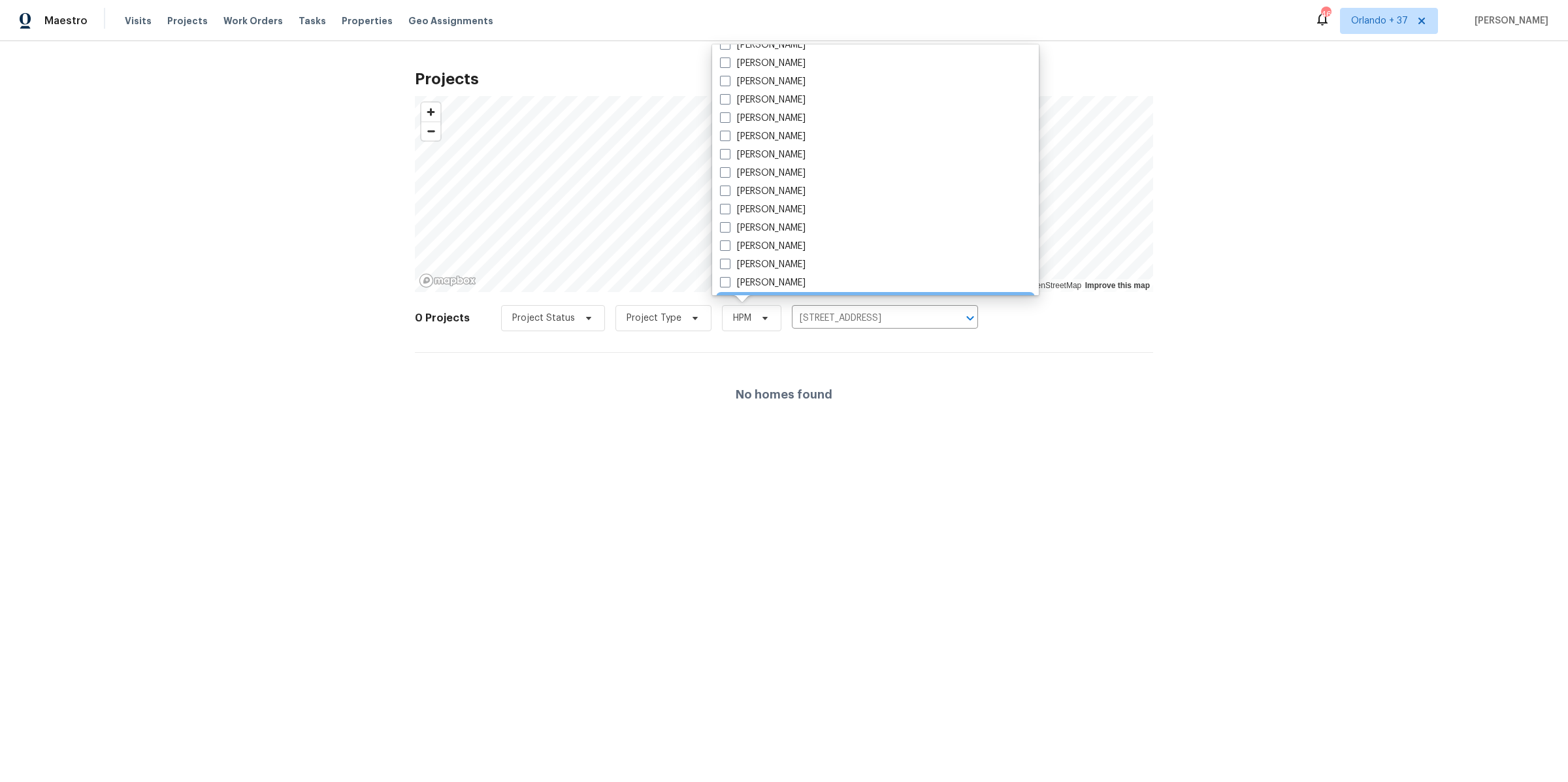
scroll to position [1092, 0]
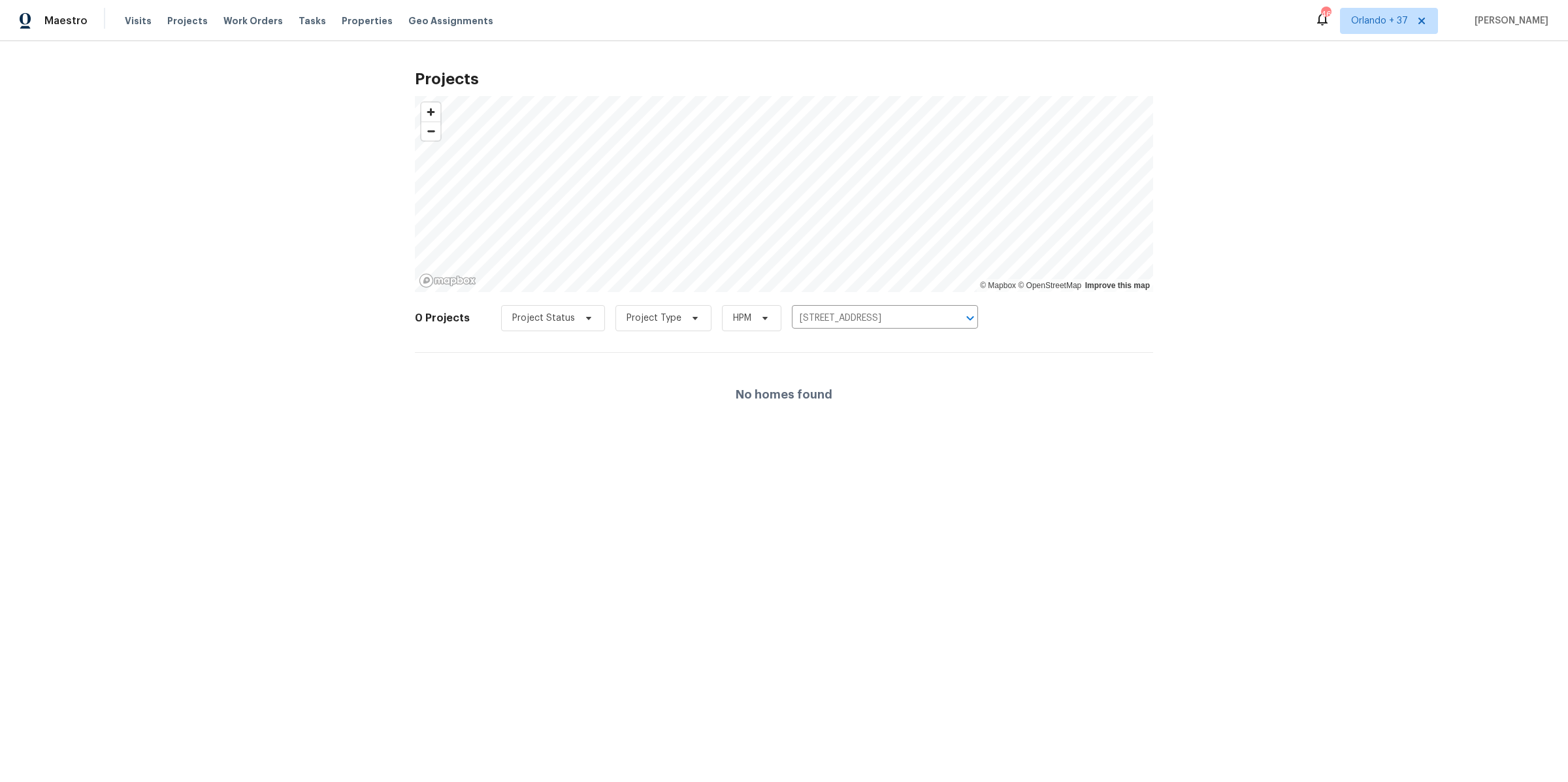
click at [759, 388] on h4 "No homes found" at bounding box center [783, 394] width 97 height 13
click at [638, 316] on span "Project Type" at bounding box center [654, 318] width 55 height 13
click at [526, 325] on span "Project Status" at bounding box center [553, 318] width 104 height 26
click at [664, 358] on div "No homes found" at bounding box center [783, 394] width 738 height 84
click at [844, 320] on input "[STREET_ADDRESS]" at bounding box center [866, 318] width 149 height 21
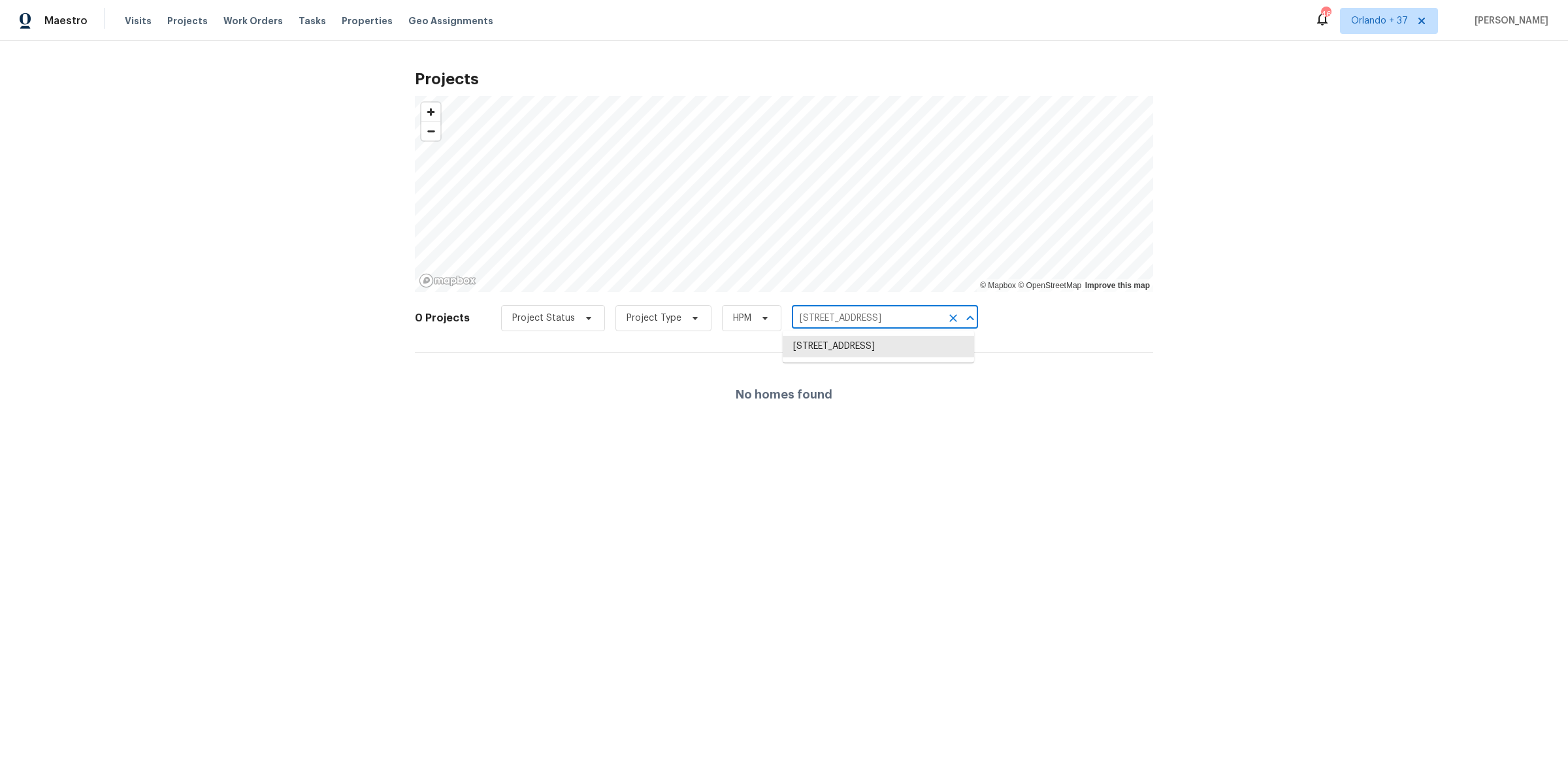
click at [844, 320] on input "[STREET_ADDRESS]" at bounding box center [866, 318] width 149 height 21
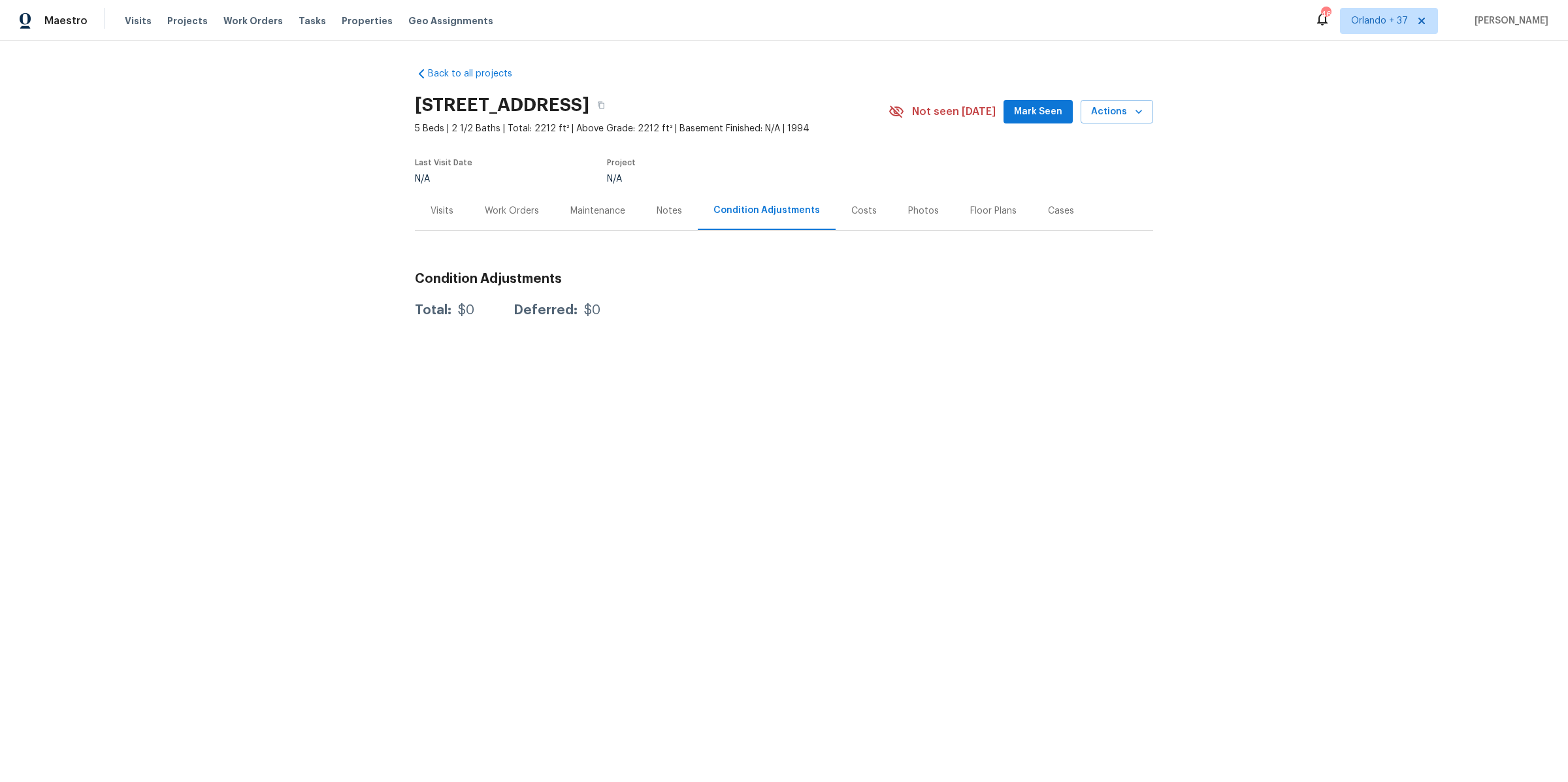
click at [853, 202] on div "Costs" at bounding box center [864, 210] width 57 height 38
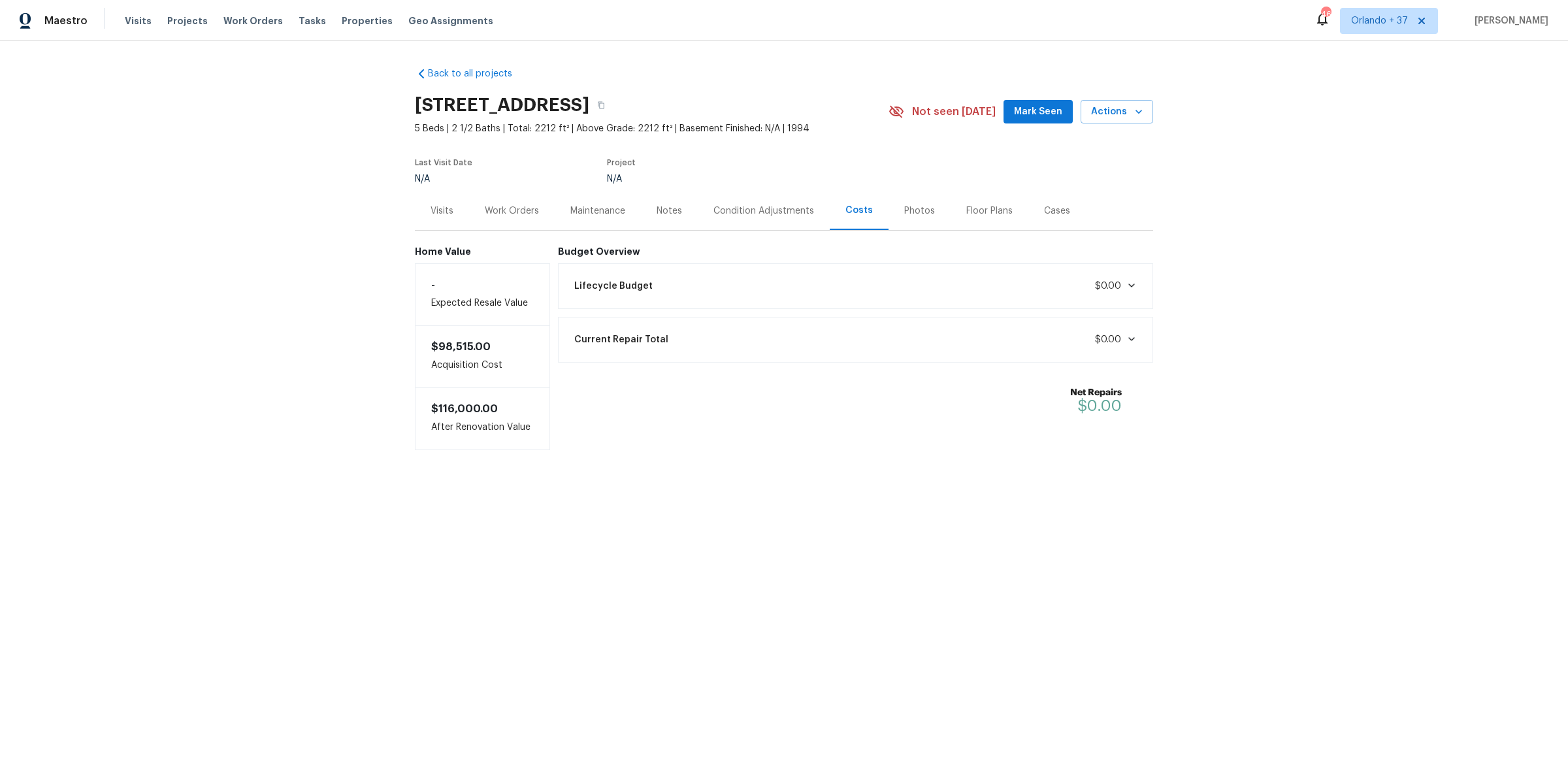
click at [914, 213] on div "Photos" at bounding box center [919, 211] width 30 height 13
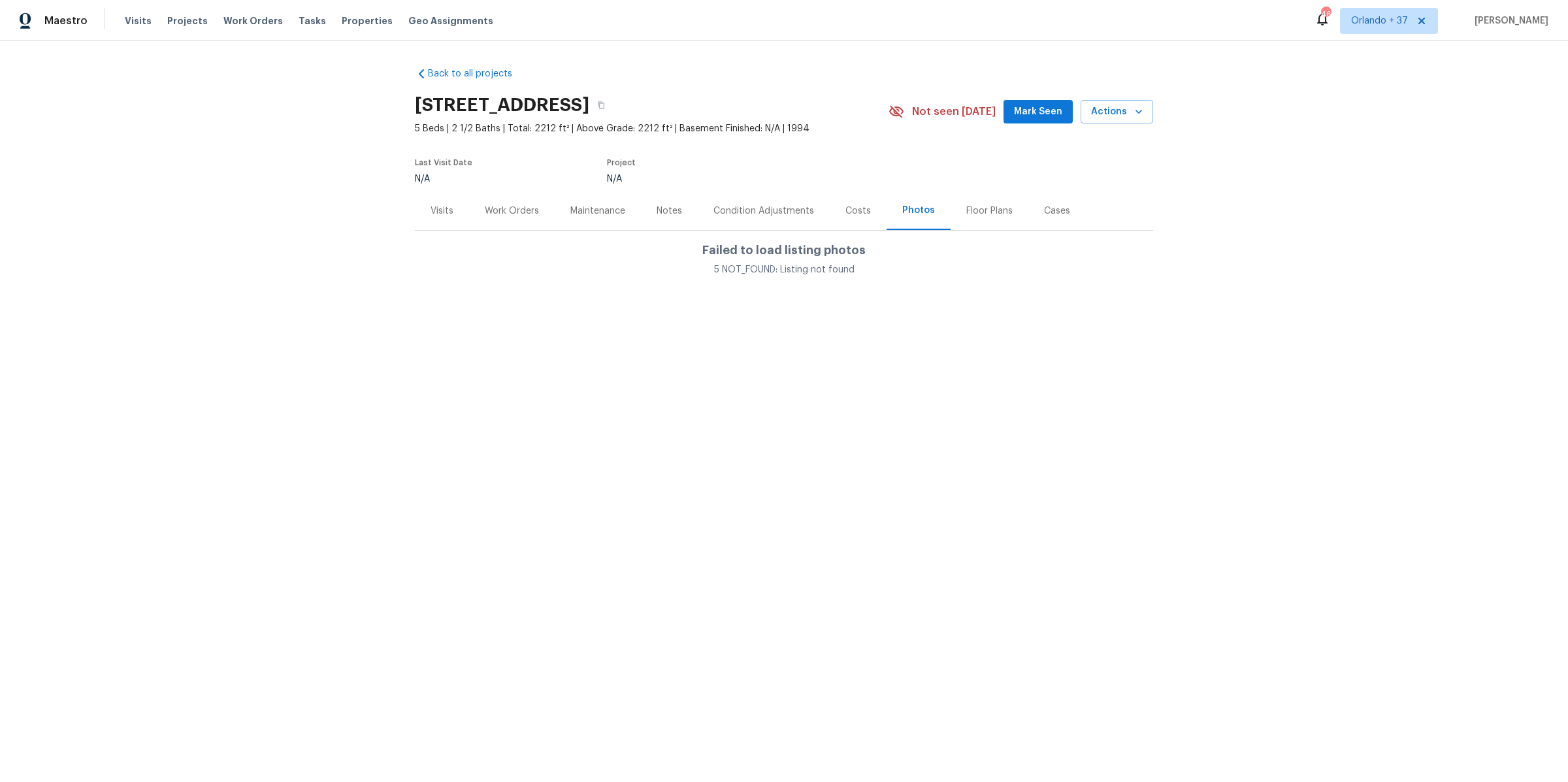
click at [749, 209] on div "Condition Adjustments" at bounding box center [763, 211] width 100 height 13
